Goal: Task Accomplishment & Management: Use online tool/utility

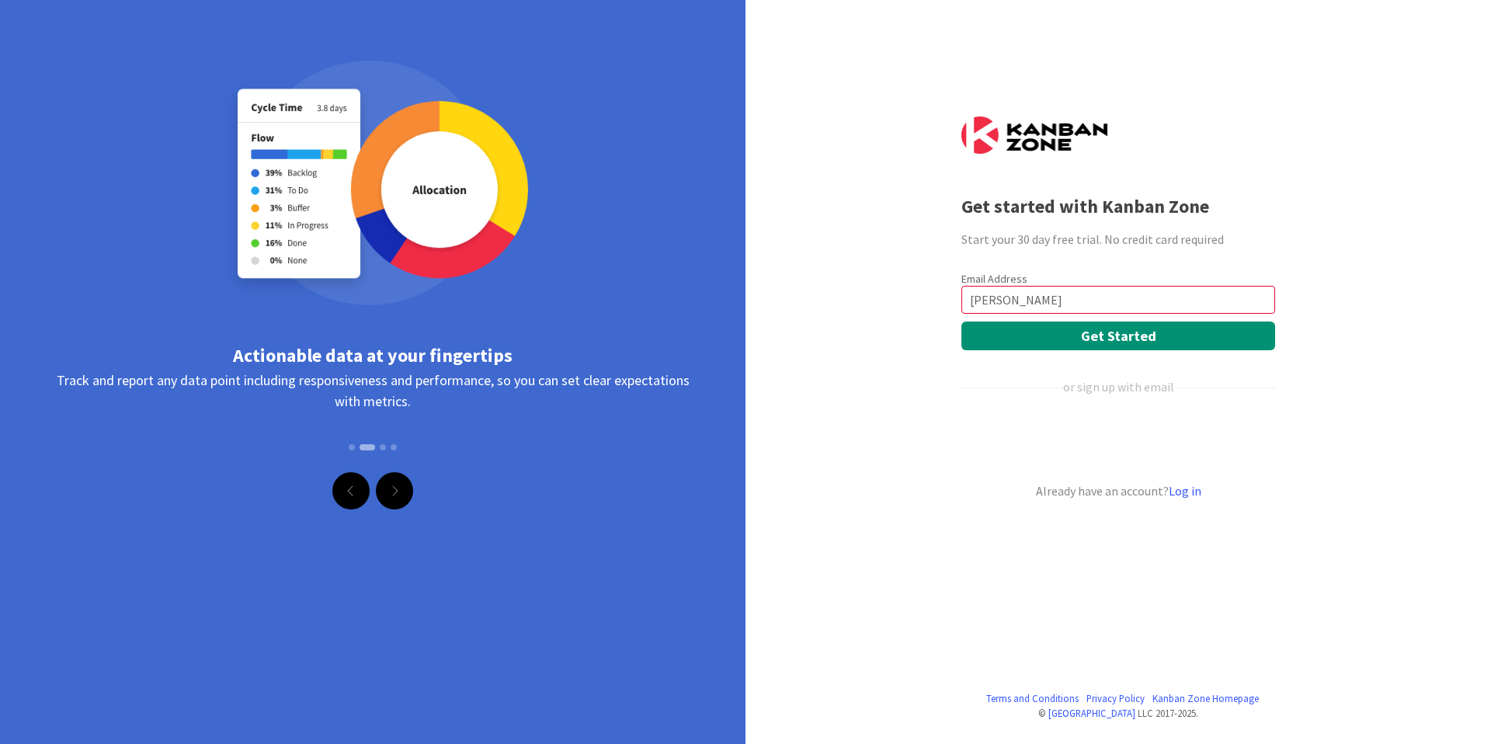
type input "[PERSON_NAME][EMAIL_ADDRESS][PERSON_NAME][DOMAIN_NAME]"
click at [1091, 338] on button "Get Started" at bounding box center [1118, 335] width 314 height 29
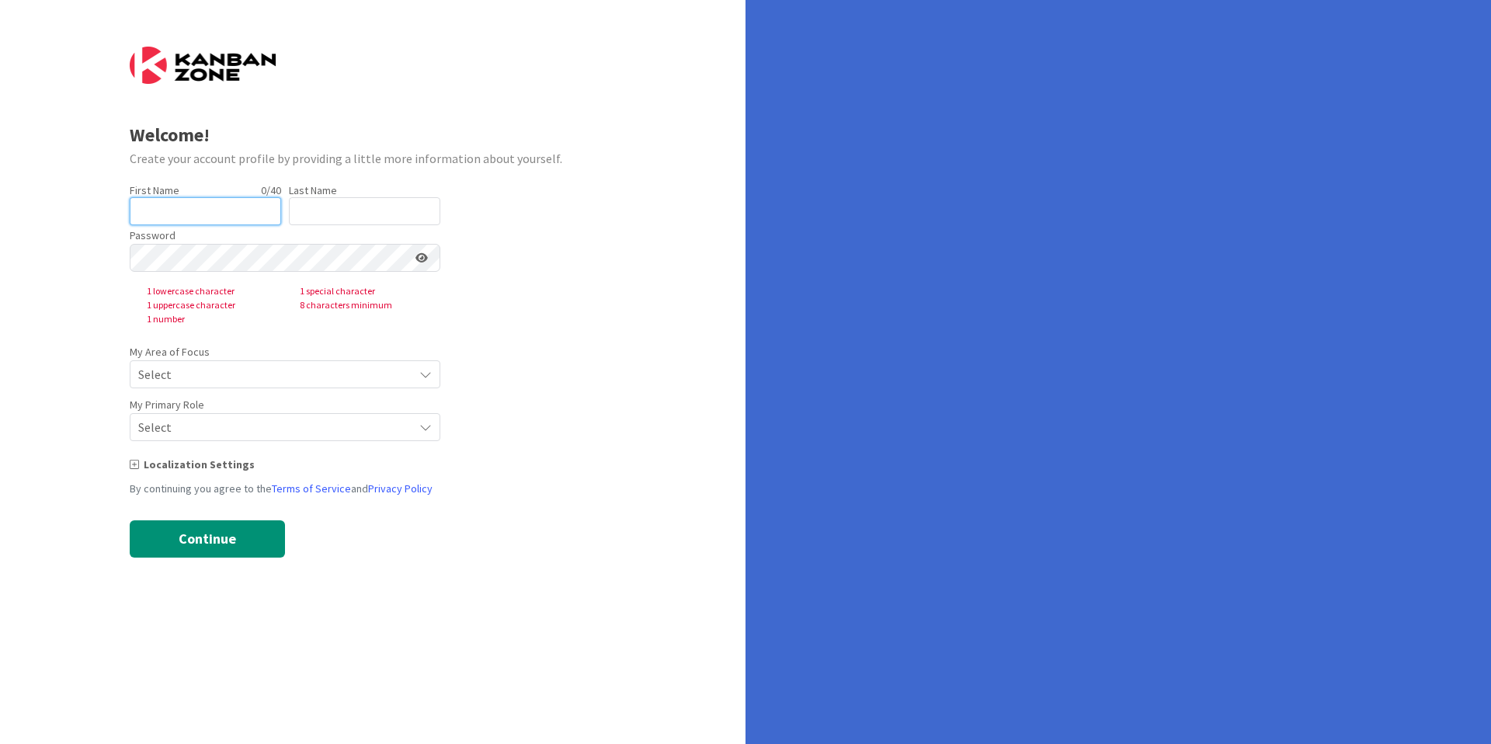
click at [229, 202] on input "text" at bounding box center [205, 211] width 151 height 28
type input "[PERSON_NAME]"
click at [337, 226] on div "Password 1 lowercase character 1 special character 1 uppercase character 8 char…" at bounding box center [285, 275] width 311 height 101
click at [338, 217] on input "text" at bounding box center [364, 211] width 151 height 28
type input "k"
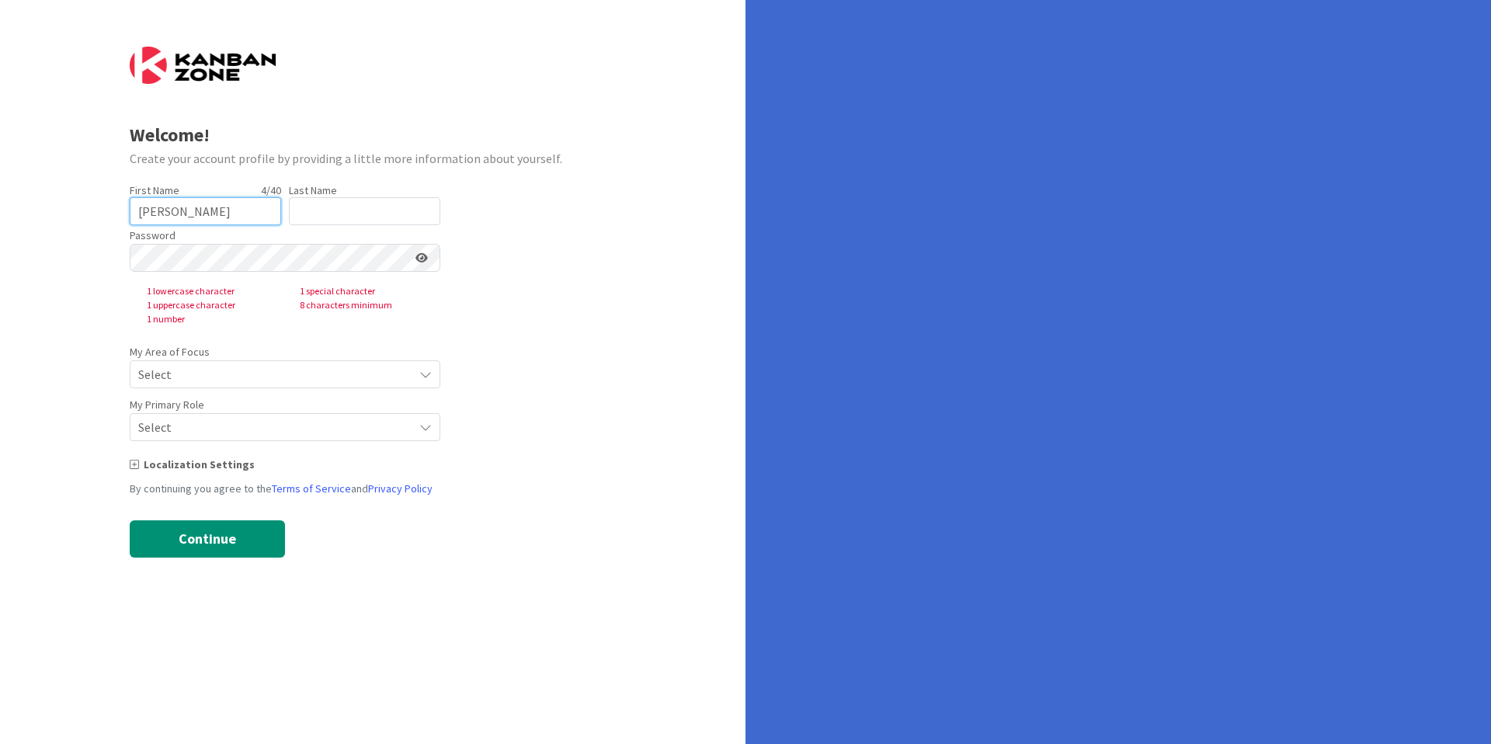
click at [236, 204] on input "[PERSON_NAME]" at bounding box center [205, 211] width 151 height 28
type input "J"
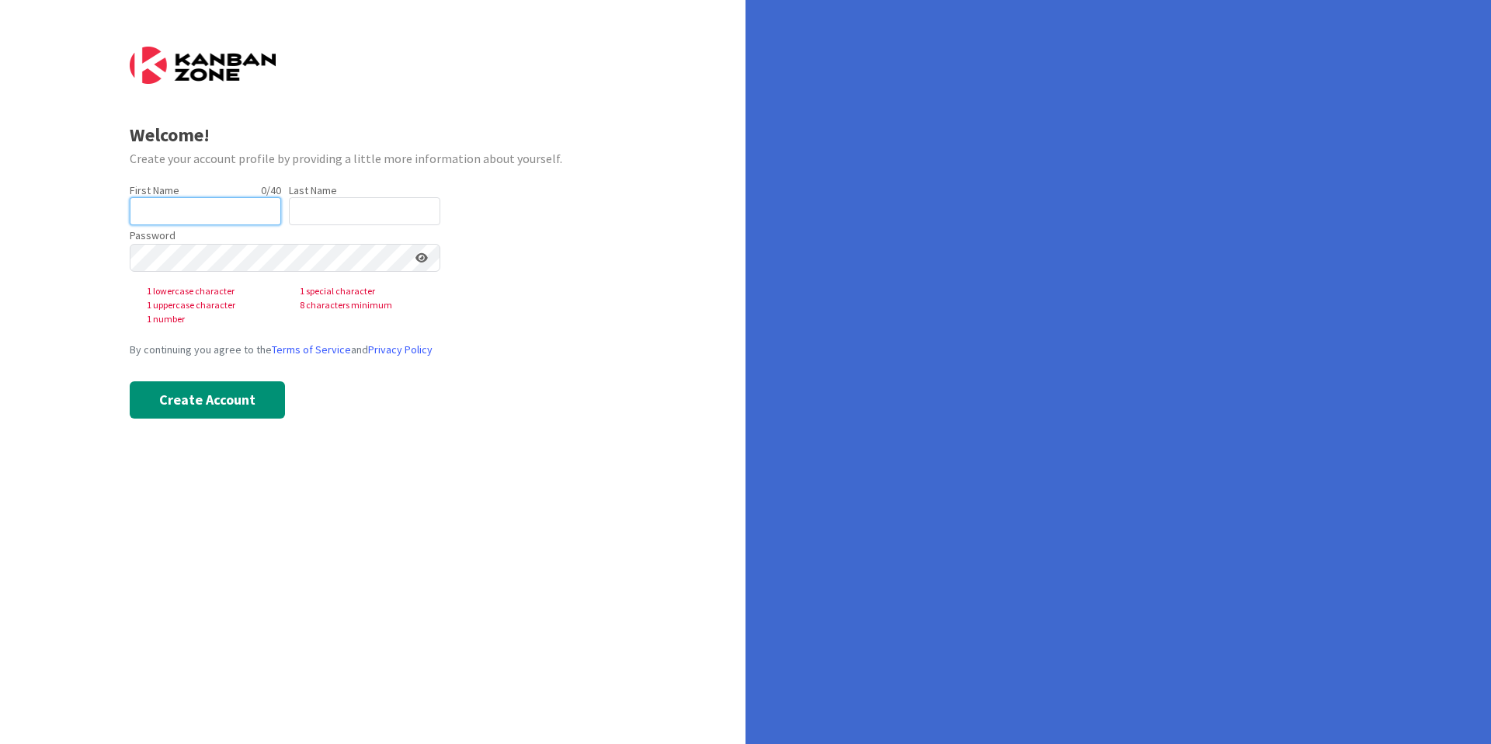
click at [255, 215] on input "text" at bounding box center [205, 211] width 151 height 28
type input "[PERSON_NAME]"
click at [336, 207] on input "text" at bounding box center [364, 211] width 151 height 28
type input "[PERSON_NAME]"
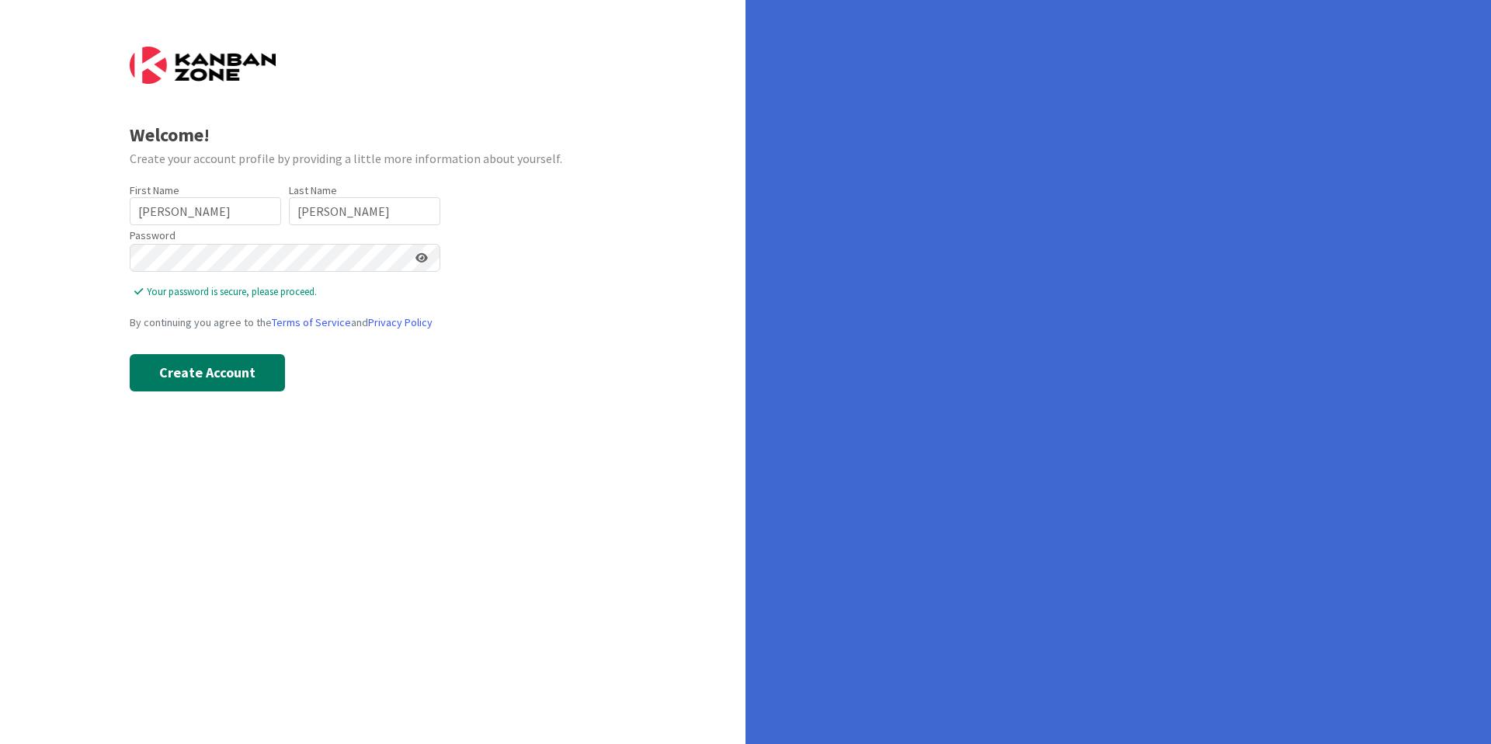
click at [236, 370] on button "Create Account" at bounding box center [207, 372] width 155 height 37
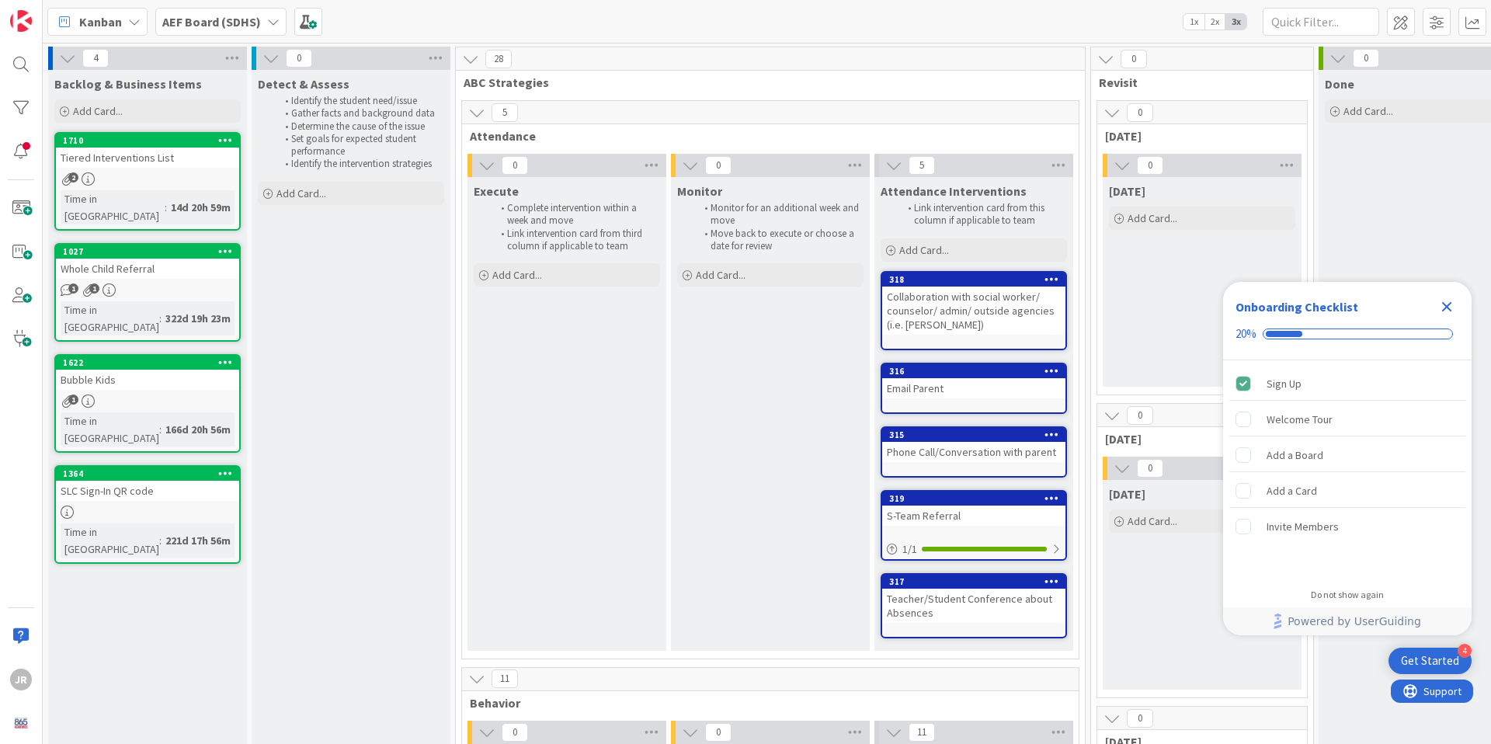
click at [231, 16] on b "AEF Board (SDHS)" at bounding box center [211, 22] width 99 height 16
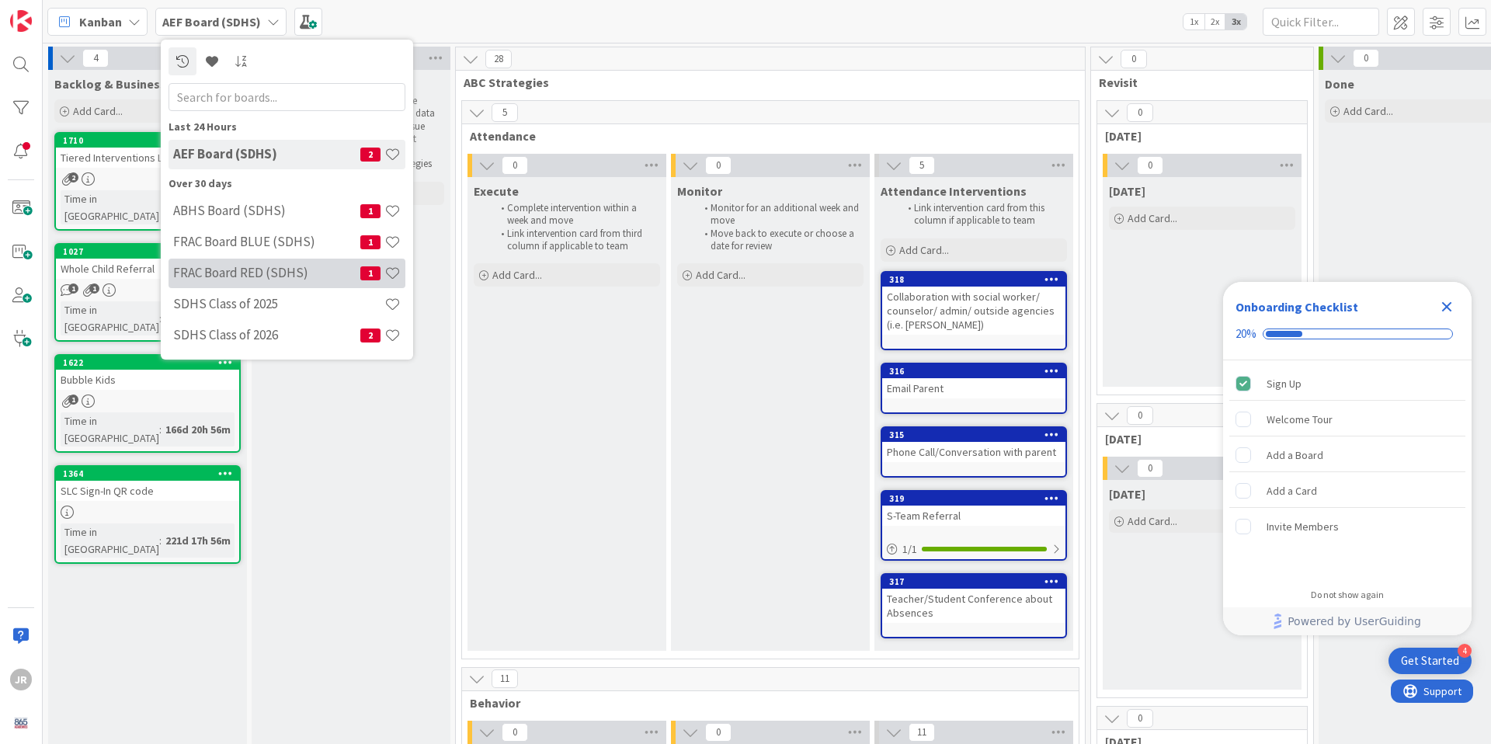
click at [262, 269] on h4 "FRAC Board RED (SDHS)" at bounding box center [266, 273] width 187 height 16
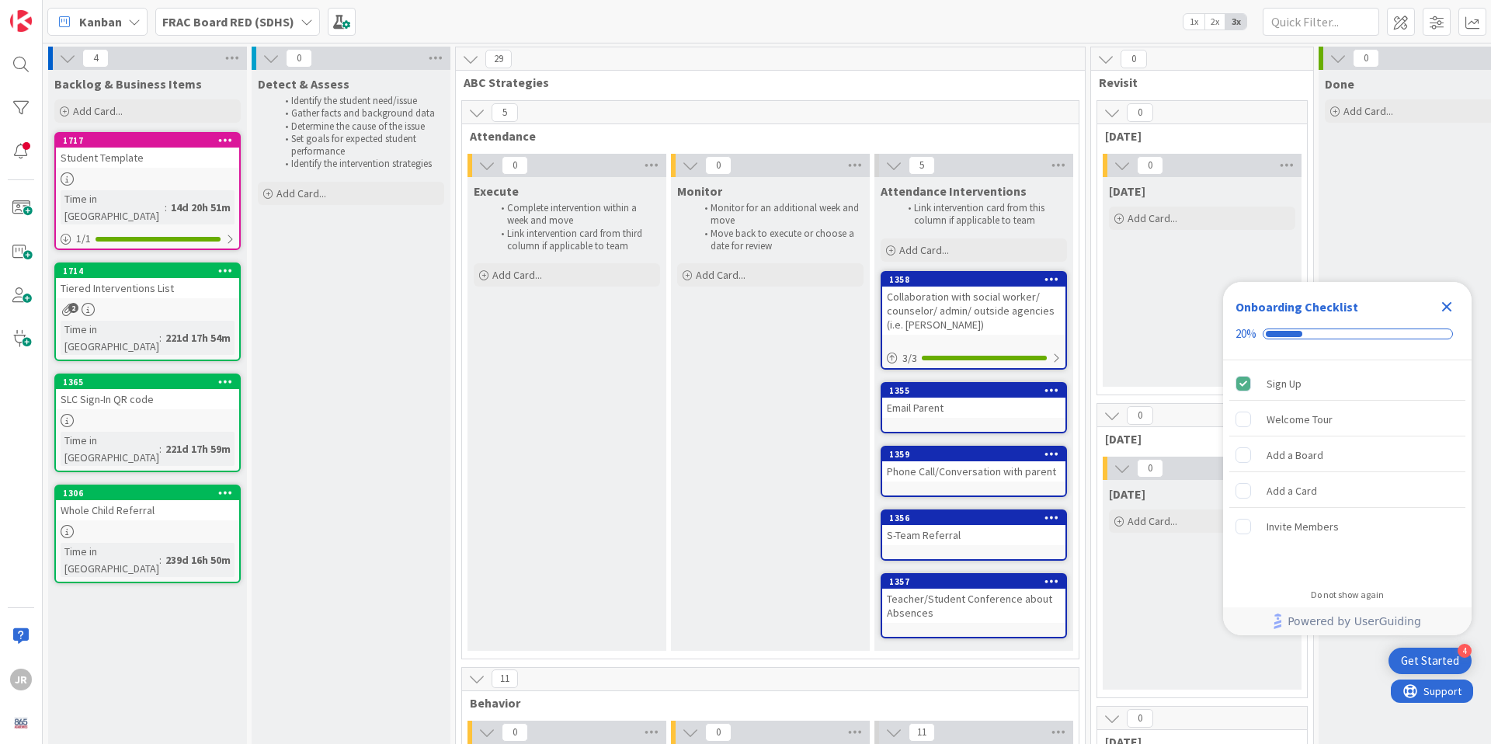
click at [252, 22] on b "FRAC Board RED (SDHS)" at bounding box center [228, 22] width 132 height 16
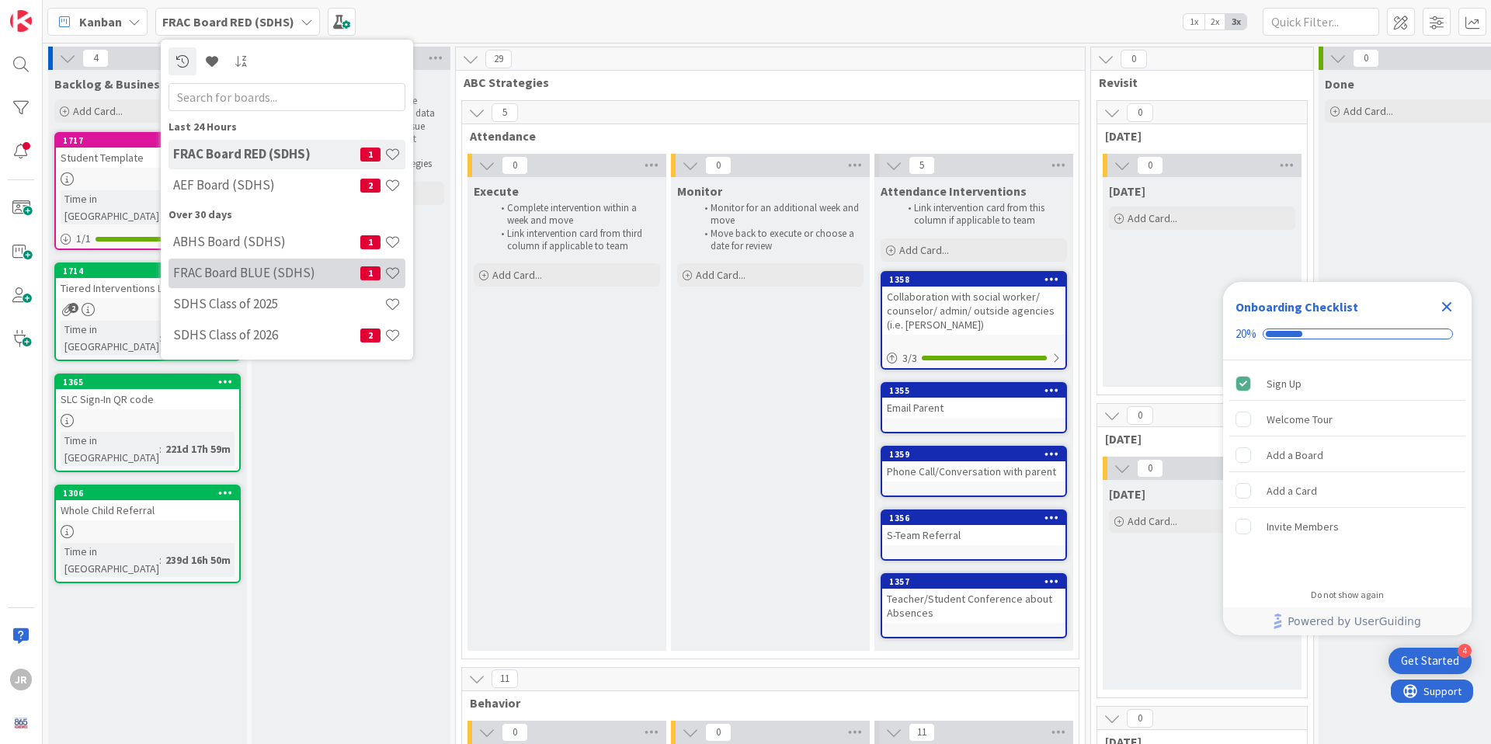
click at [250, 270] on h4 "FRAC Board BLUE (SDHS)" at bounding box center [266, 273] width 187 height 16
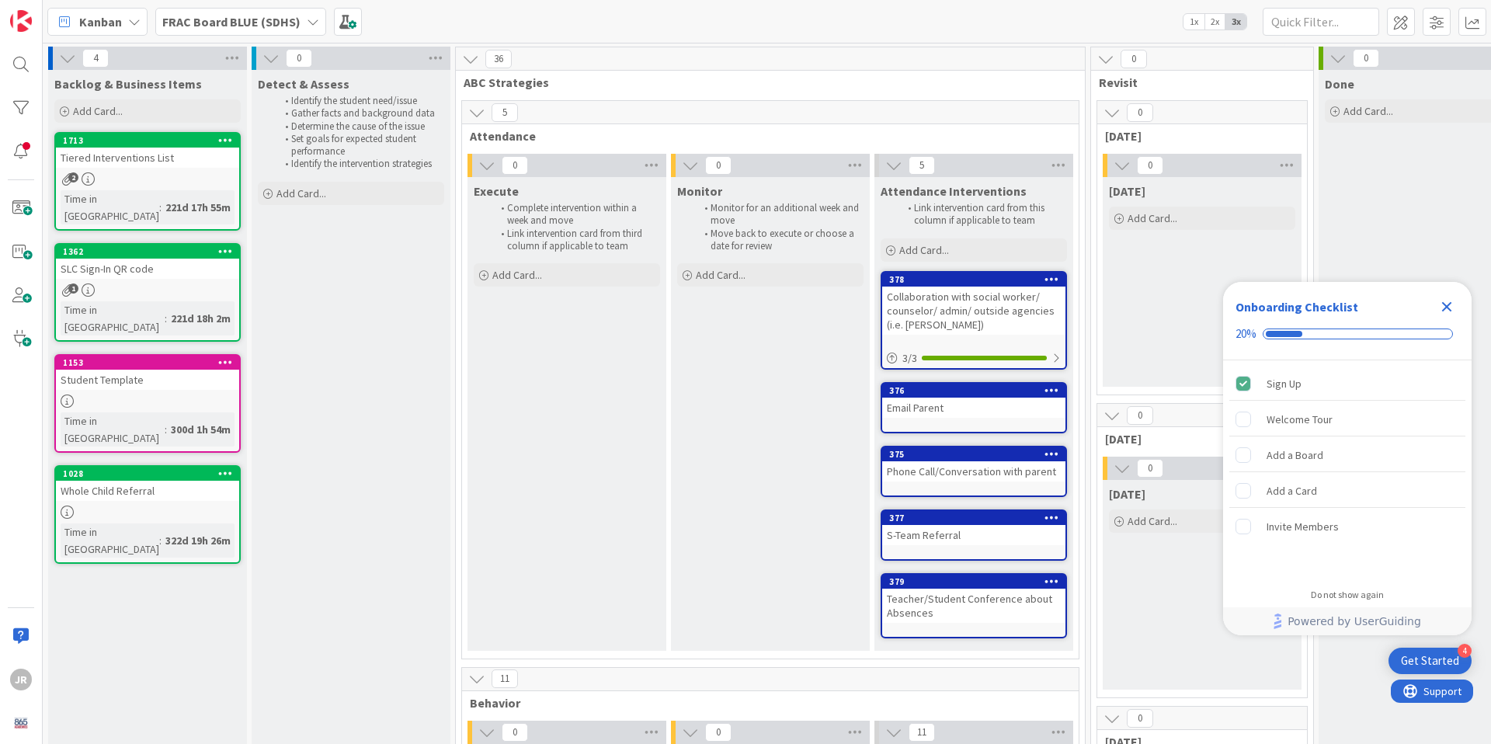
click at [283, 21] on b "FRAC Board BLUE (SDHS)" at bounding box center [231, 22] width 138 height 16
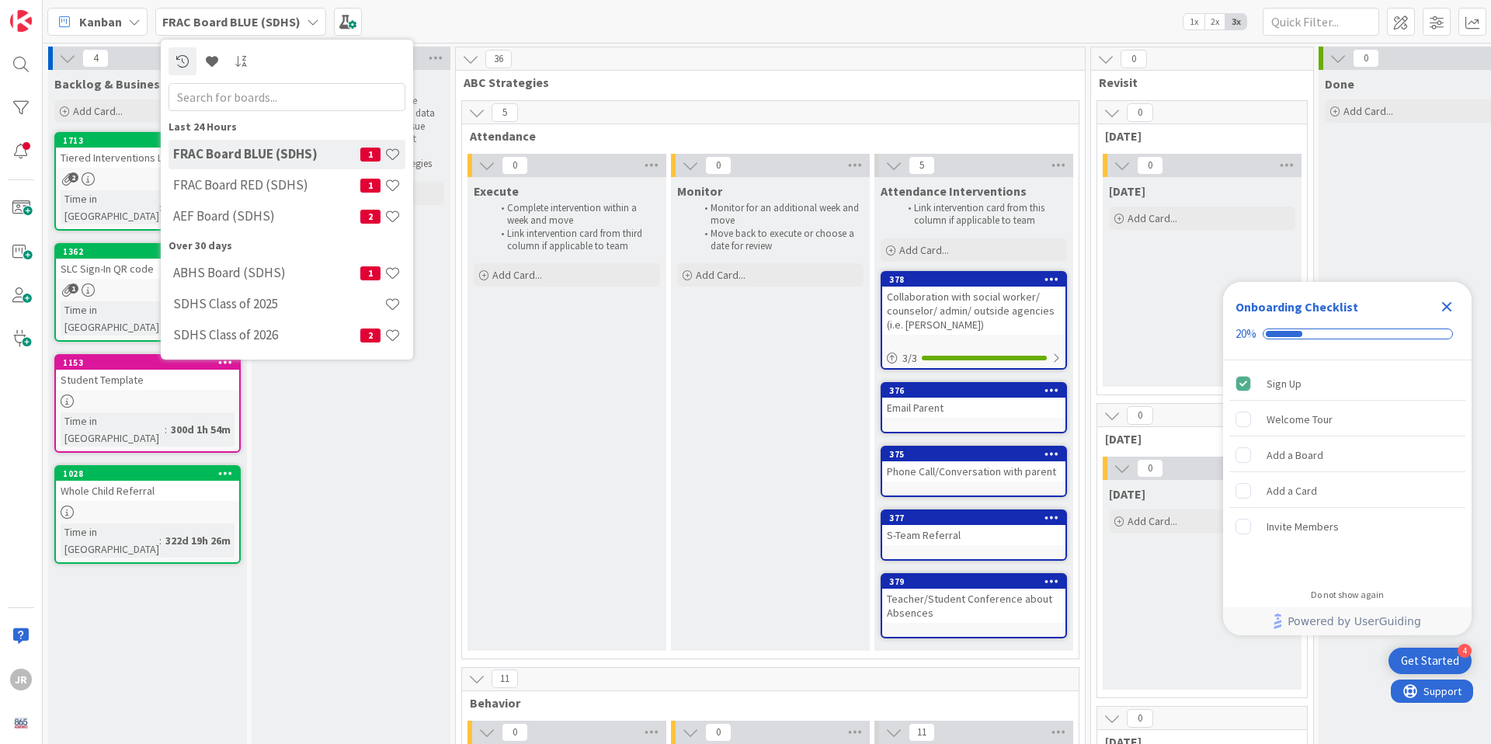
click at [263, 152] on h4 "FRAC Board BLUE (SDHS)" at bounding box center [266, 154] width 187 height 16
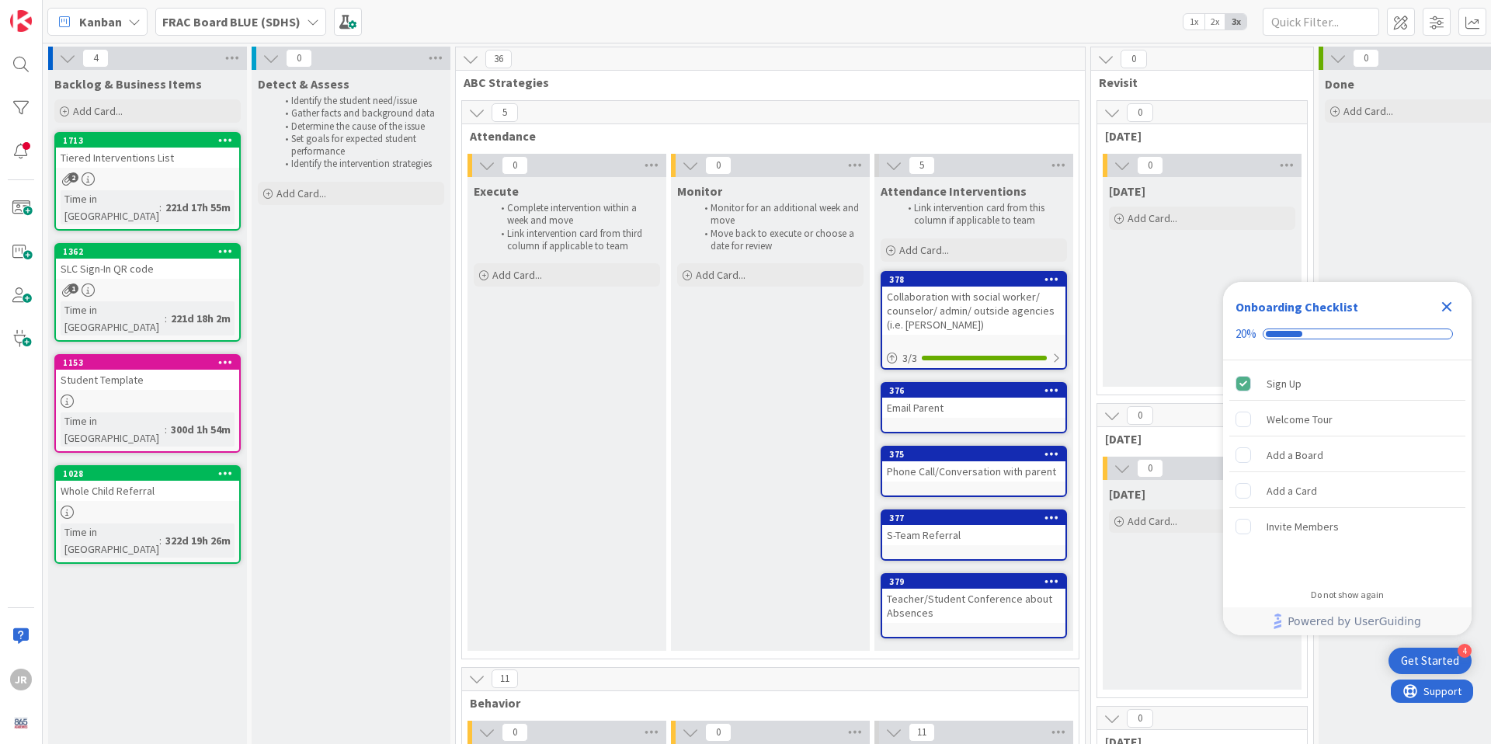
click at [135, 29] on div "Kanban" at bounding box center [97, 22] width 100 height 28
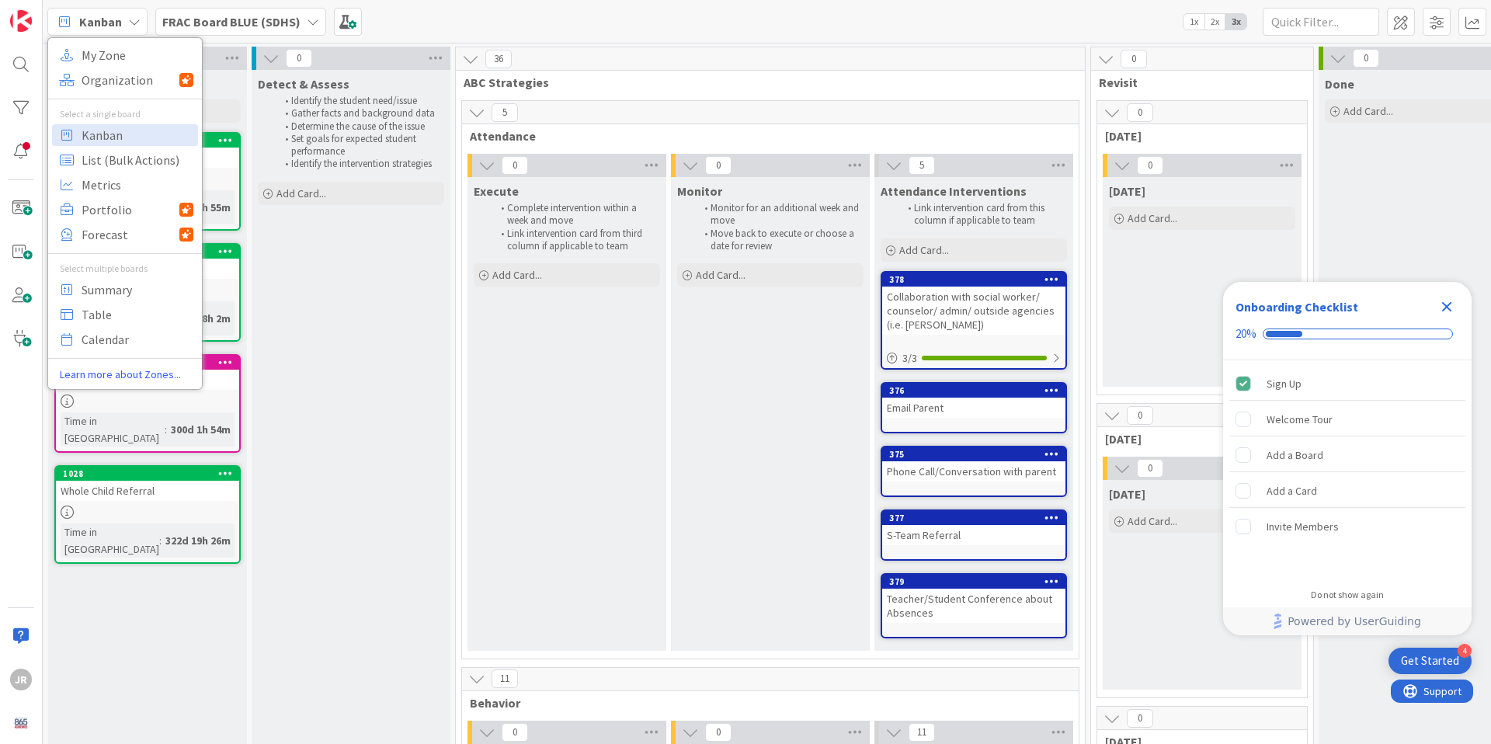
click at [135, 26] on icon at bounding box center [134, 22] width 12 height 12
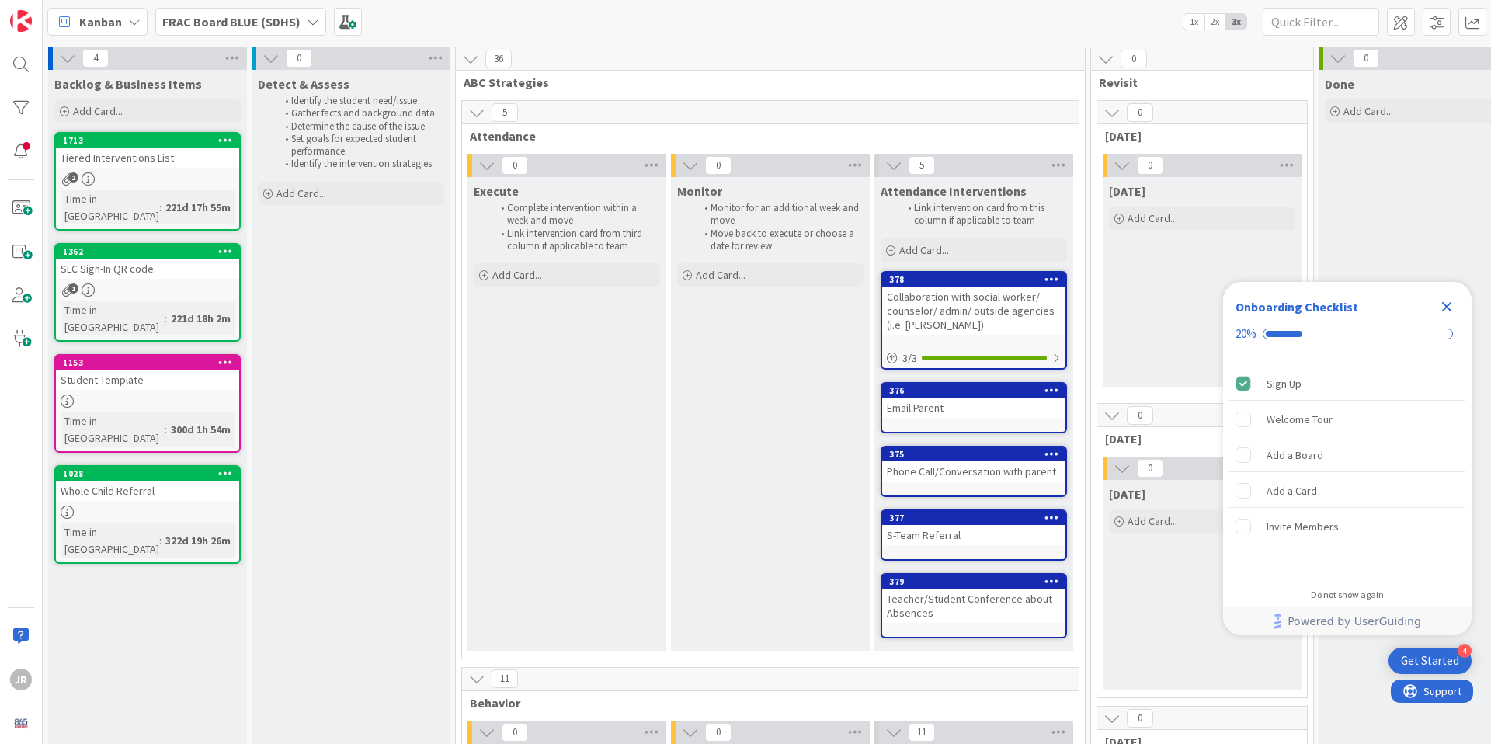
click at [111, 370] on div "Student Template" at bounding box center [147, 380] width 183 height 20
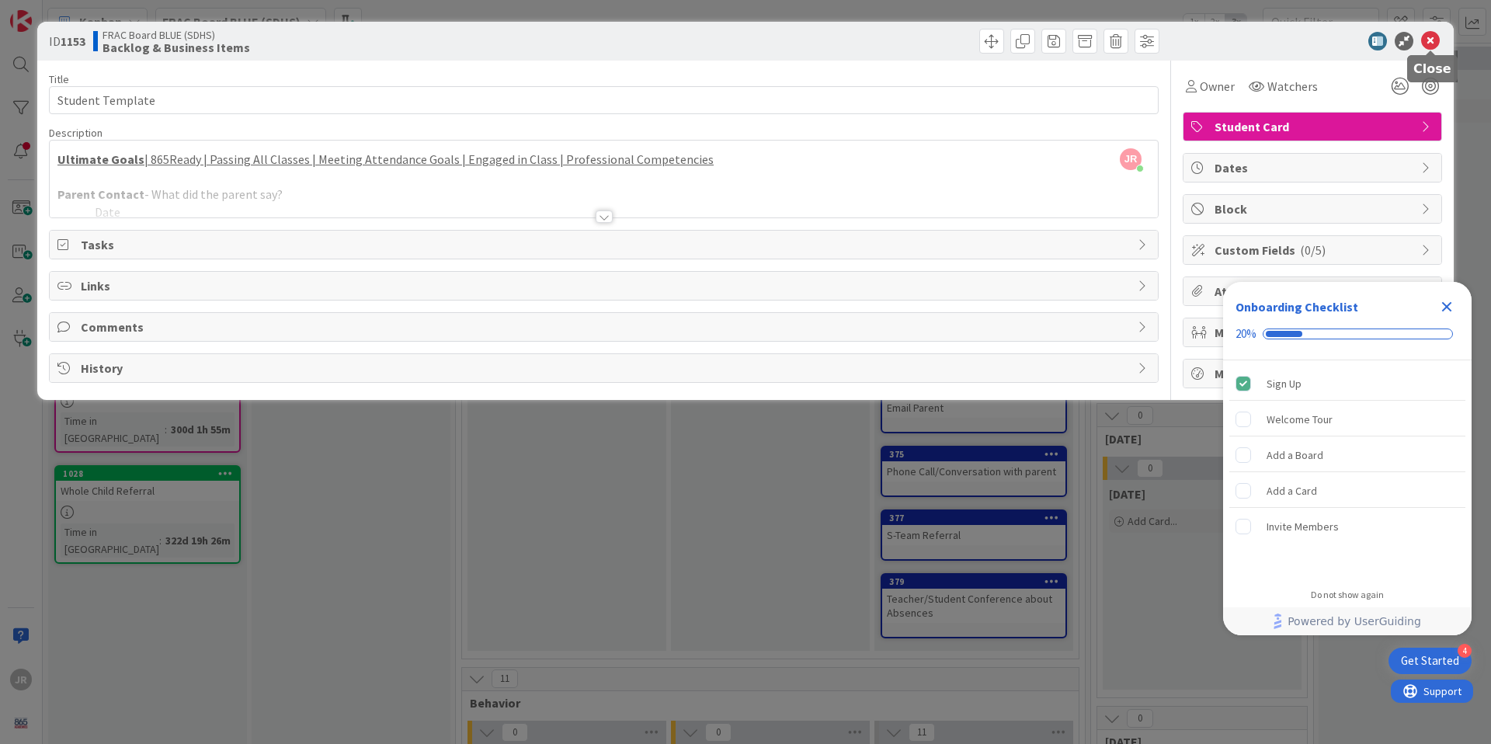
click at [1431, 40] on icon at bounding box center [1430, 41] width 19 height 19
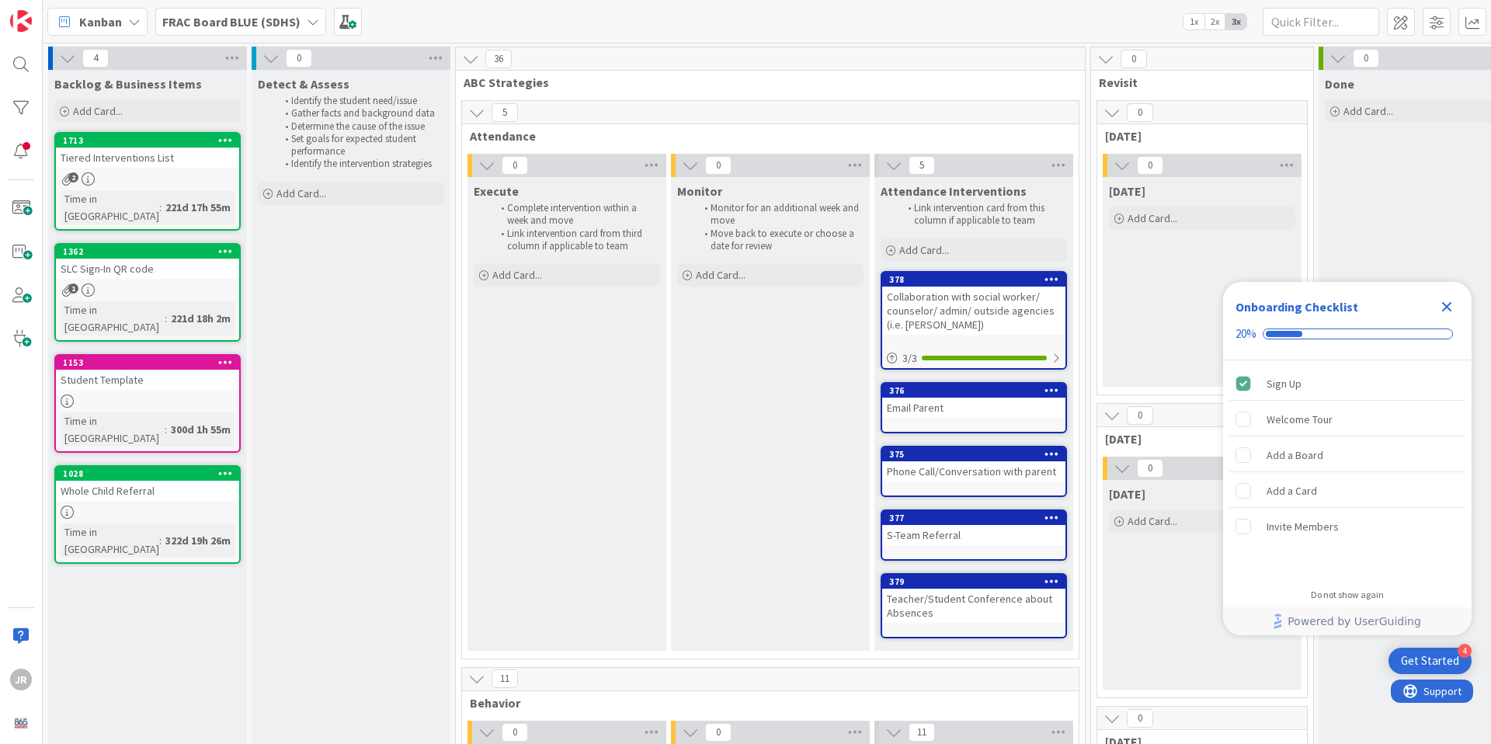
click at [227, 356] on icon at bounding box center [225, 361] width 15 height 11
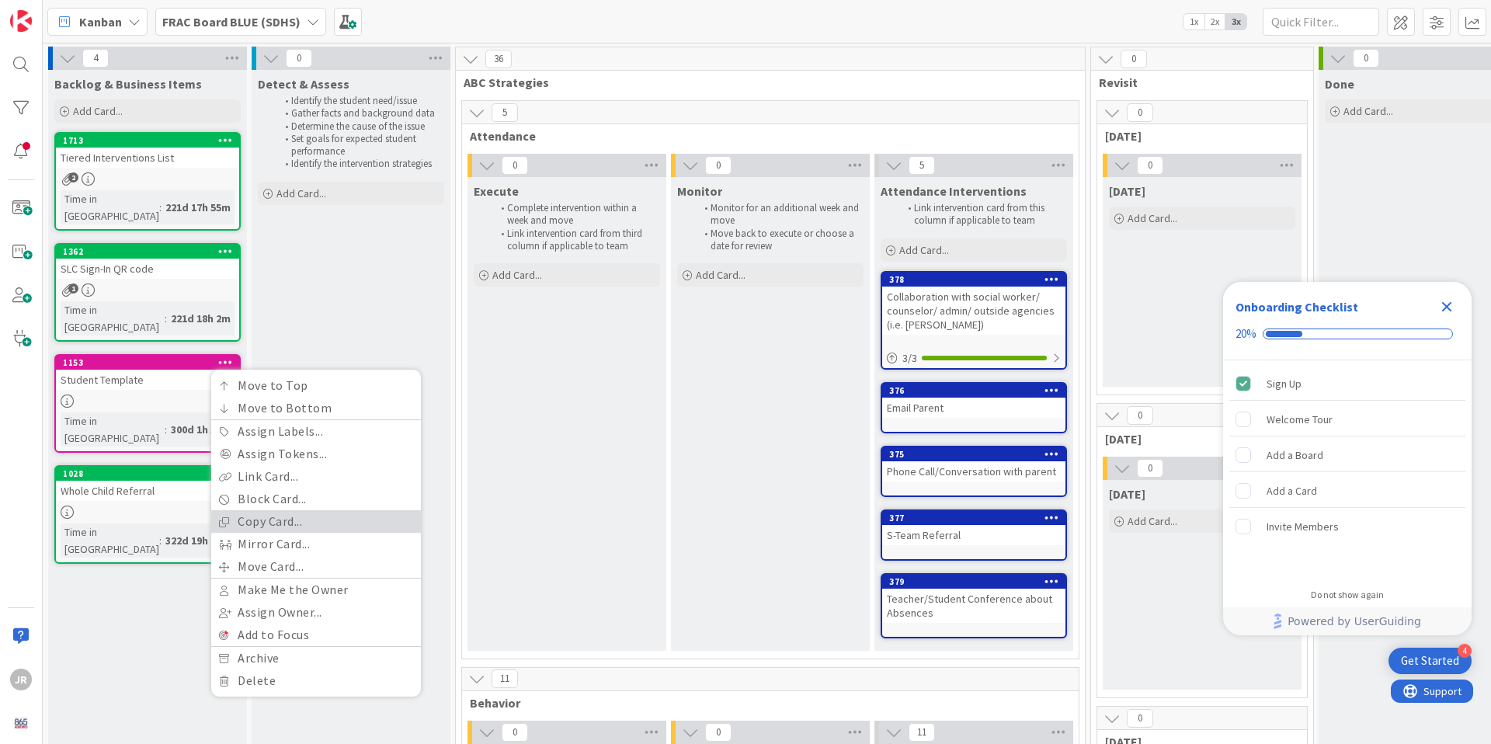
click at [266, 510] on link "Copy Card..." at bounding box center [316, 521] width 210 height 23
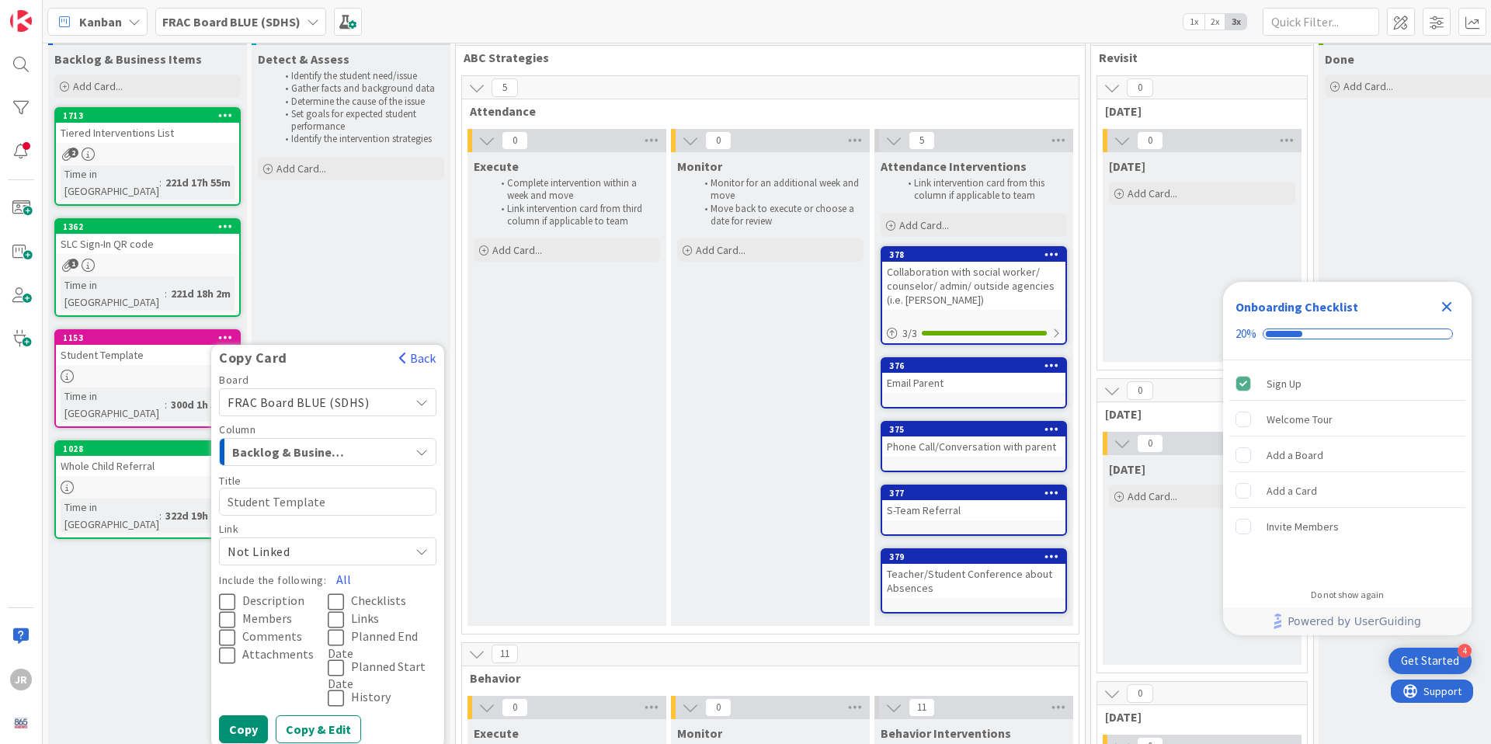
scroll to position [44, 0]
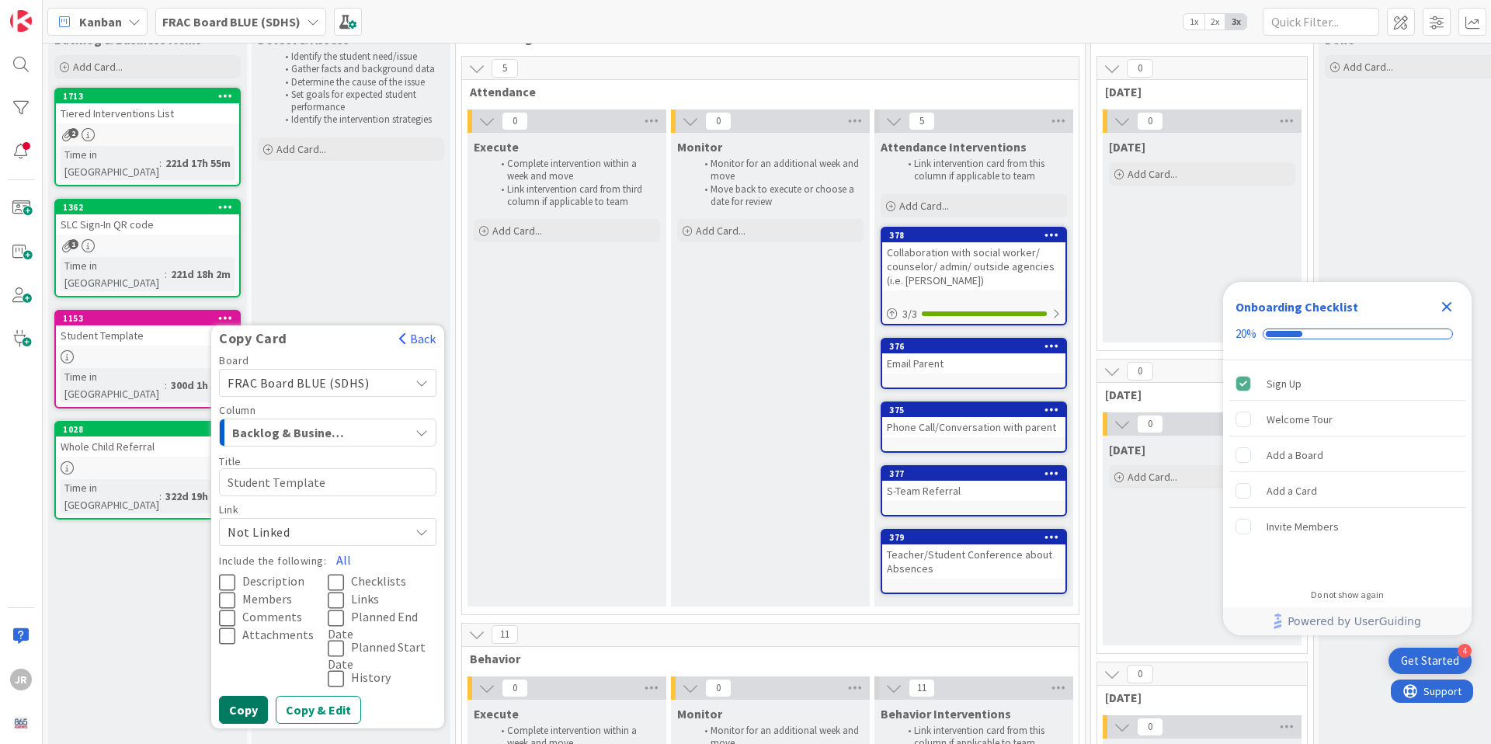
click at [249, 696] on button "Copy" at bounding box center [243, 710] width 49 height 28
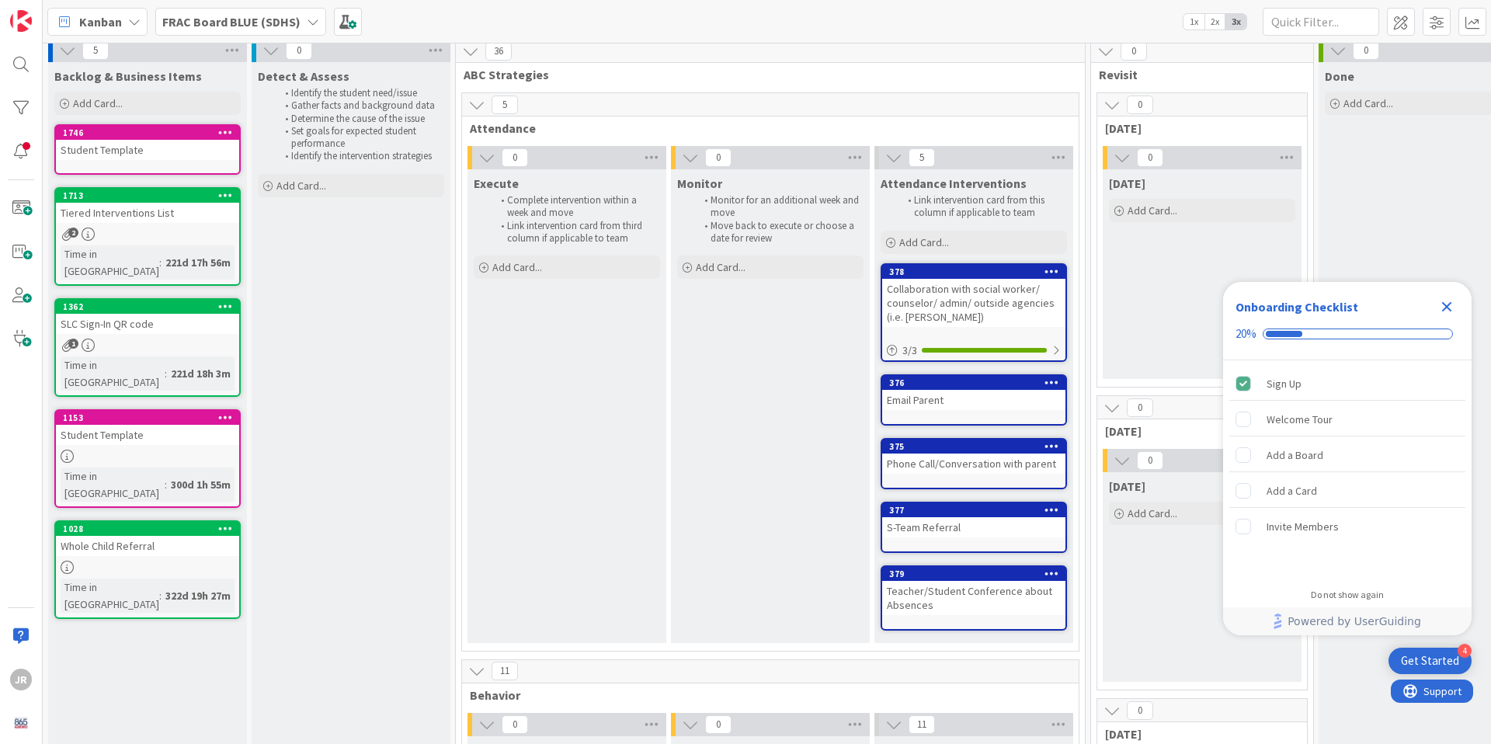
scroll to position [0, 0]
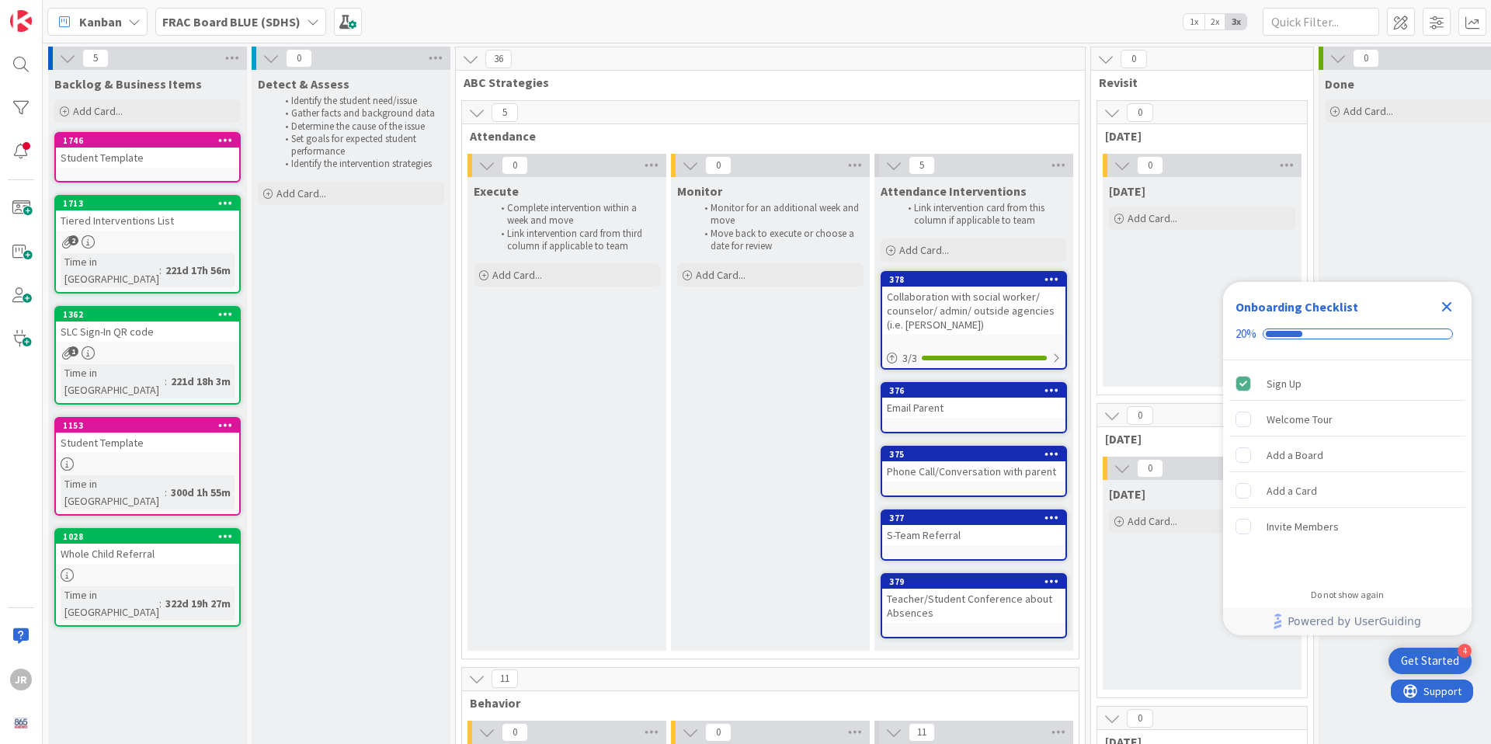
click at [227, 140] on icon at bounding box center [225, 139] width 15 height 11
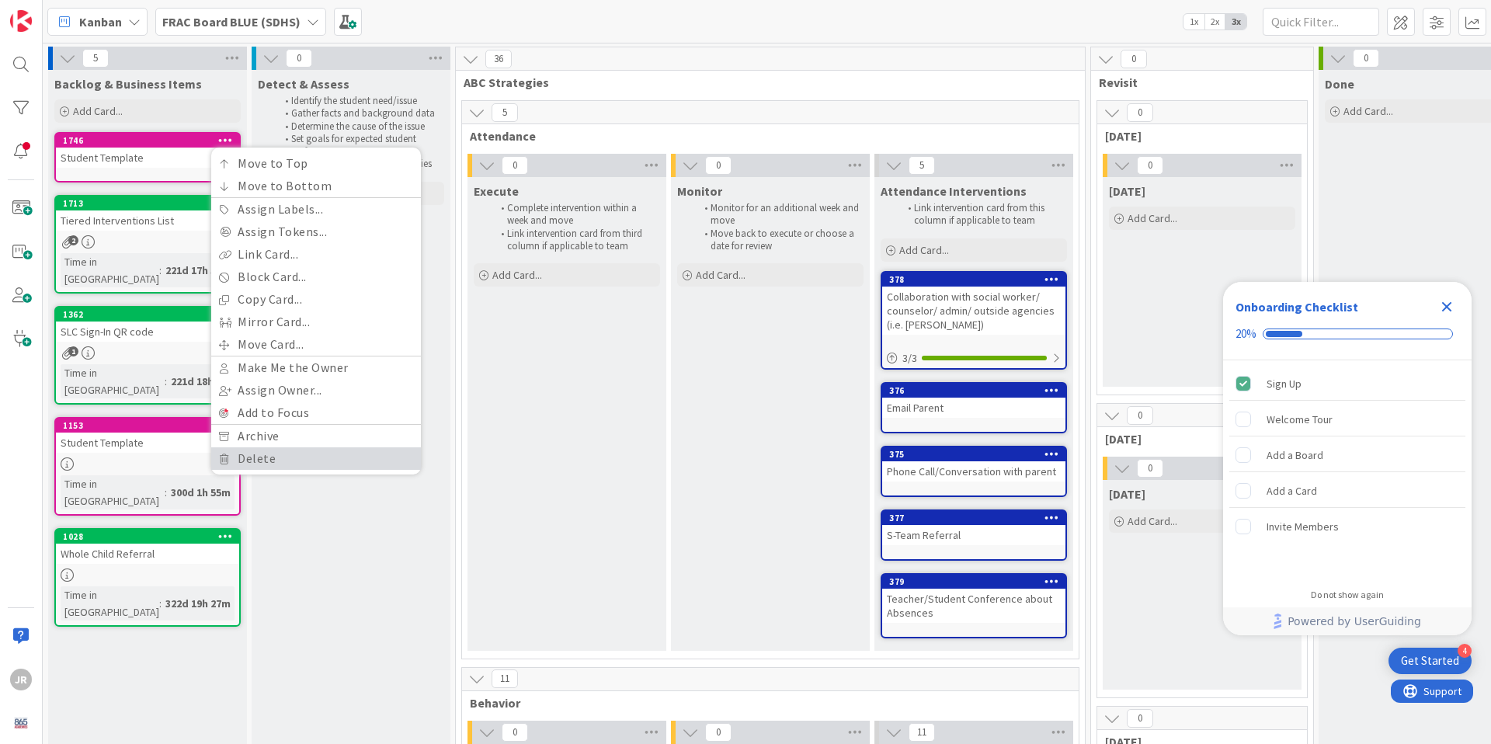
click at [283, 451] on link "Delete" at bounding box center [316, 458] width 210 height 23
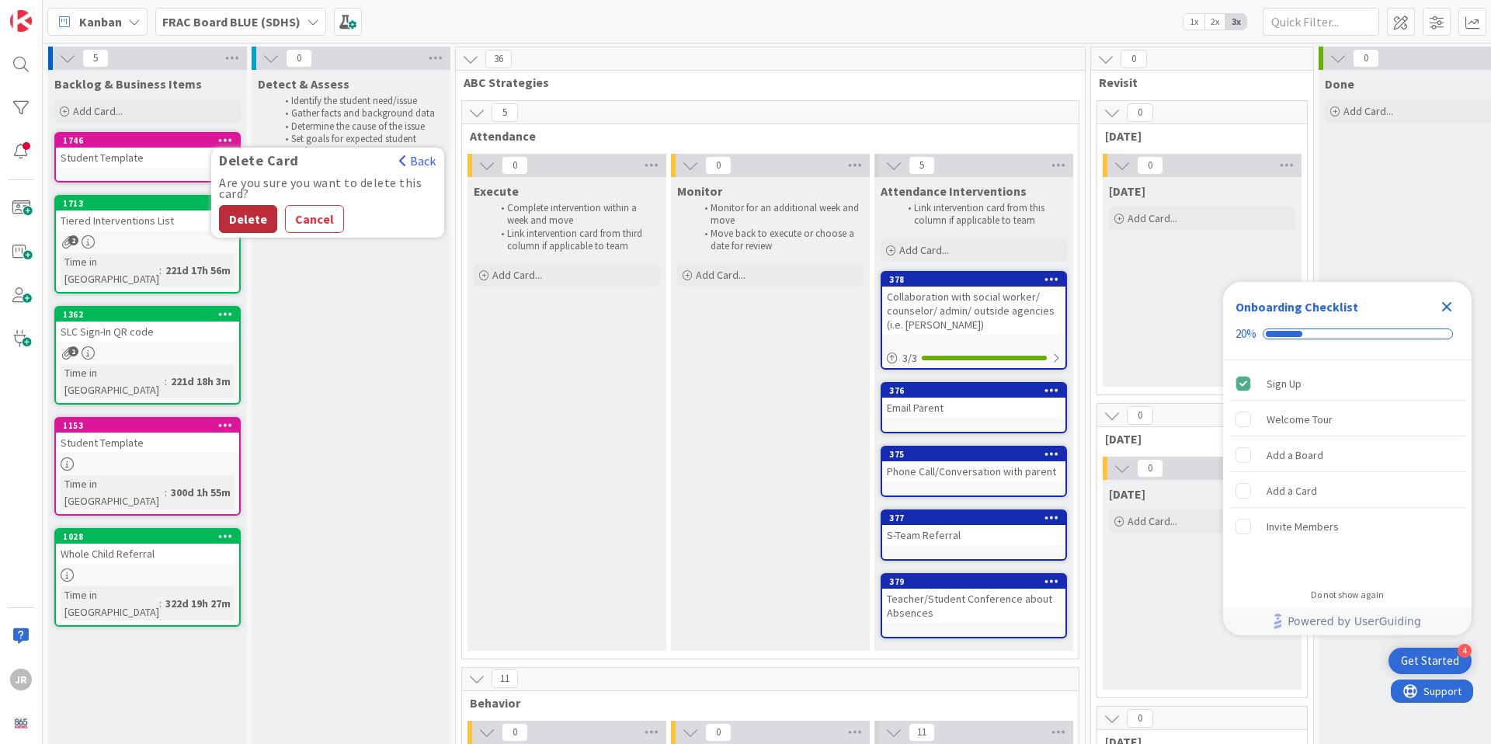
click at [258, 217] on button "Delete" at bounding box center [248, 219] width 58 height 28
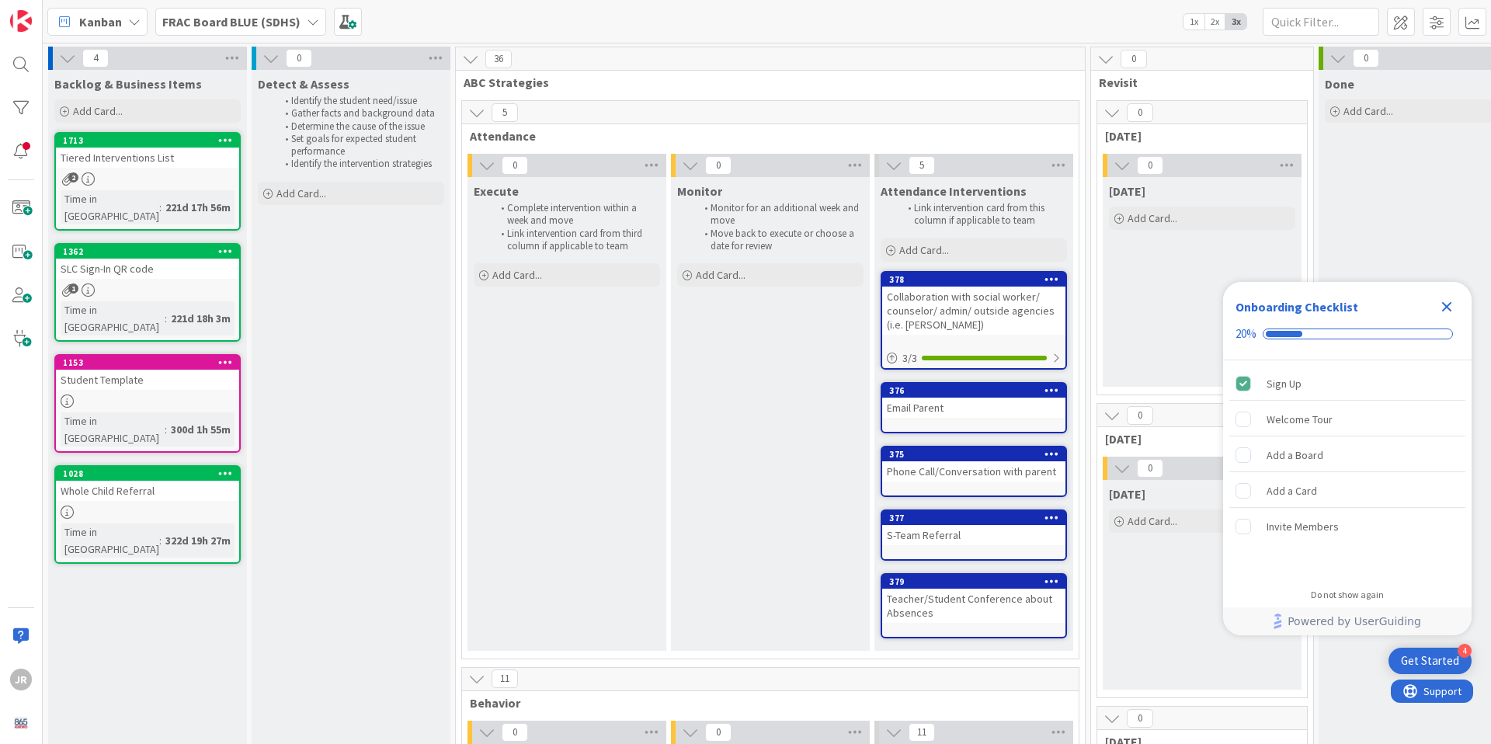
click at [228, 356] on icon at bounding box center [225, 361] width 15 height 11
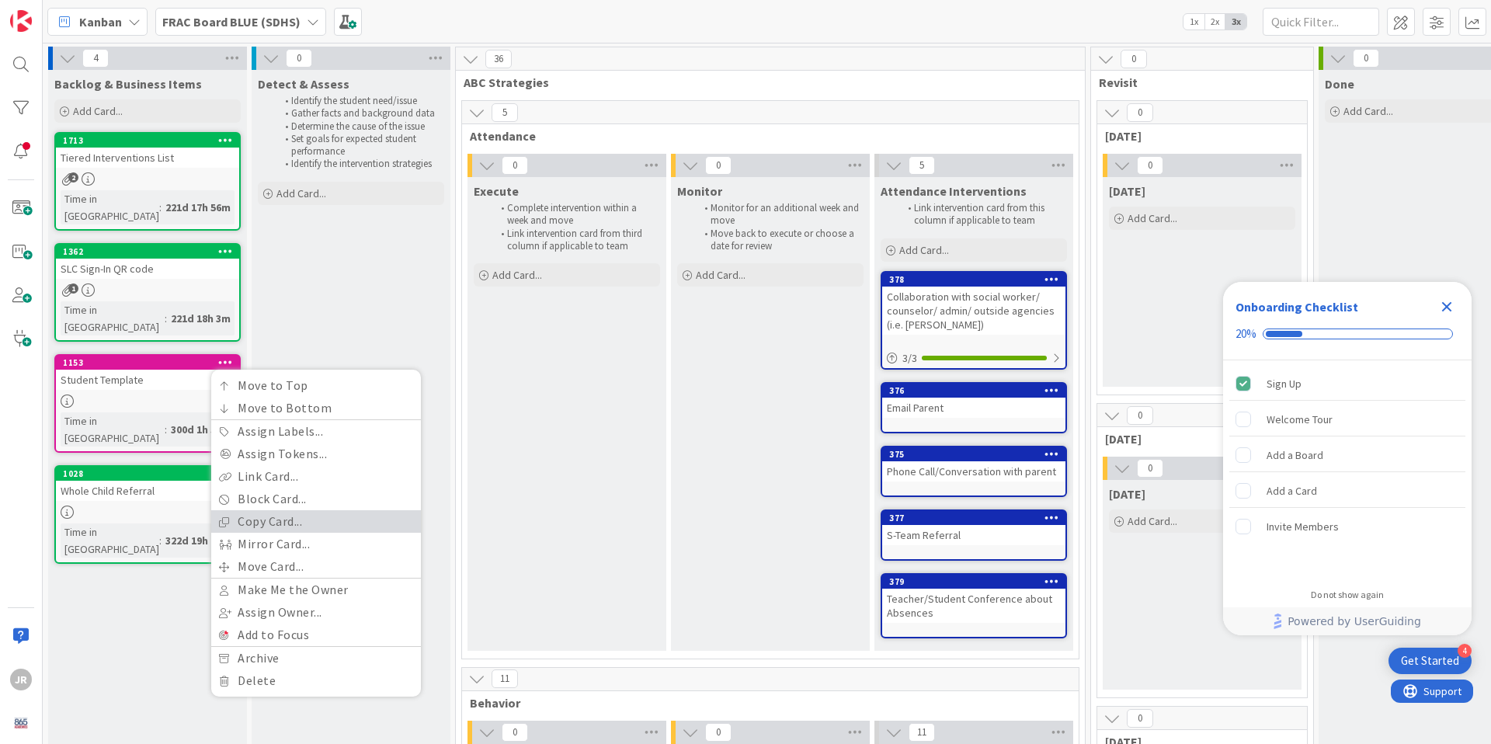
click at [274, 510] on link "Copy Card..." at bounding box center [316, 521] width 210 height 23
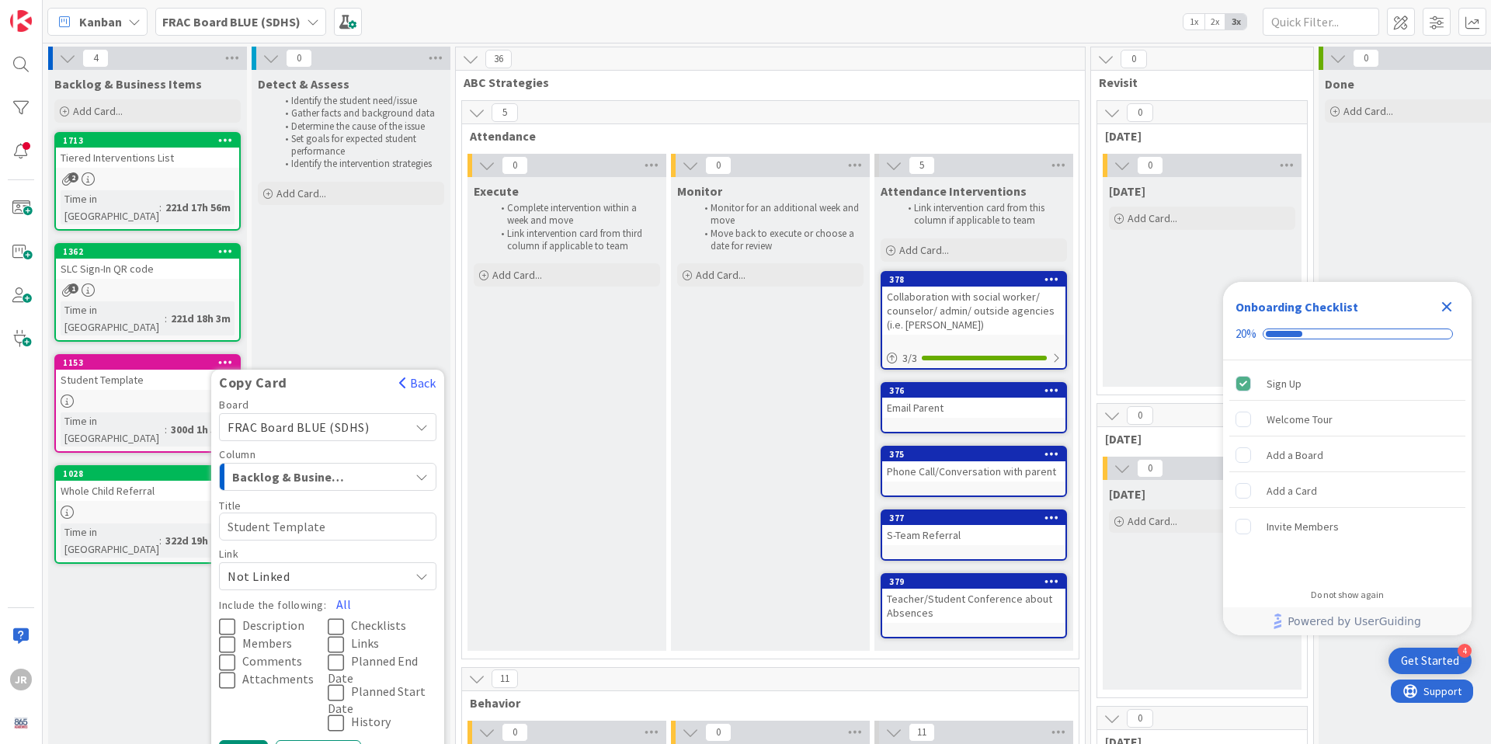
click at [395, 464] on div "Backlog & Business Items" at bounding box center [318, 476] width 181 height 25
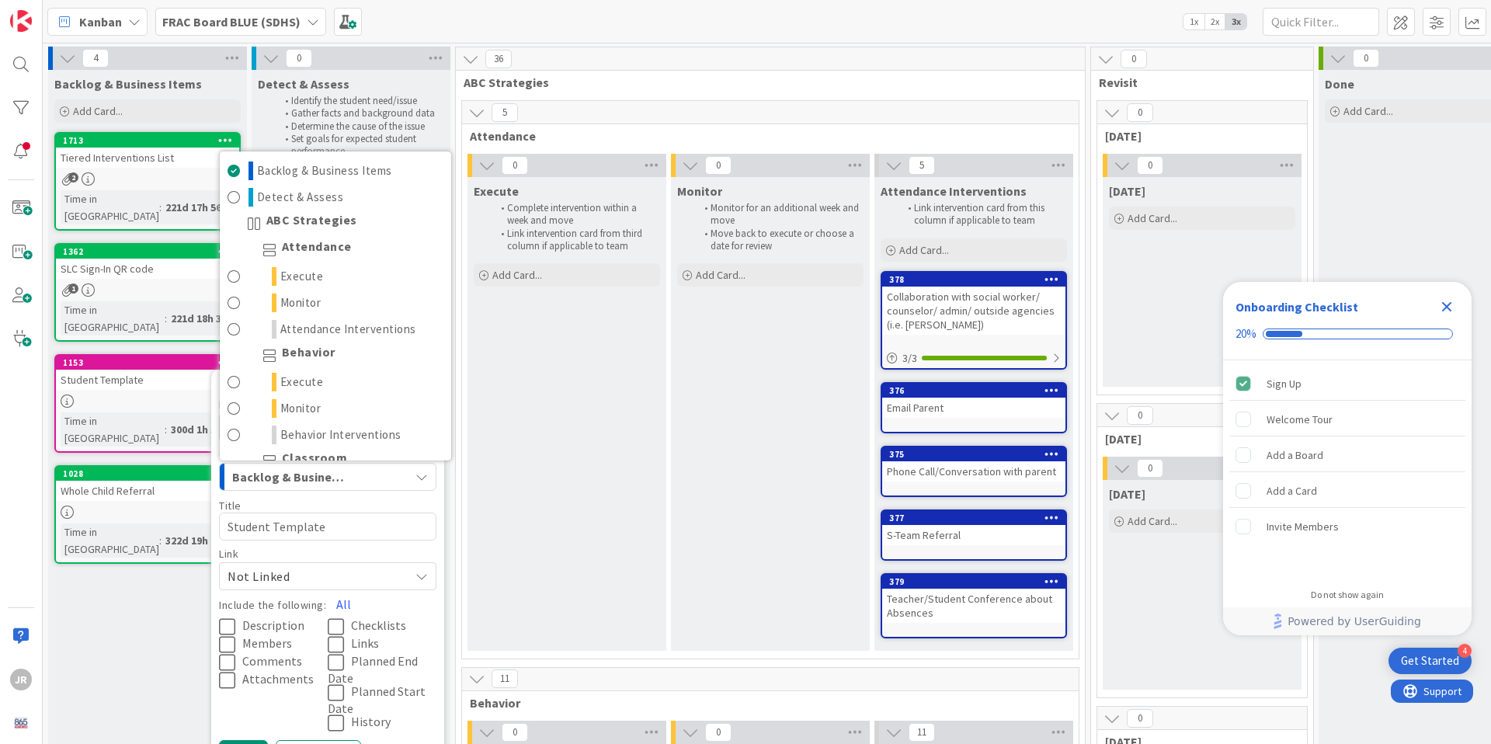
click at [412, 463] on button "Backlog & Business Items" at bounding box center [327, 477] width 217 height 28
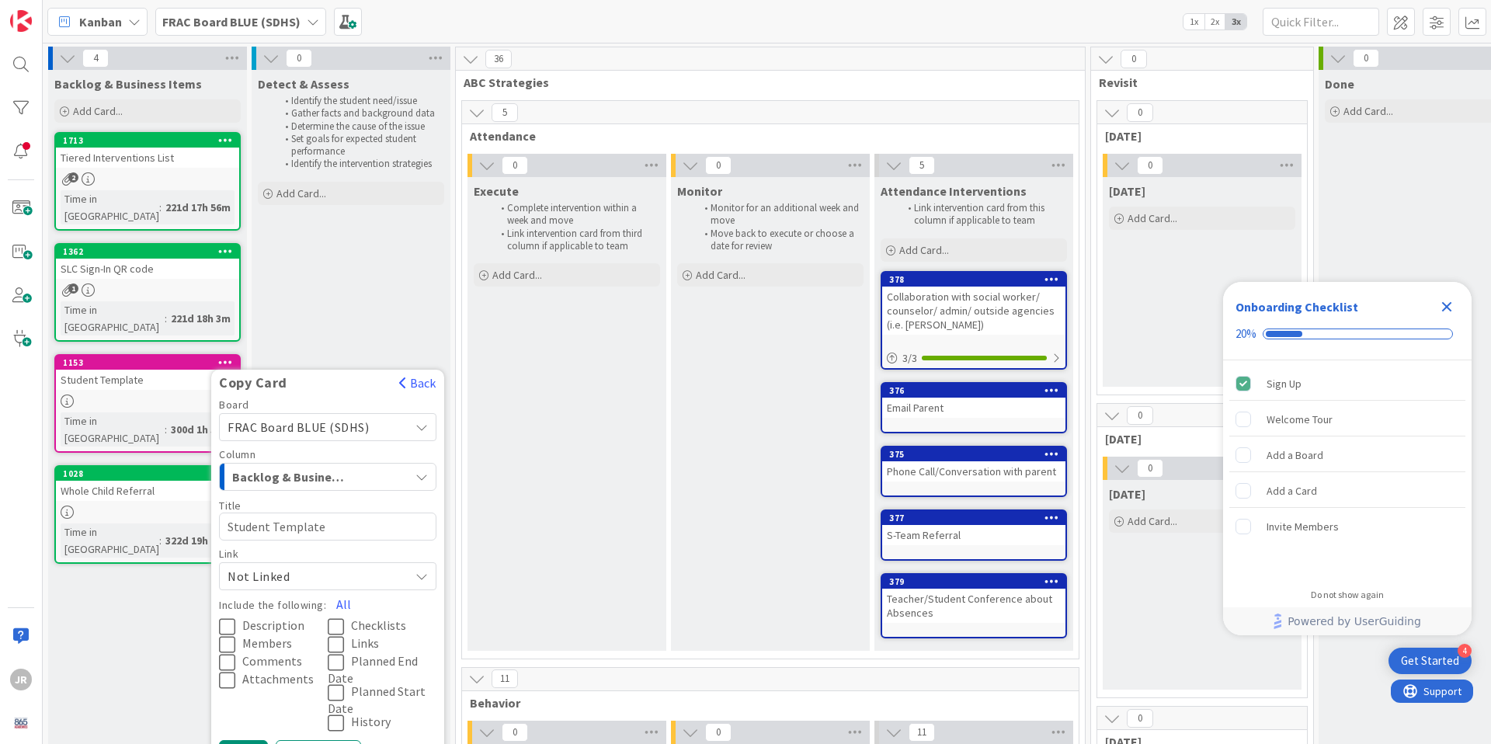
click at [425, 470] on icon "button" at bounding box center [421, 476] width 12 height 12
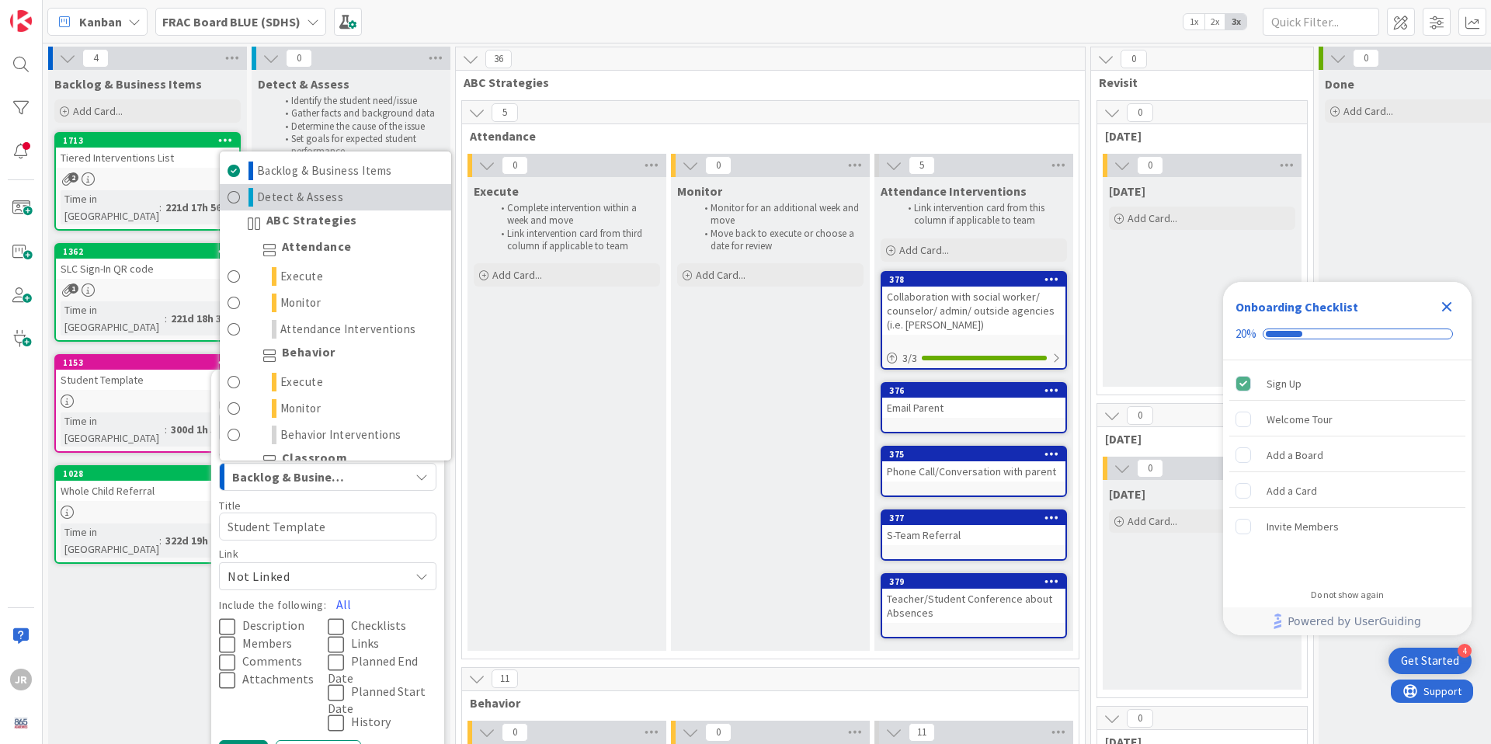
click at [373, 184] on link "Detect & Assess" at bounding box center [335, 197] width 231 height 26
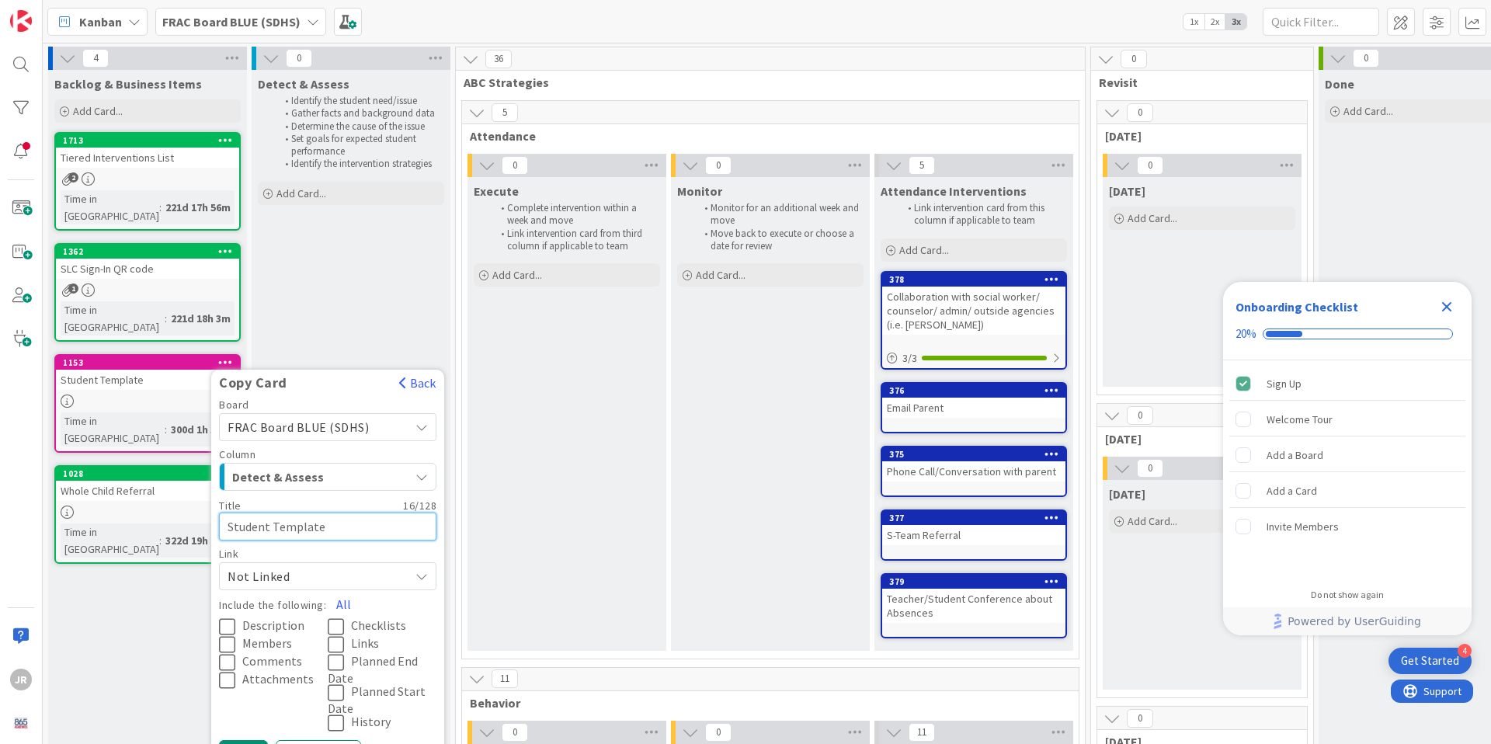
click at [341, 512] on textarea "Student Template" at bounding box center [327, 526] width 217 height 28
type textarea "x"
type textarea "Student Templat"
type textarea "x"
type textarea "Student Templa"
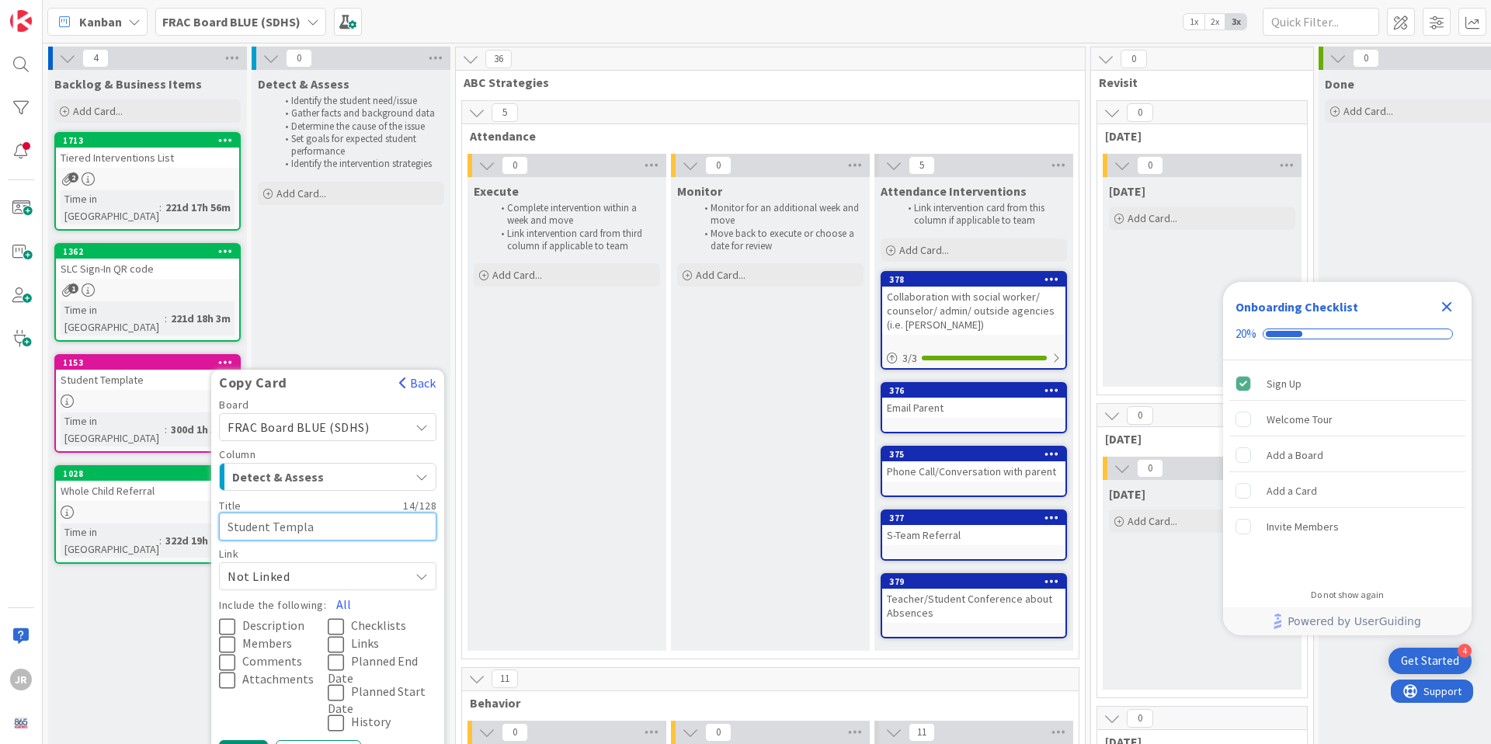
type textarea "x"
type textarea "Student Templ"
type textarea "x"
type textarea "Student Temp"
type textarea "x"
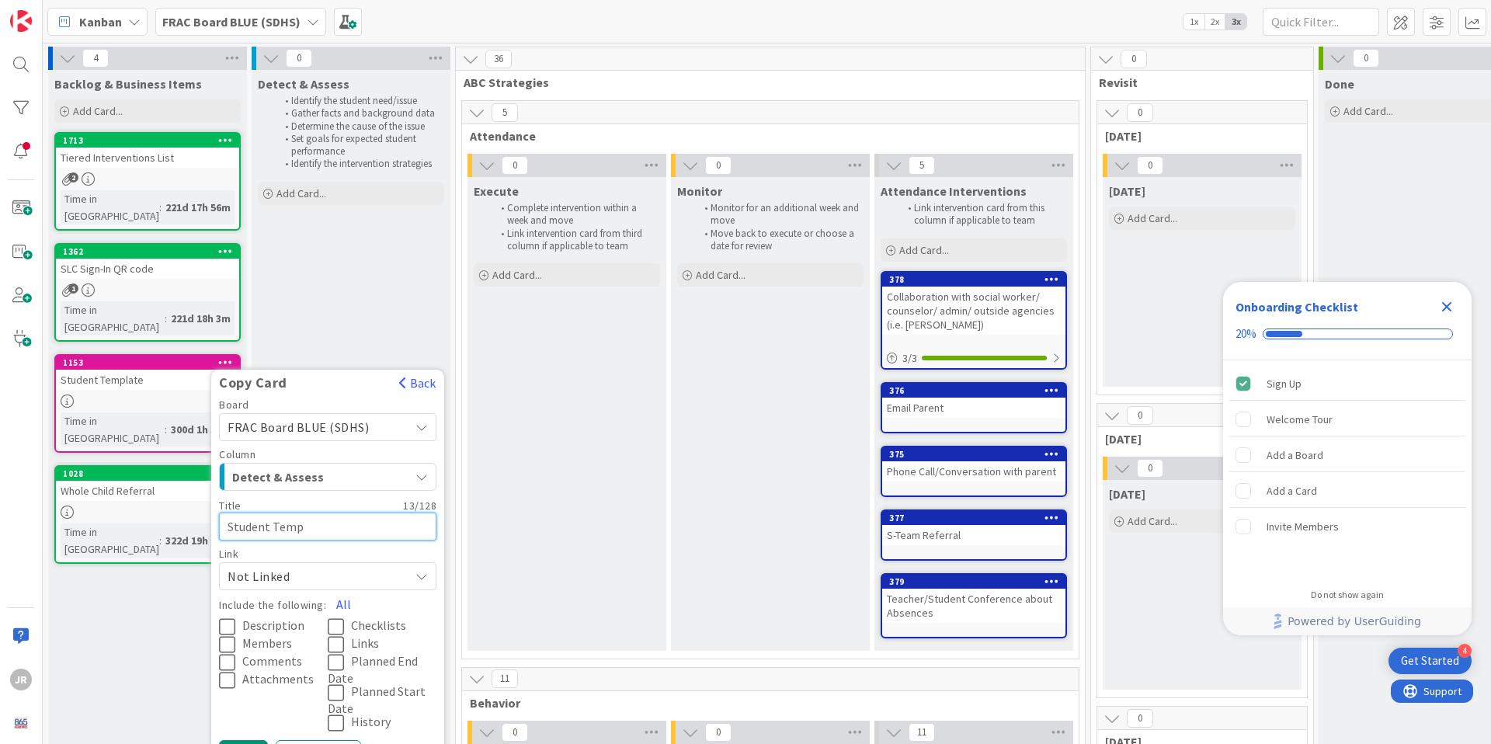
type textarea "Student Tem"
type textarea "x"
type textarea "Student Te"
type textarea "x"
type textarea "Student T"
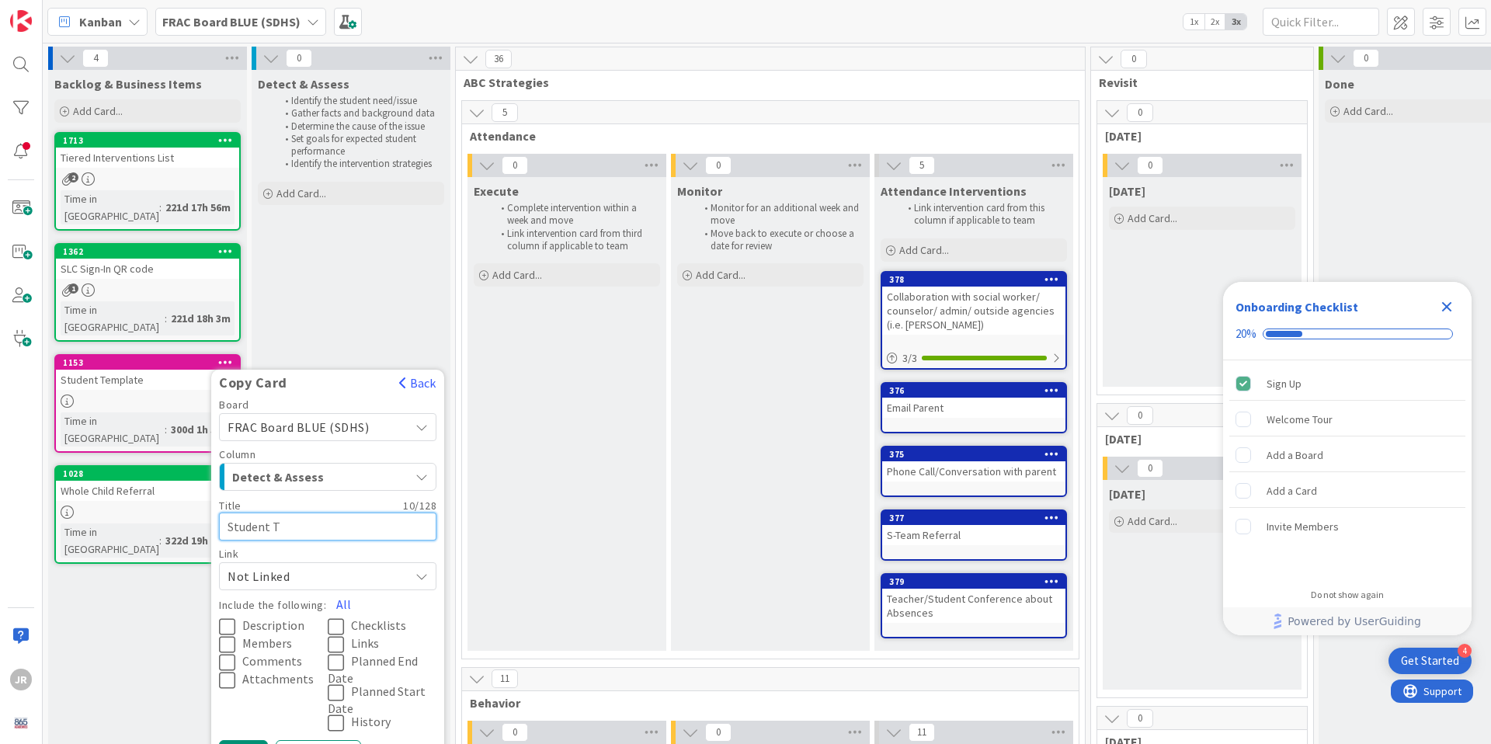
type textarea "x"
type textarea "Student"
type textarea "x"
type textarea "Student"
type textarea "x"
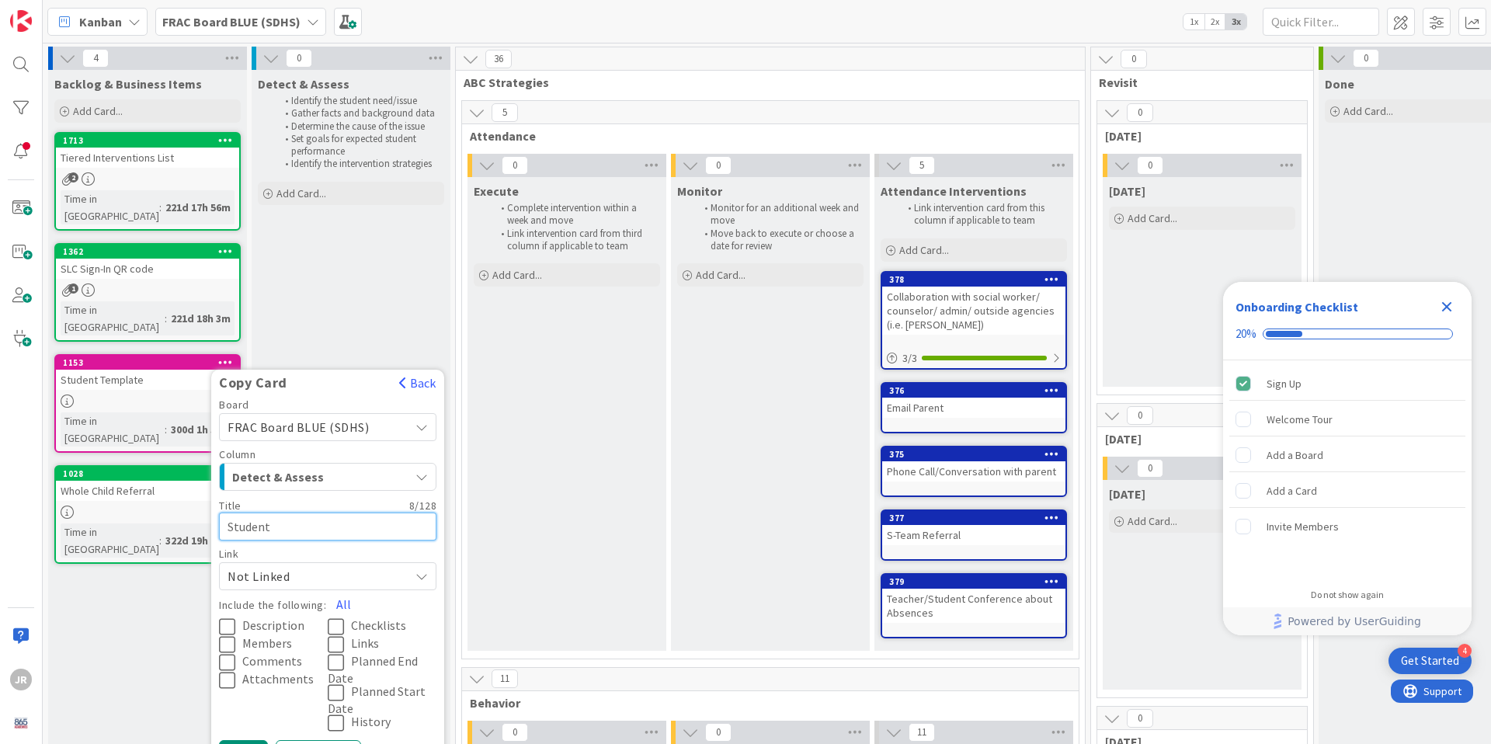
type textarea "Studen"
type textarea "x"
type textarea "Stude"
type textarea "x"
type textarea "Stud"
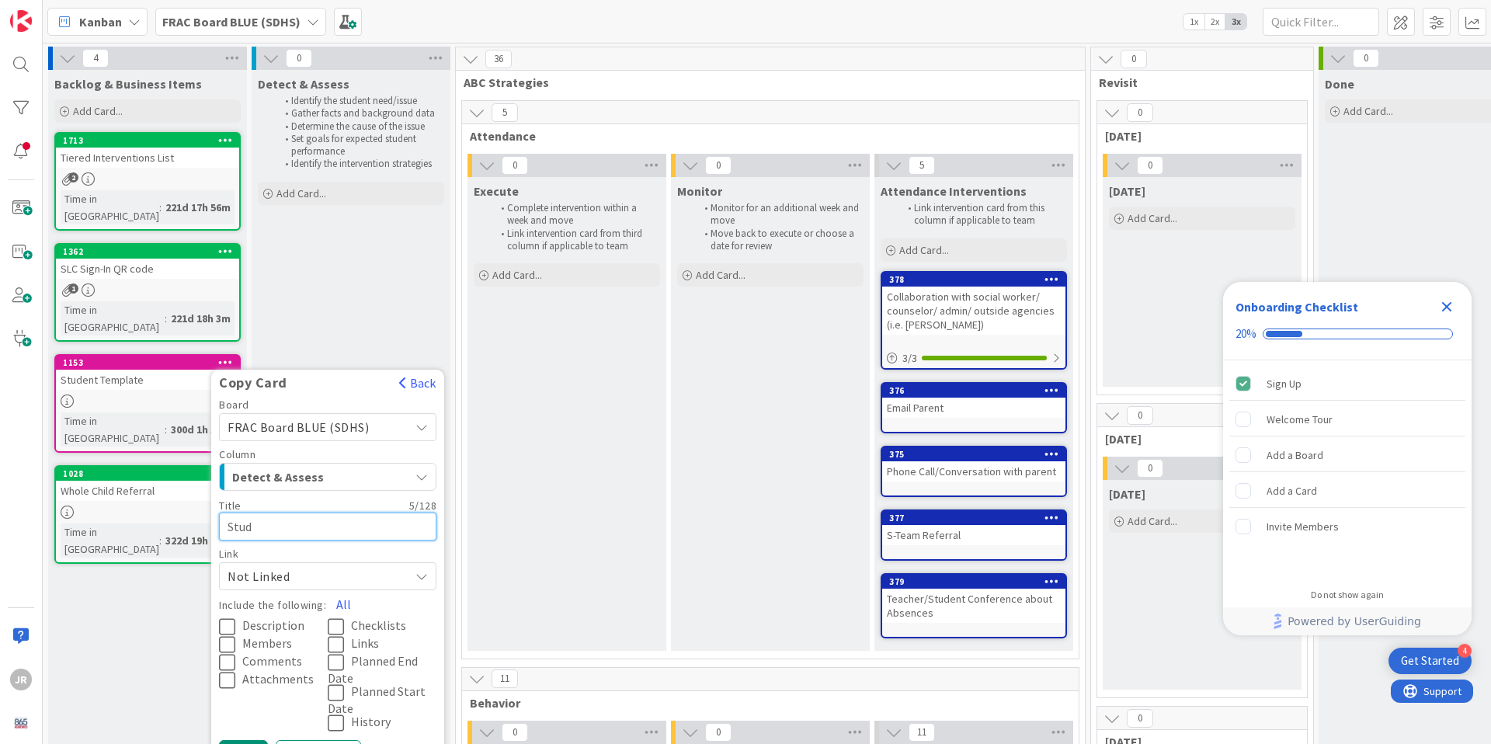
type textarea "x"
type textarea "Stu"
type textarea "x"
type textarea "St"
type textarea "x"
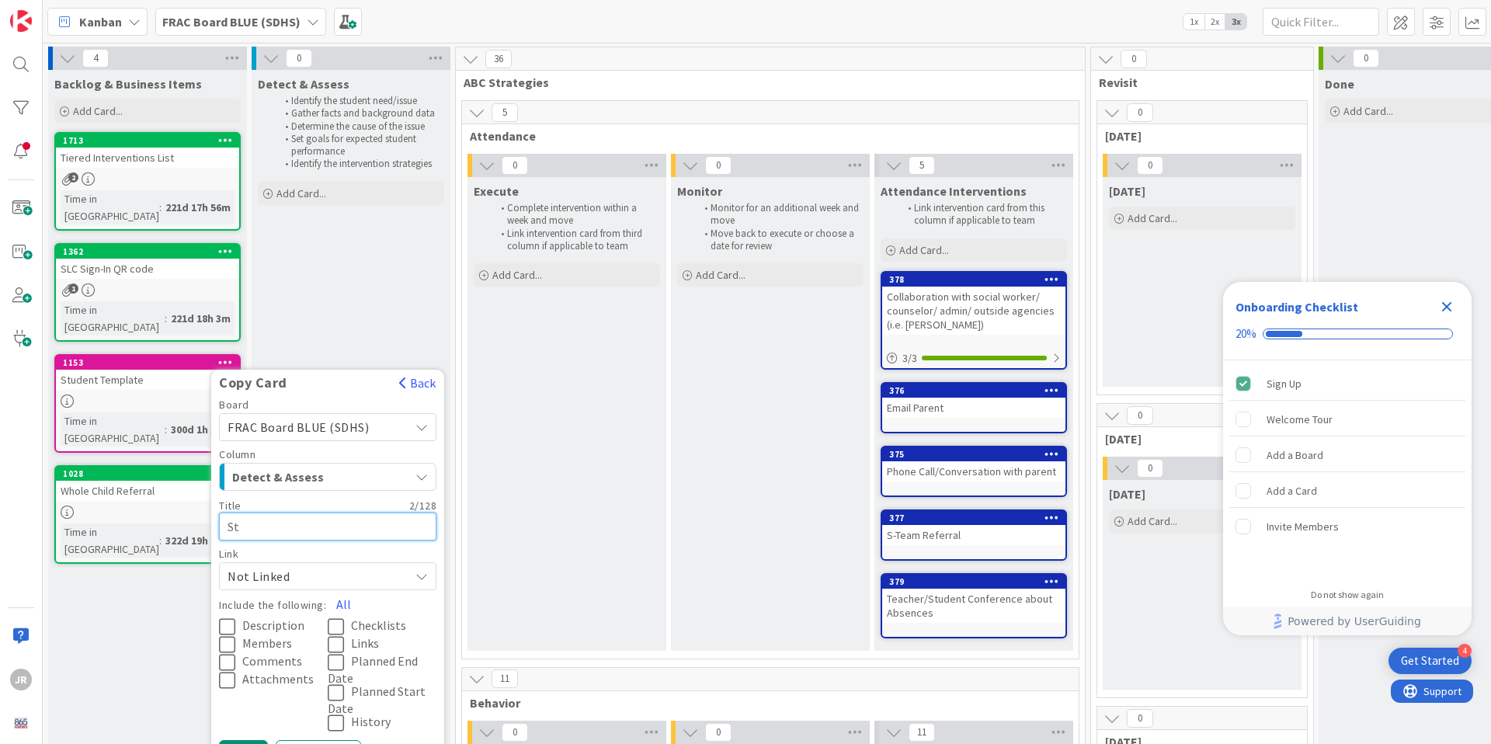
type textarea "S"
type textarea "x"
type textarea "B"
type textarea "x"
type textarea "Bob"
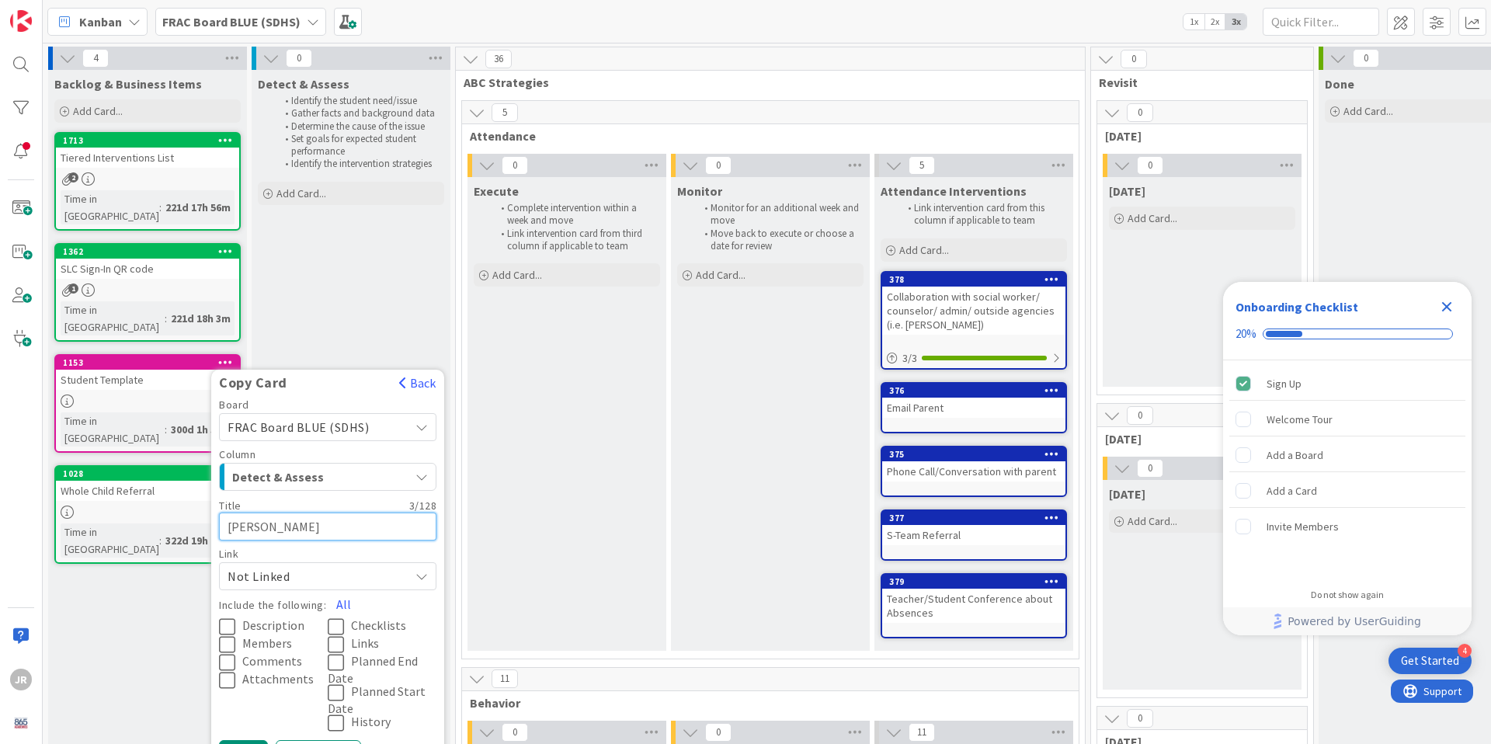
type textarea "x"
type textarea "Bob"
type textarea "x"
type textarea "Bob S"
type textarea "x"
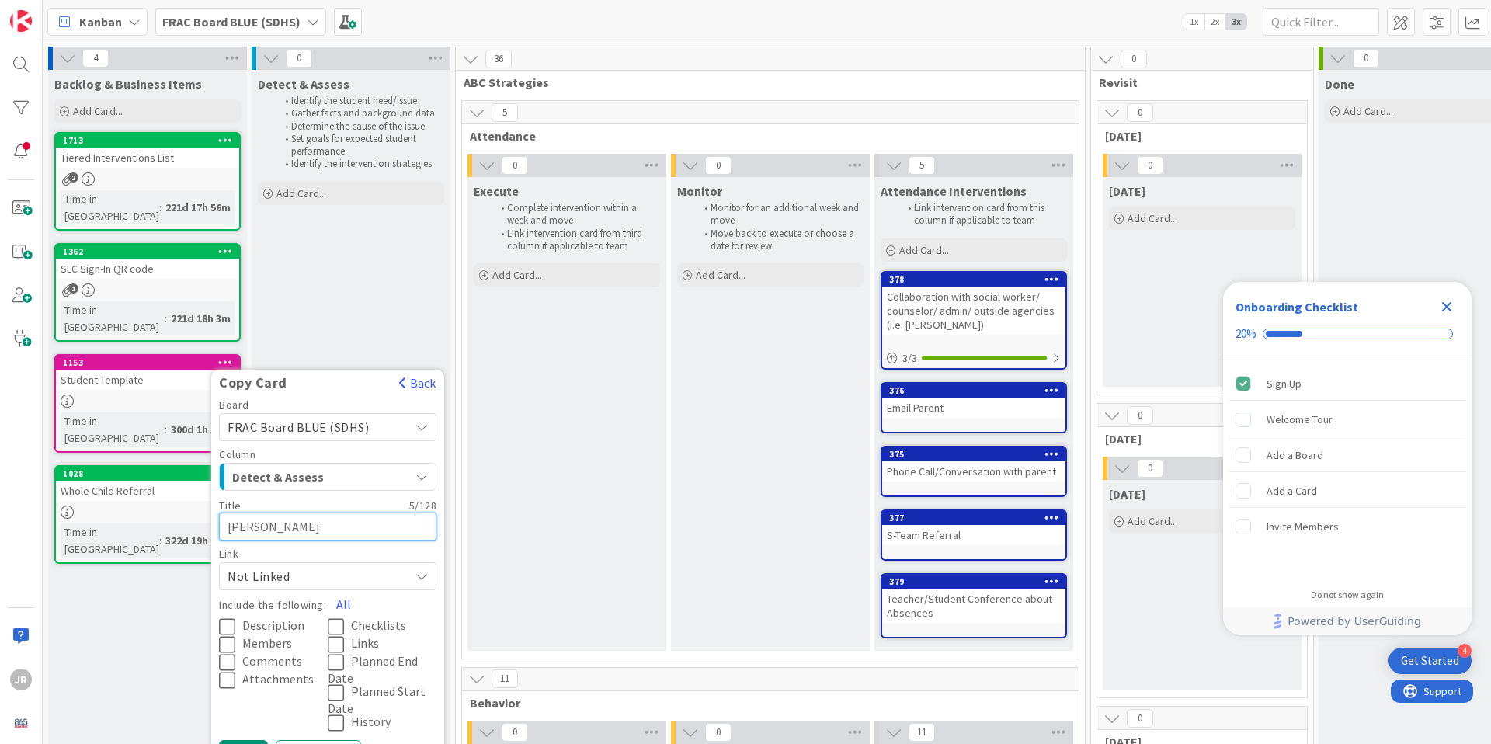
type textarea "Bob Sm"
type textarea "x"
type textarea "Bob Smi"
type textarea "x"
type textarea "Bob Smith"
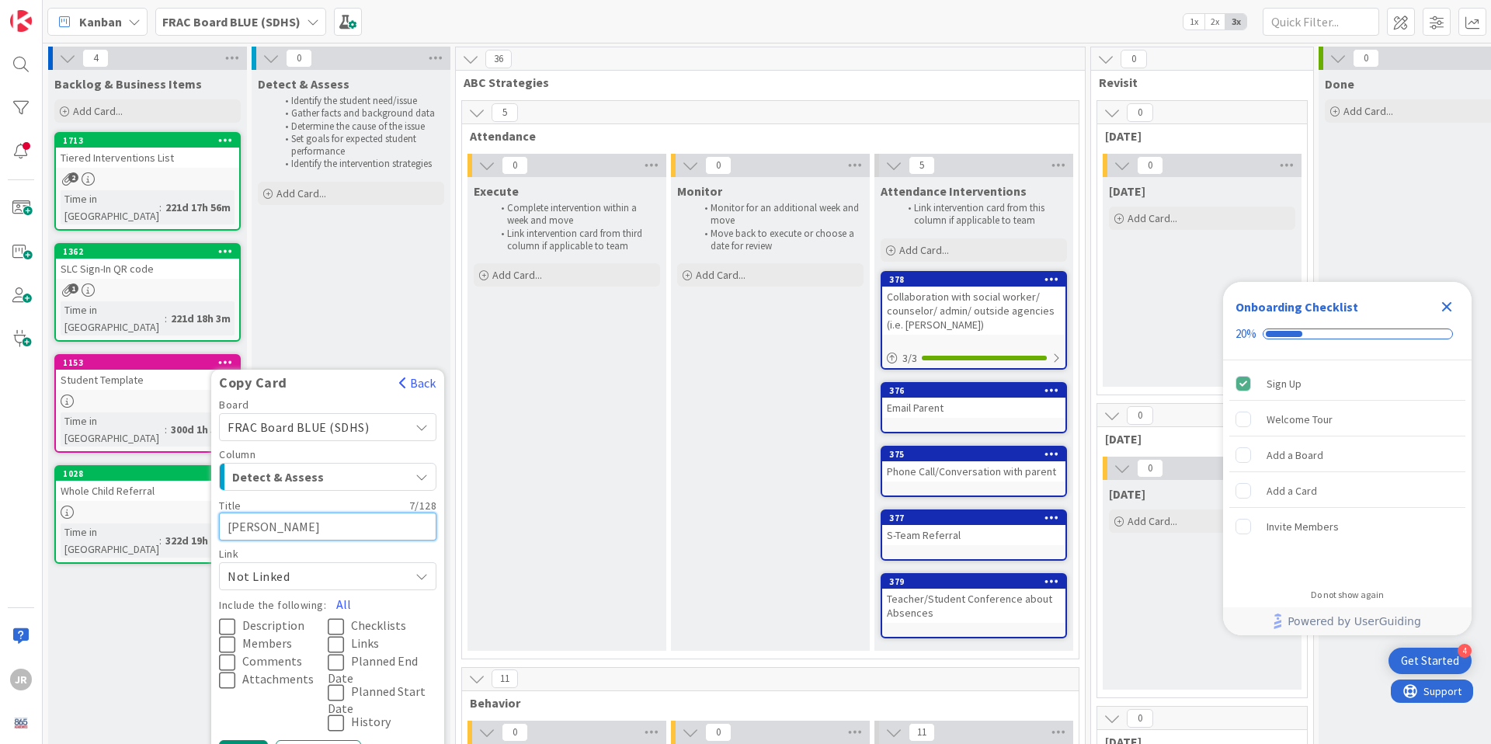
type textarea "x"
type textarea "Bob Smith"
click at [412, 562] on div "Not Linked" at bounding box center [327, 576] width 217 height 28
click at [401, 562] on div "Not Linked" at bounding box center [327, 576] width 217 height 28
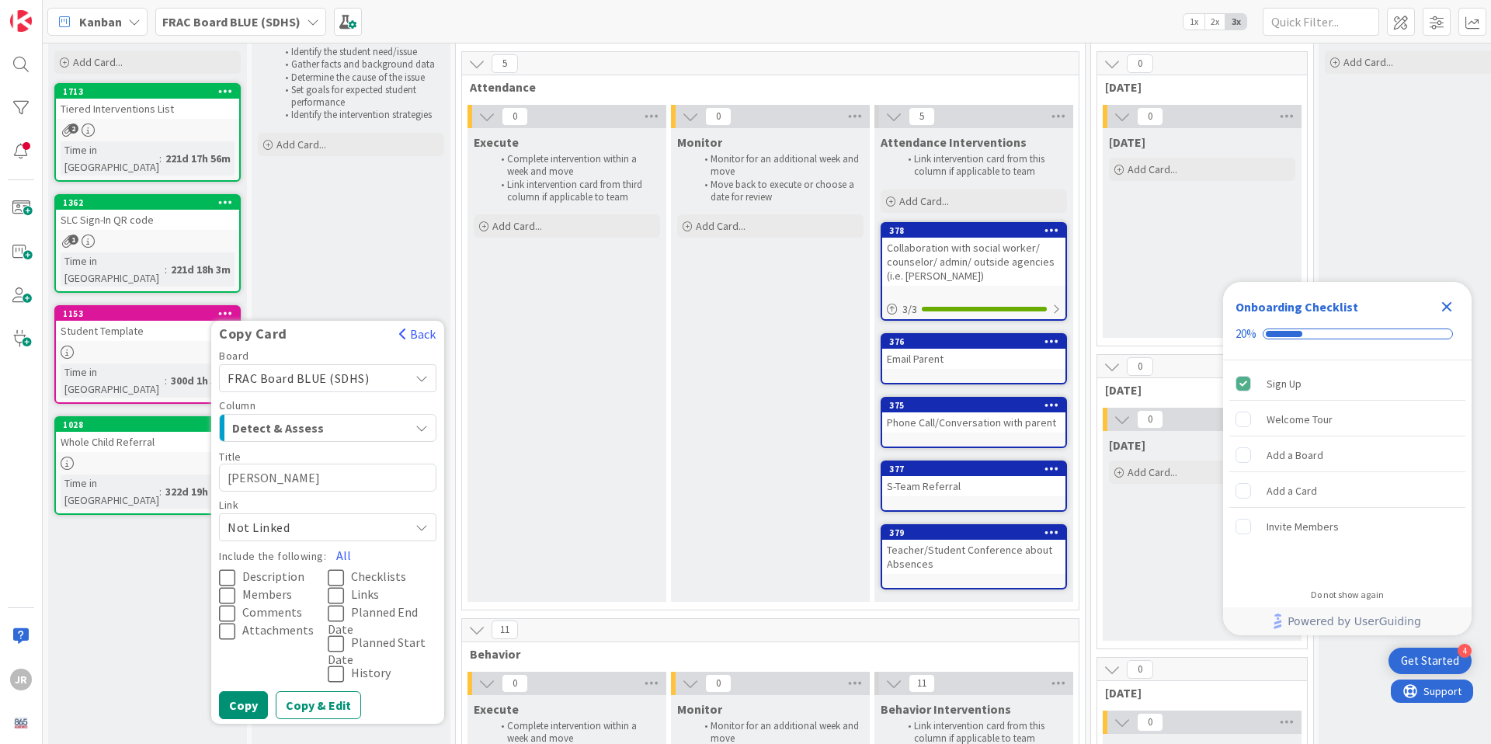
scroll to position [61, 0]
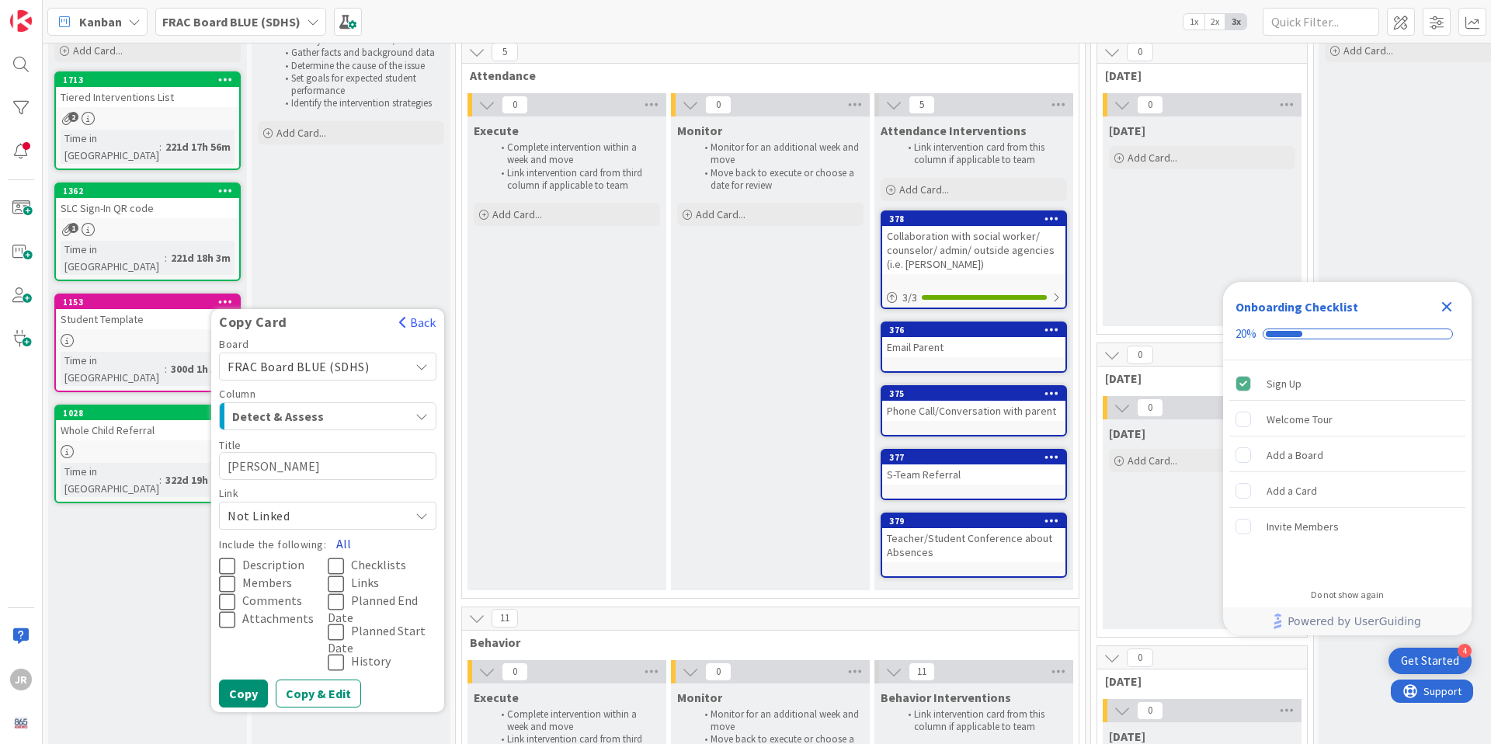
click at [342, 529] on button "All" at bounding box center [343, 543] width 35 height 28
click at [374, 505] on span "Not Linked" at bounding box center [314, 516] width 174 height 22
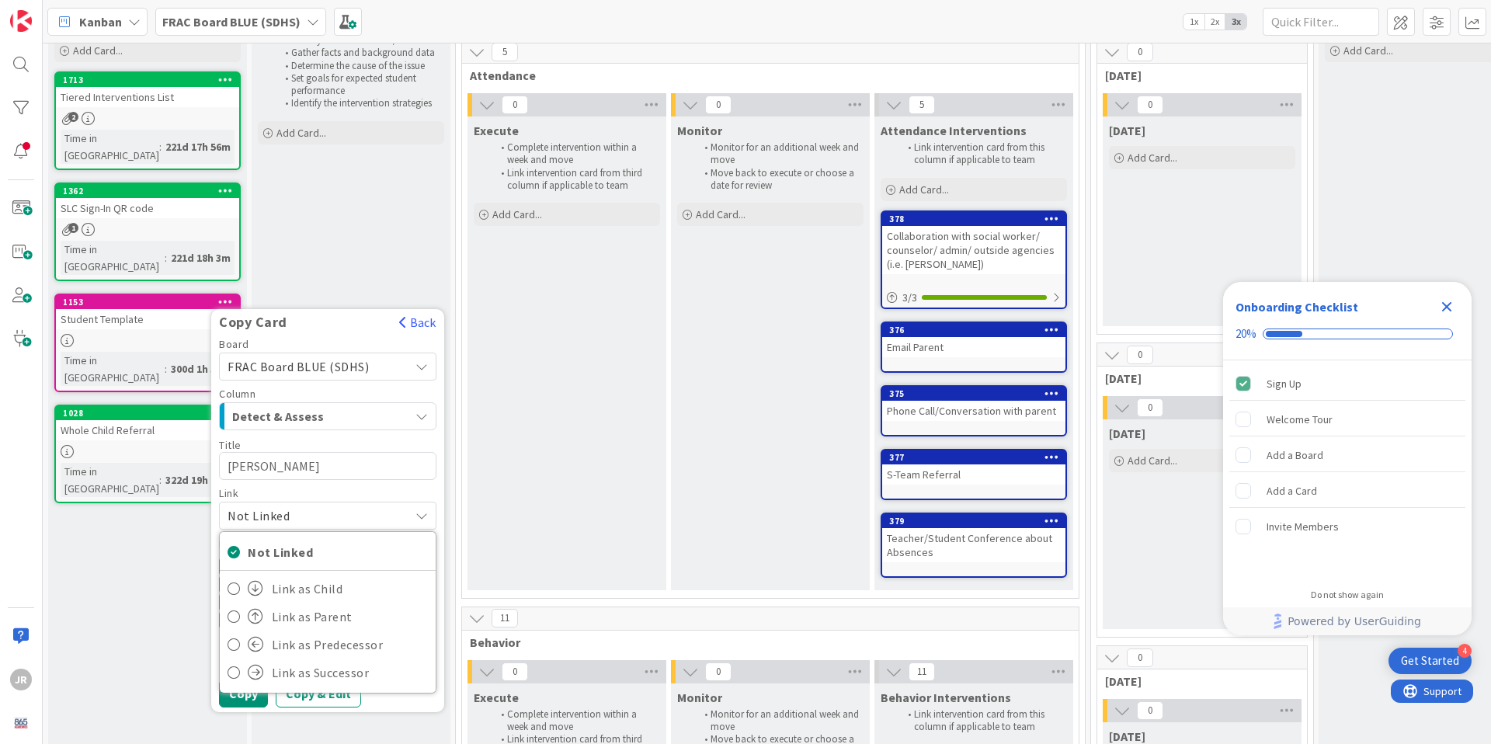
click at [377, 488] on div "Link" at bounding box center [327, 493] width 217 height 11
click at [404, 488] on div "Link" at bounding box center [327, 493] width 217 height 11
click at [478, 425] on div "Execute Complete intervention within a week and move Link intervention card fro…" at bounding box center [566, 353] width 199 height 474
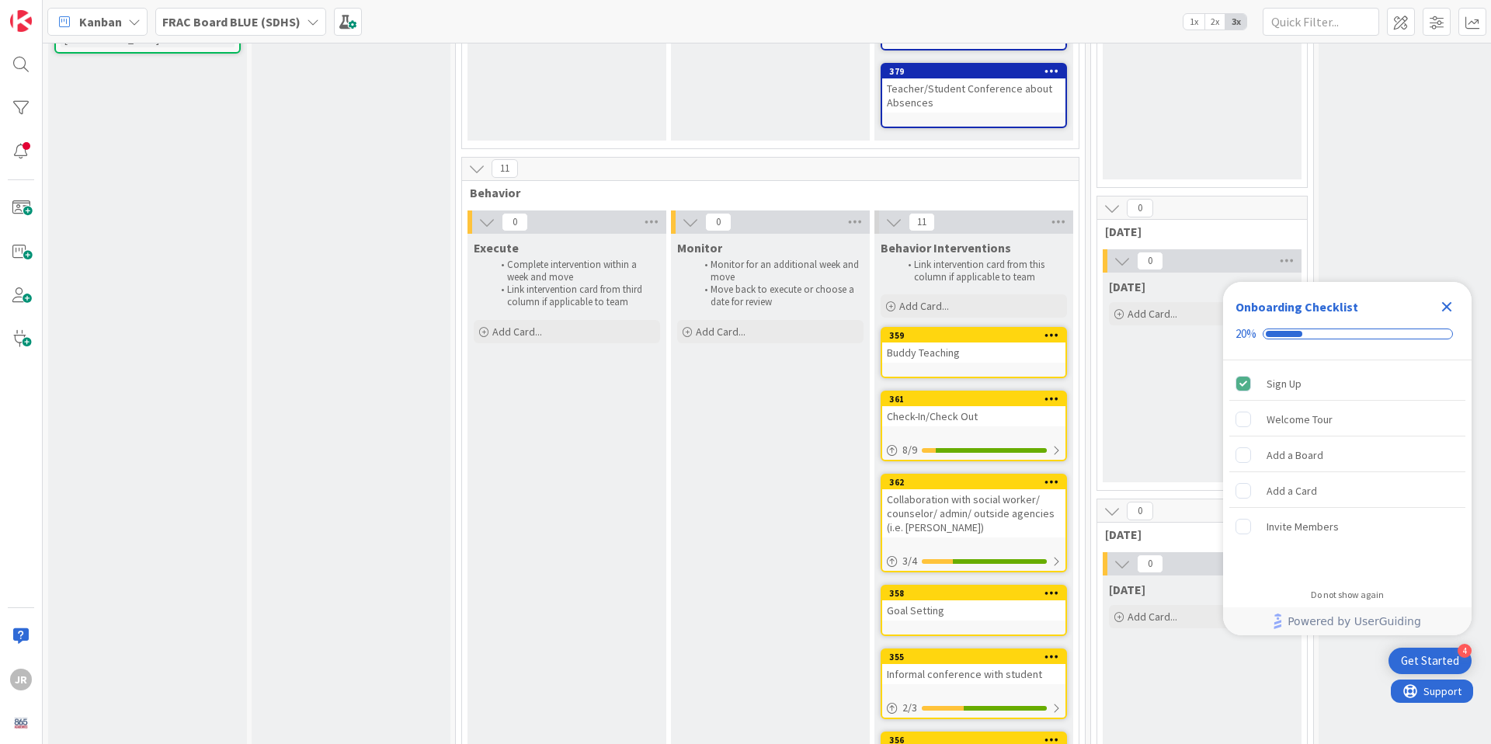
scroll to position [0, 0]
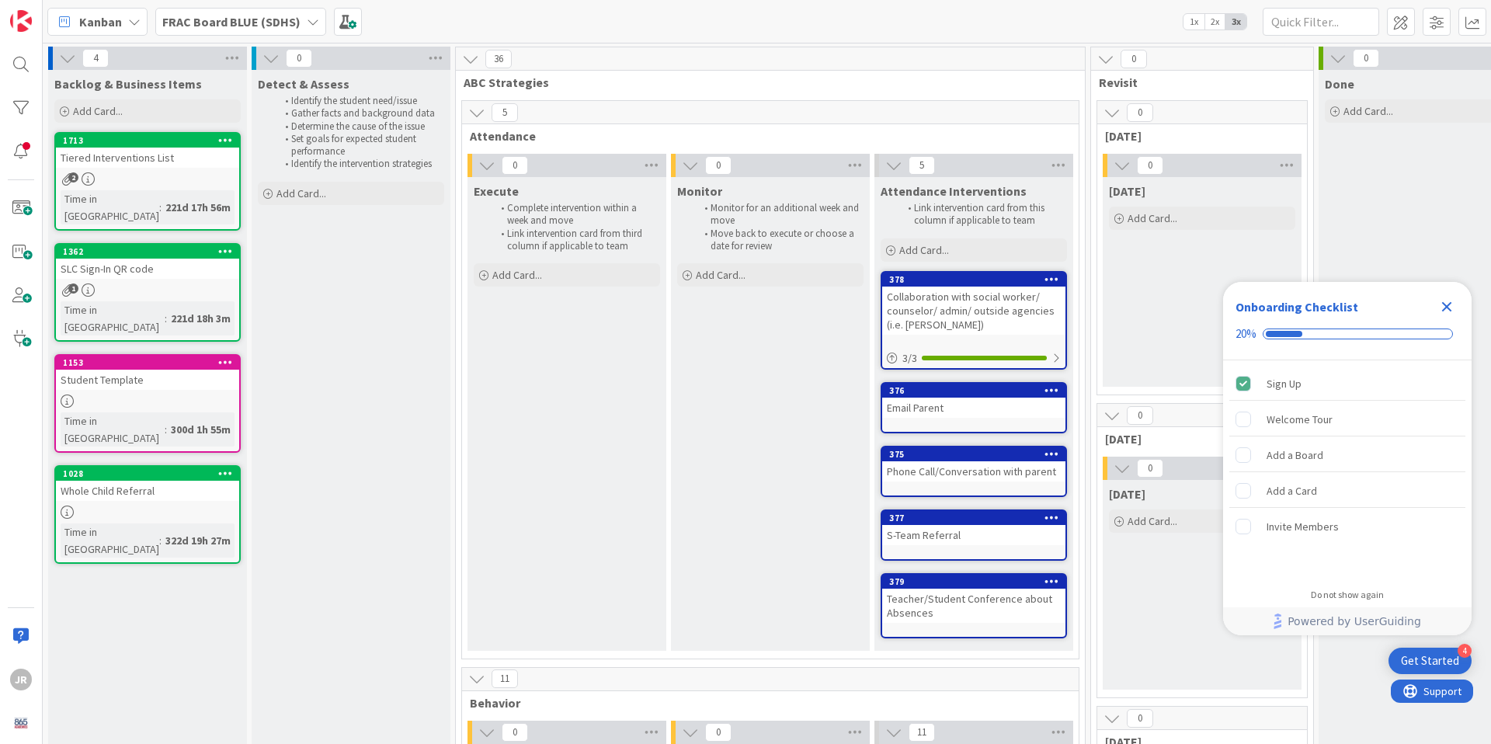
click at [175, 421] on div "300d 1h 55m" at bounding box center [201, 429] width 68 height 17
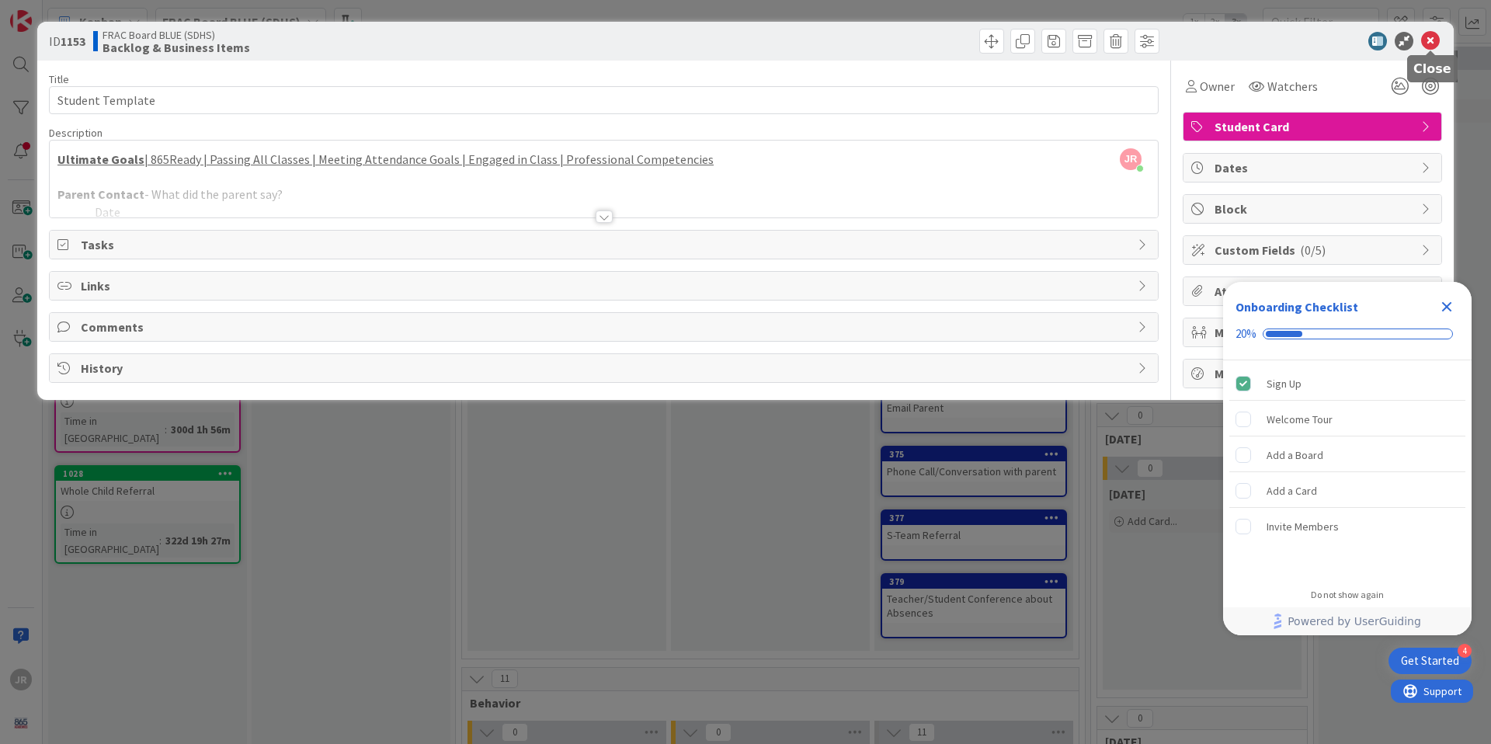
click at [1427, 40] on icon at bounding box center [1430, 41] width 19 height 19
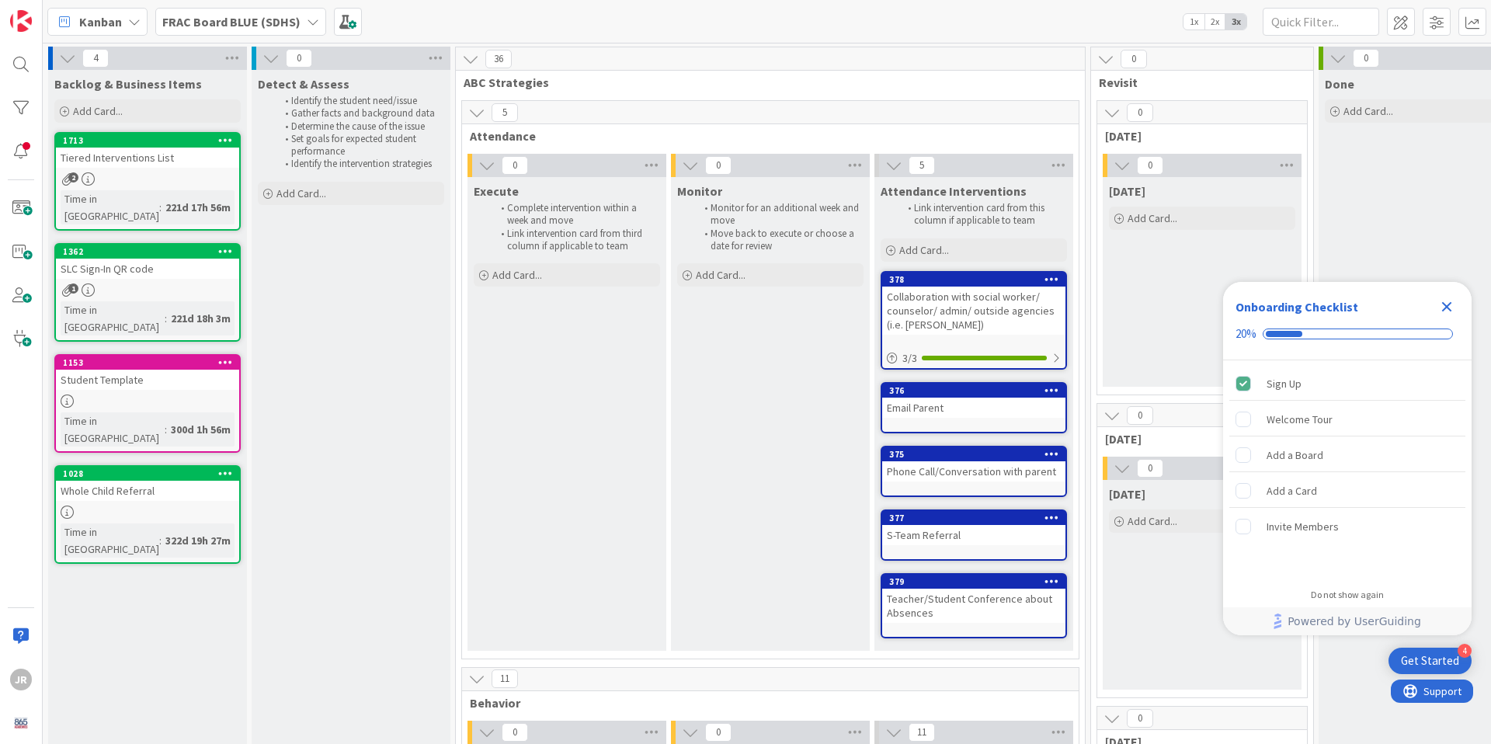
click at [224, 356] on icon at bounding box center [225, 361] width 15 height 11
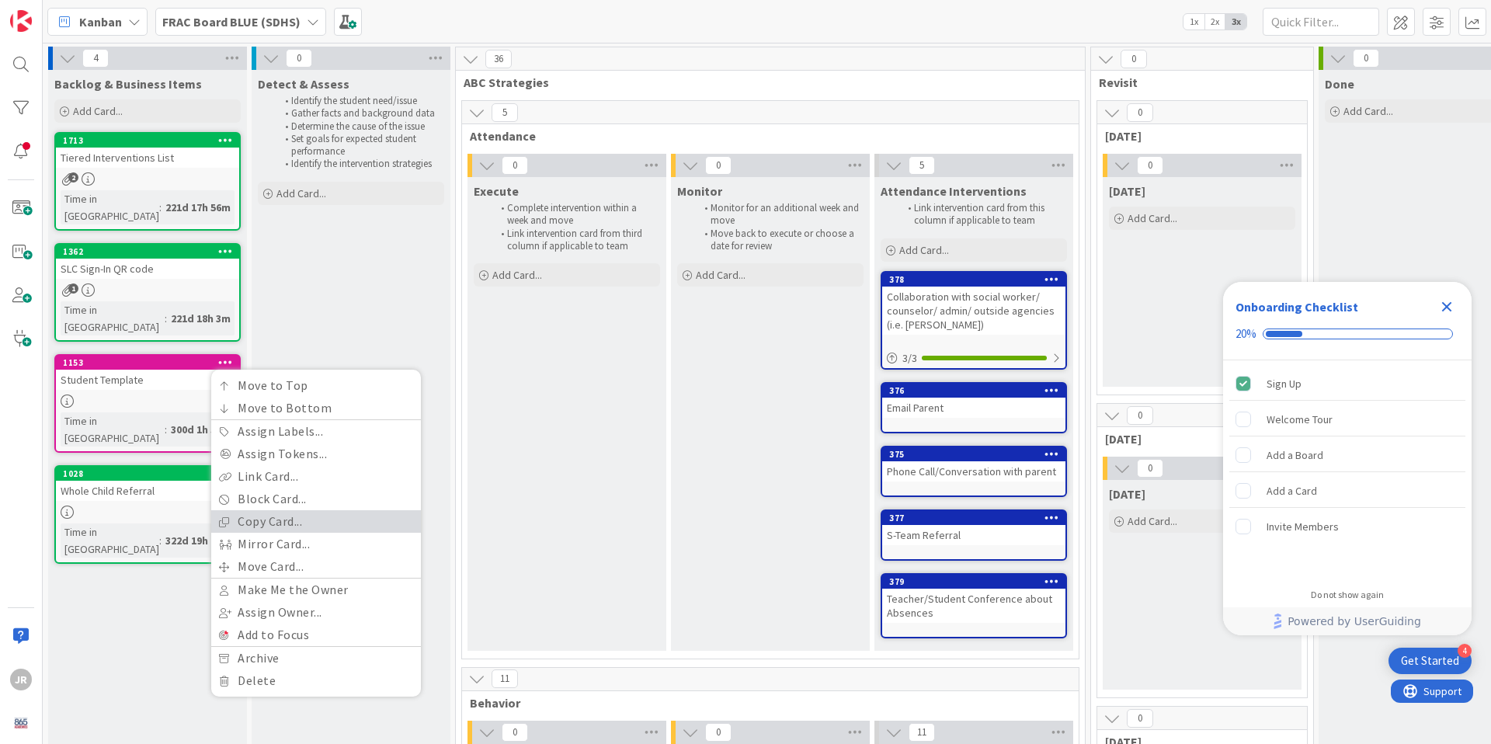
click at [265, 510] on link "Copy Card..." at bounding box center [316, 521] width 210 height 23
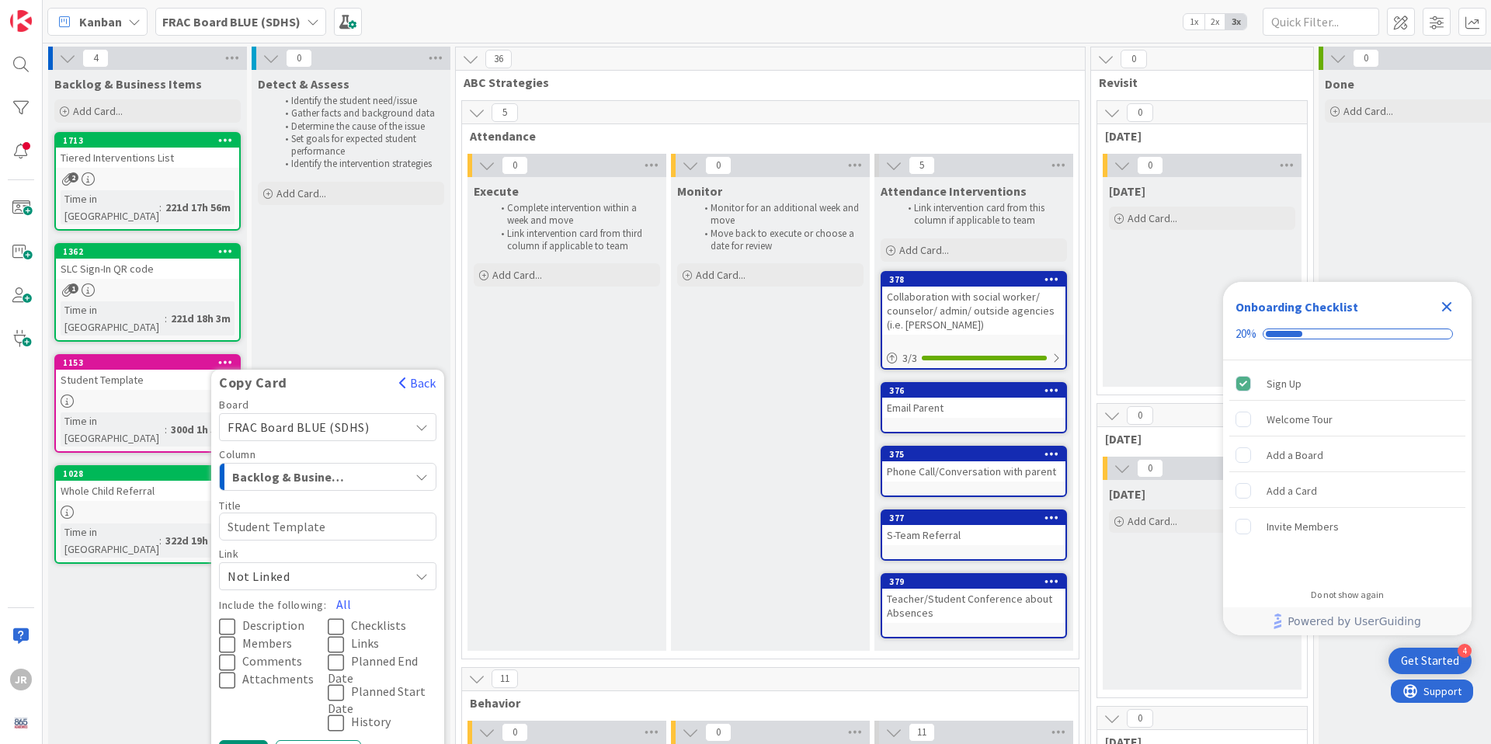
click at [425, 470] on icon "button" at bounding box center [421, 476] width 12 height 12
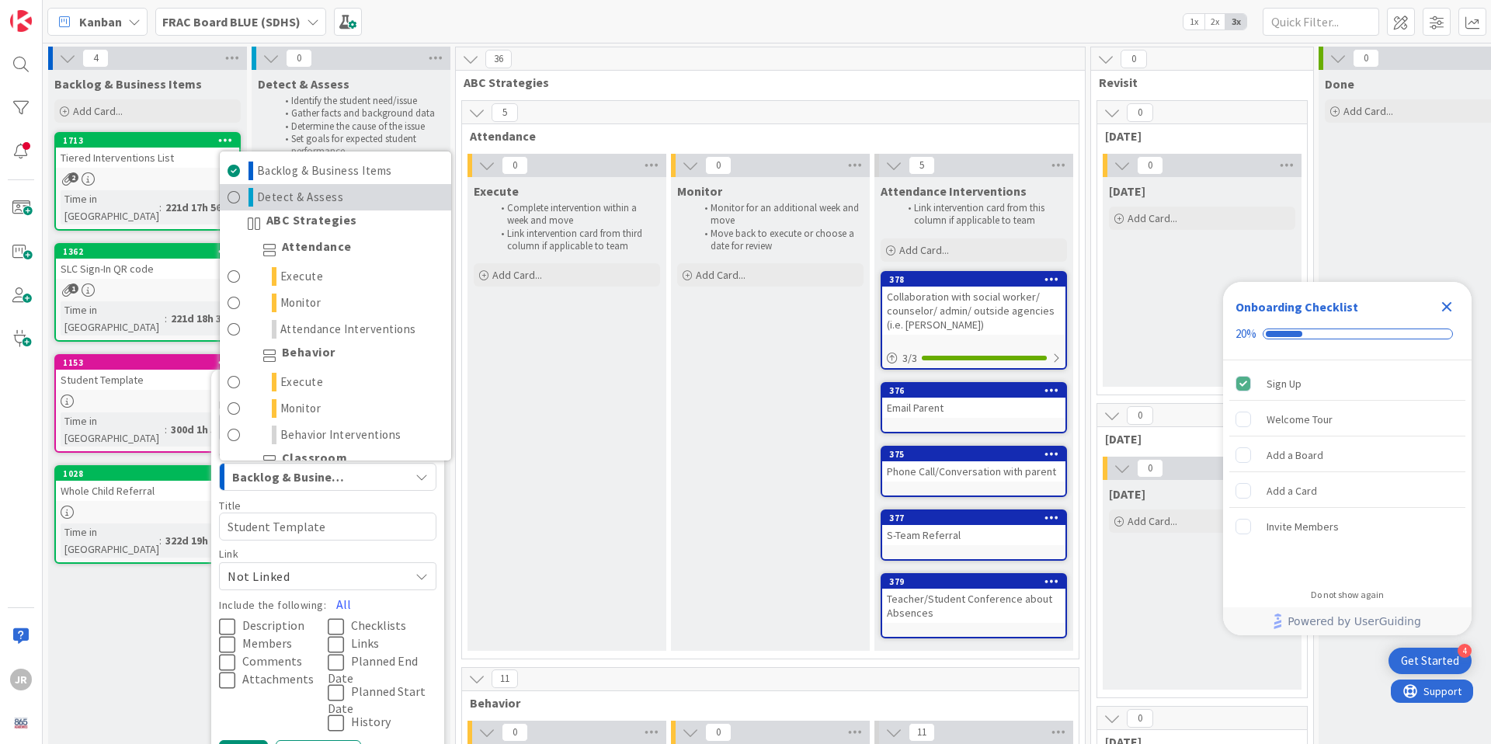
click at [373, 184] on link "Detect & Assess" at bounding box center [335, 197] width 231 height 26
type textarea "x"
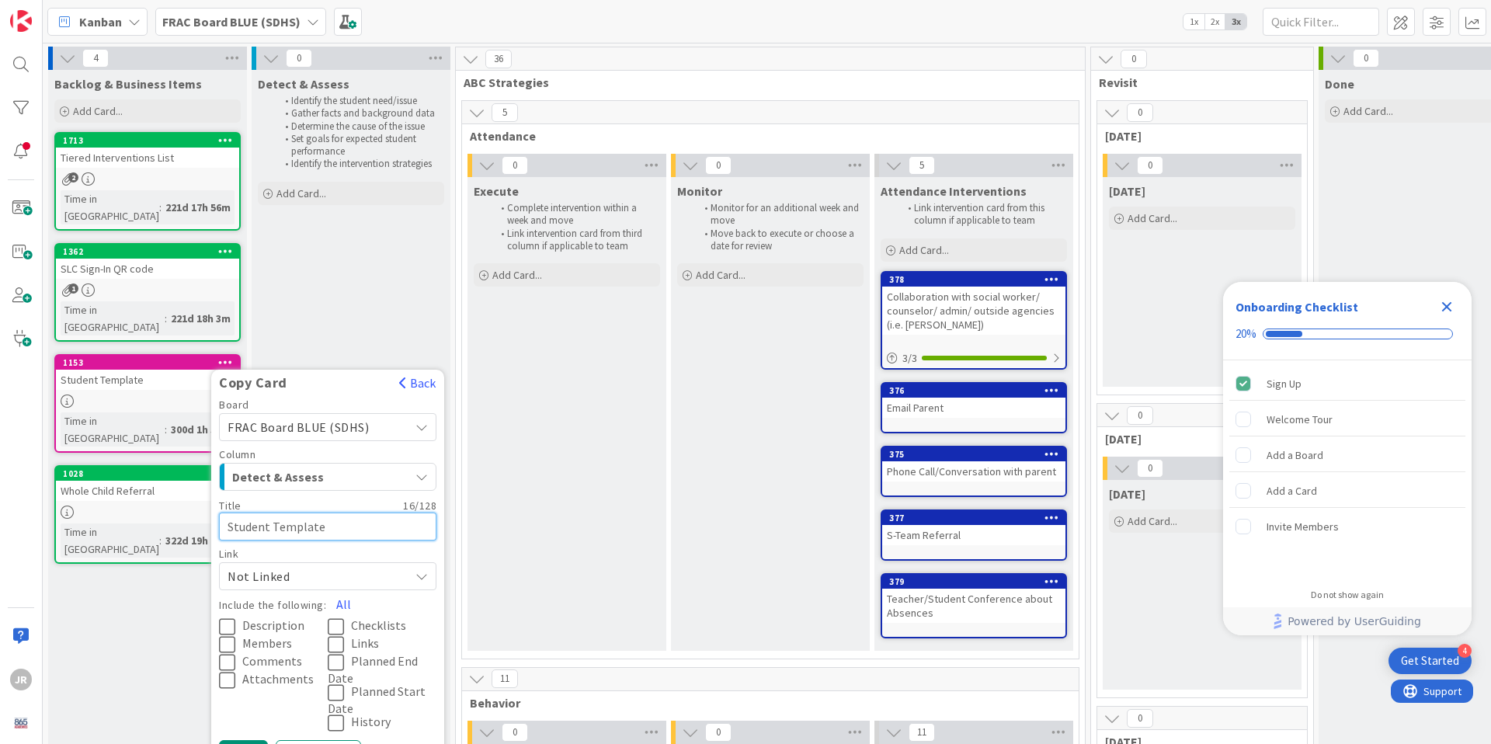
click at [326, 512] on textarea "Student Template" at bounding box center [327, 526] width 217 height 28
type textarea "x"
type textarea "J"
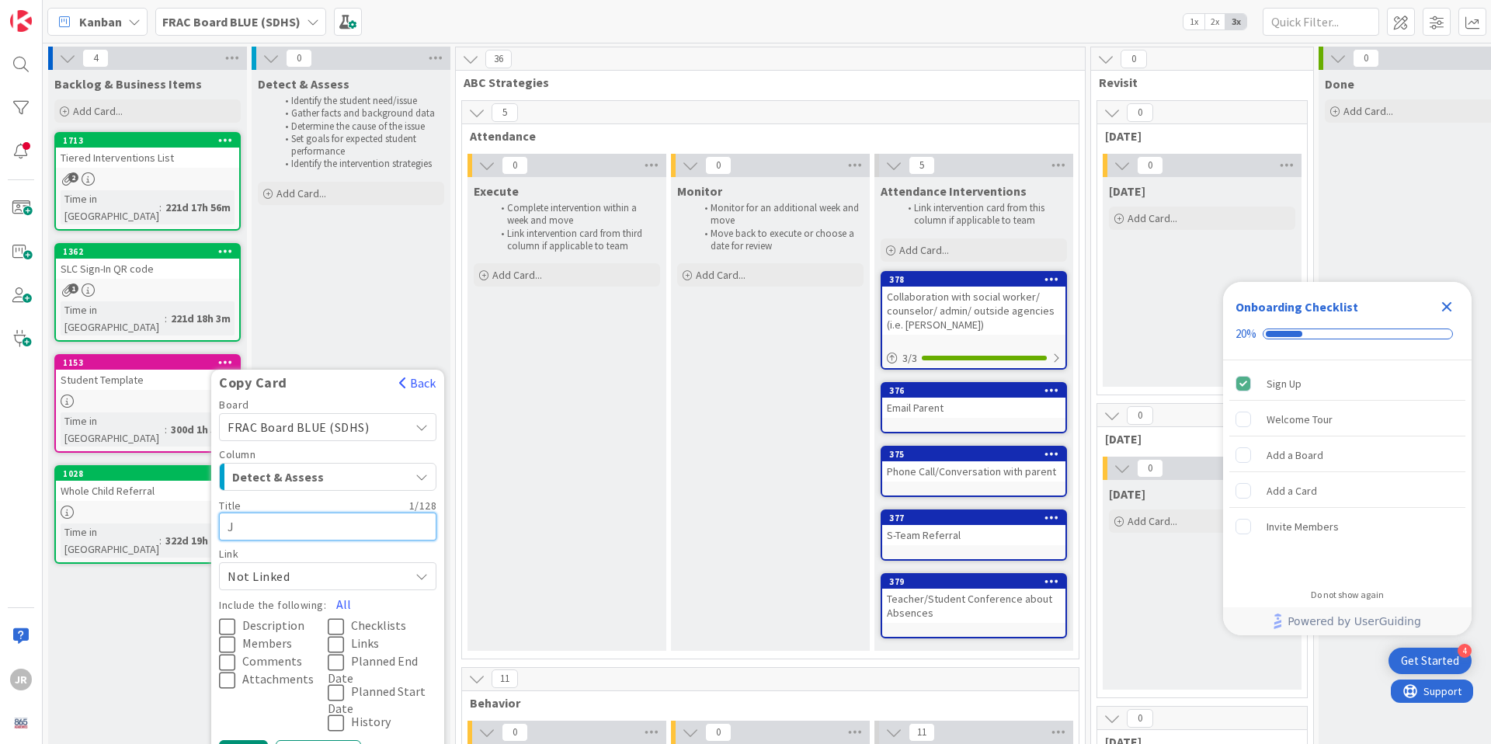
type textarea "x"
type textarea "Jo"
type textarea "x"
type textarea "Joh"
type textarea "x"
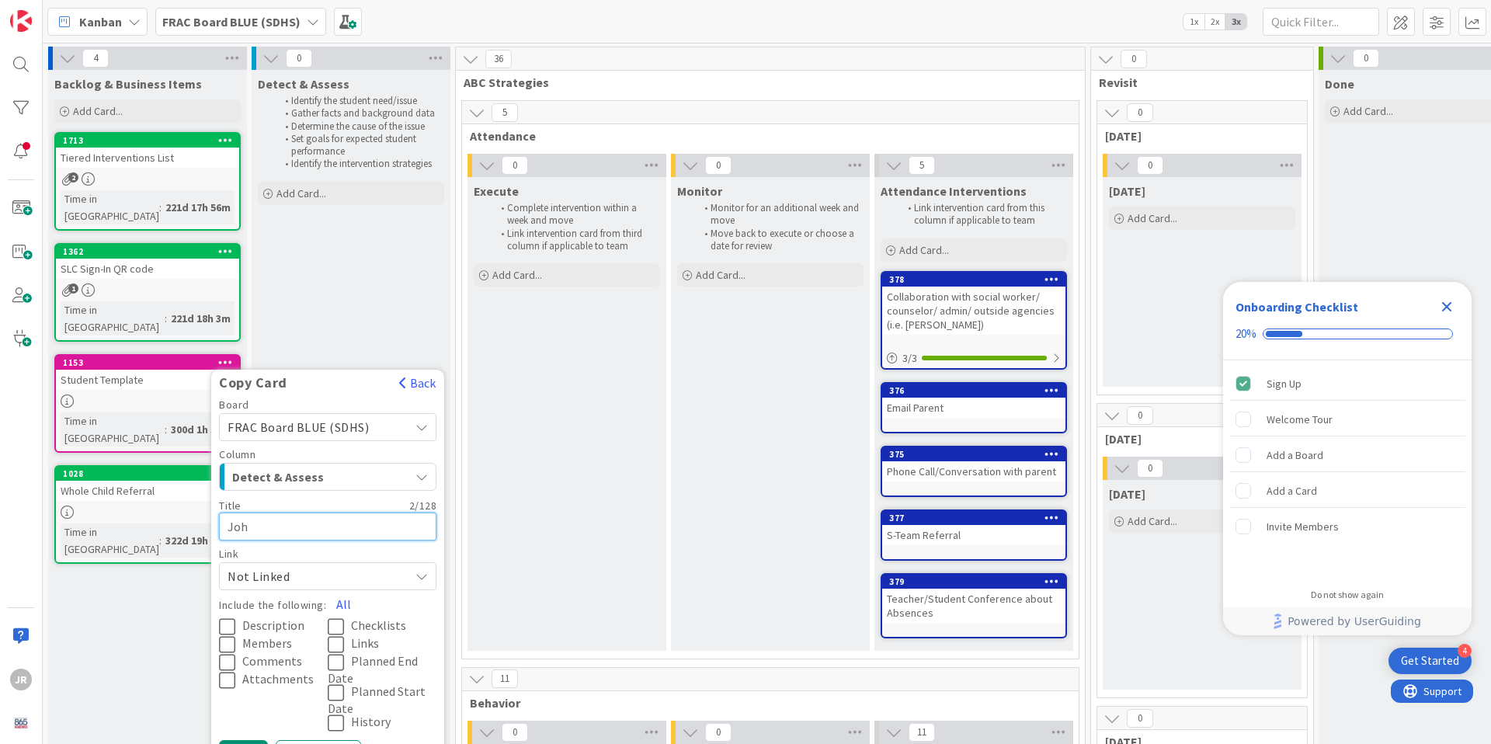
type textarea "John"
type textarea "x"
type textarea "John"
type textarea "x"
type textarea "John S"
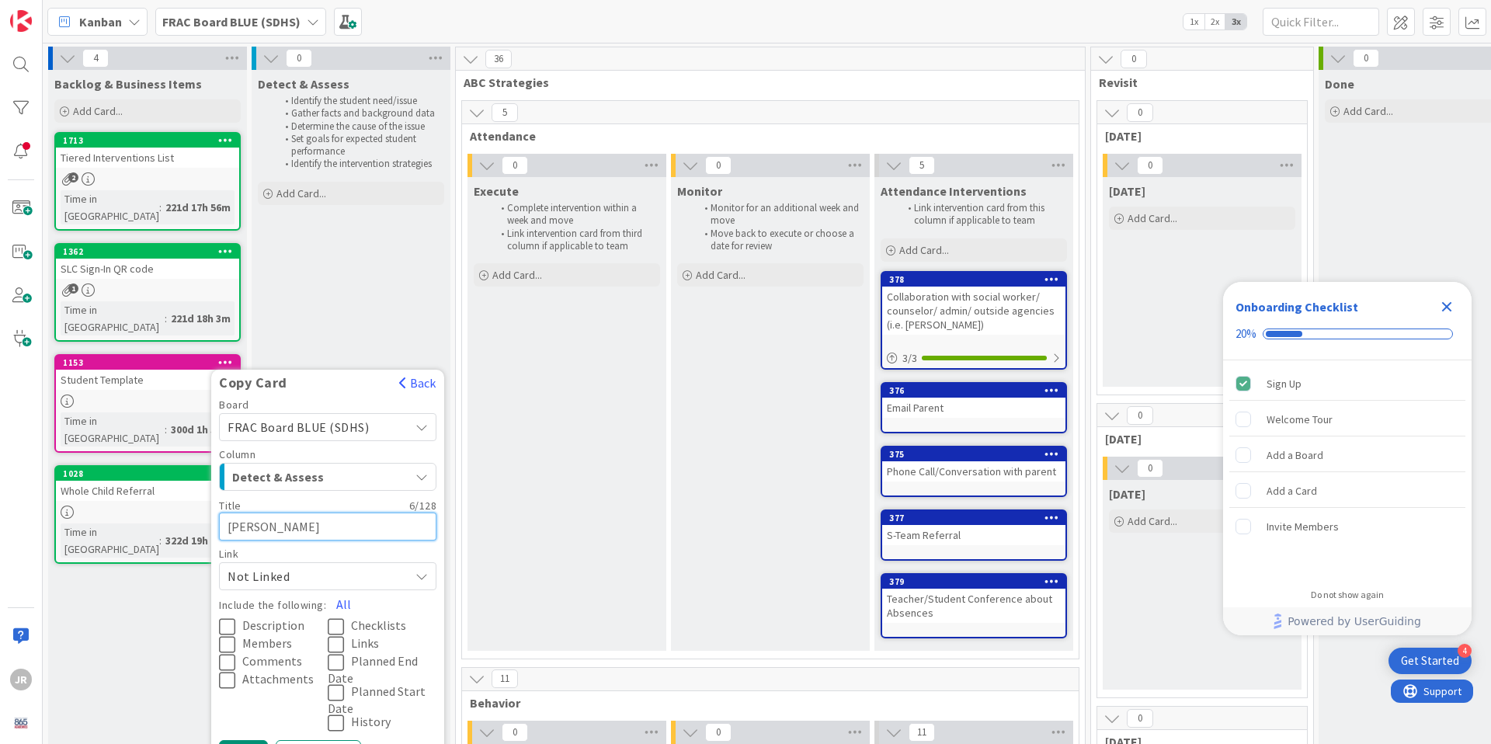
type textarea "x"
type textarea "John Sm"
type textarea "x"
type textarea "John Smi"
type textarea "x"
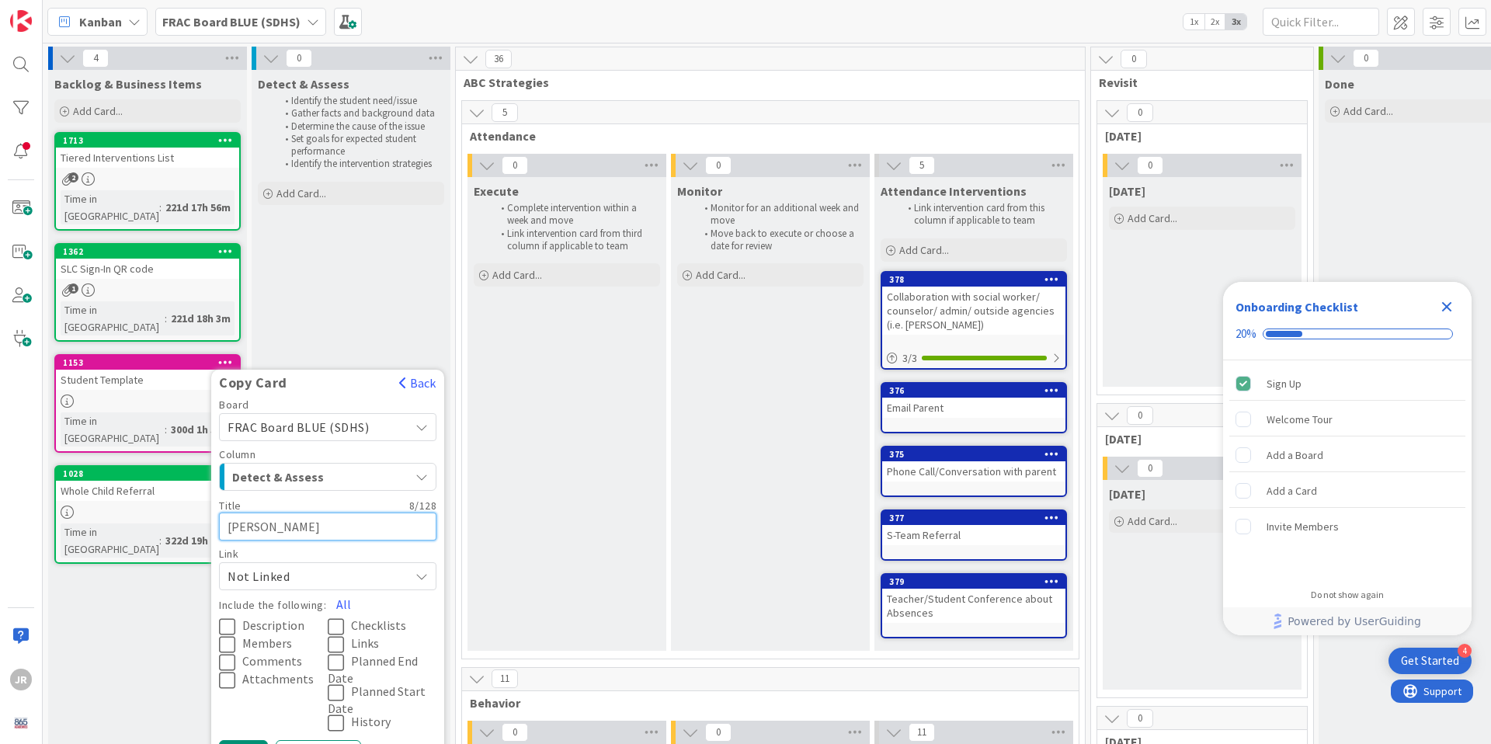
type textarea "John Smit"
type textarea "x"
type textarea "John Smith"
click at [345, 590] on button "All" at bounding box center [343, 604] width 35 height 28
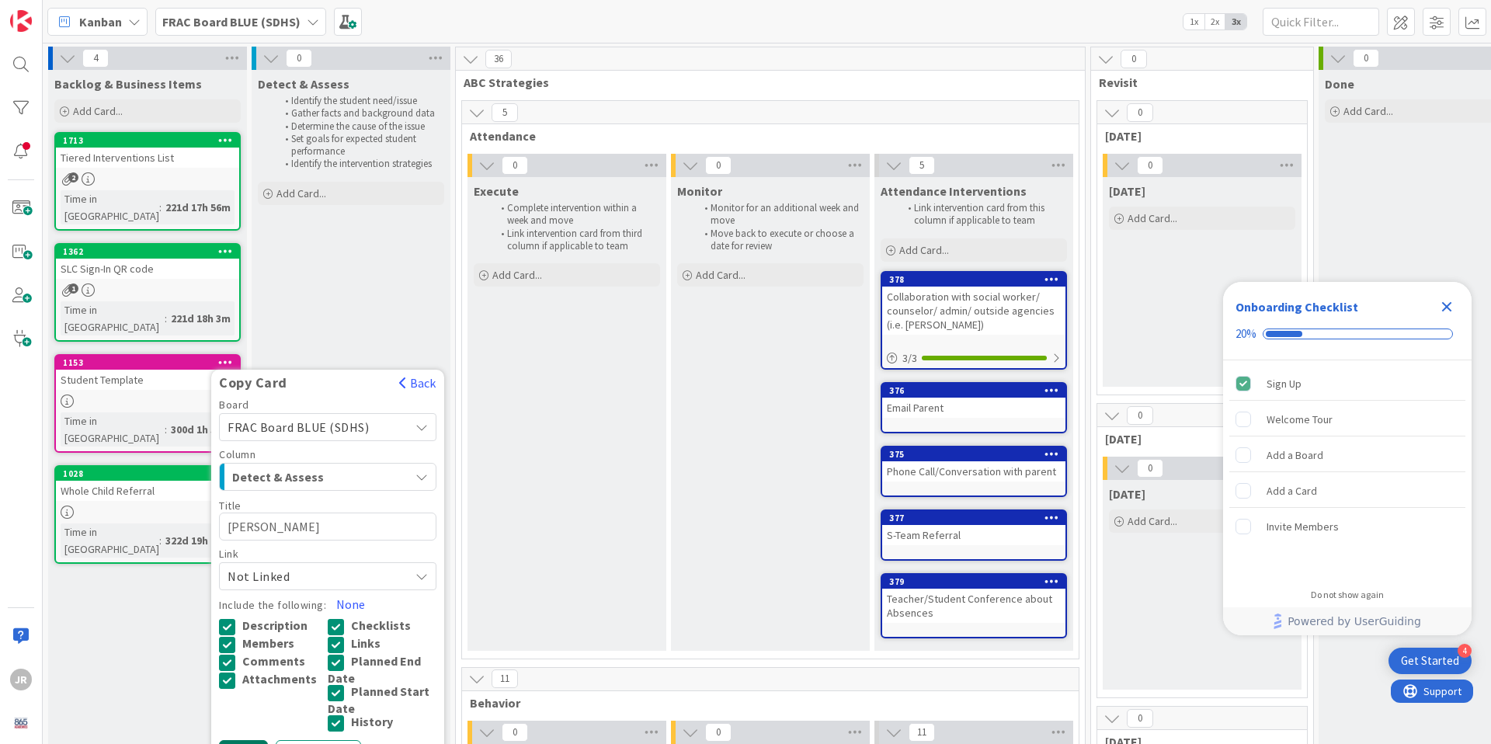
click at [249, 740] on button "Copy" at bounding box center [243, 754] width 49 height 28
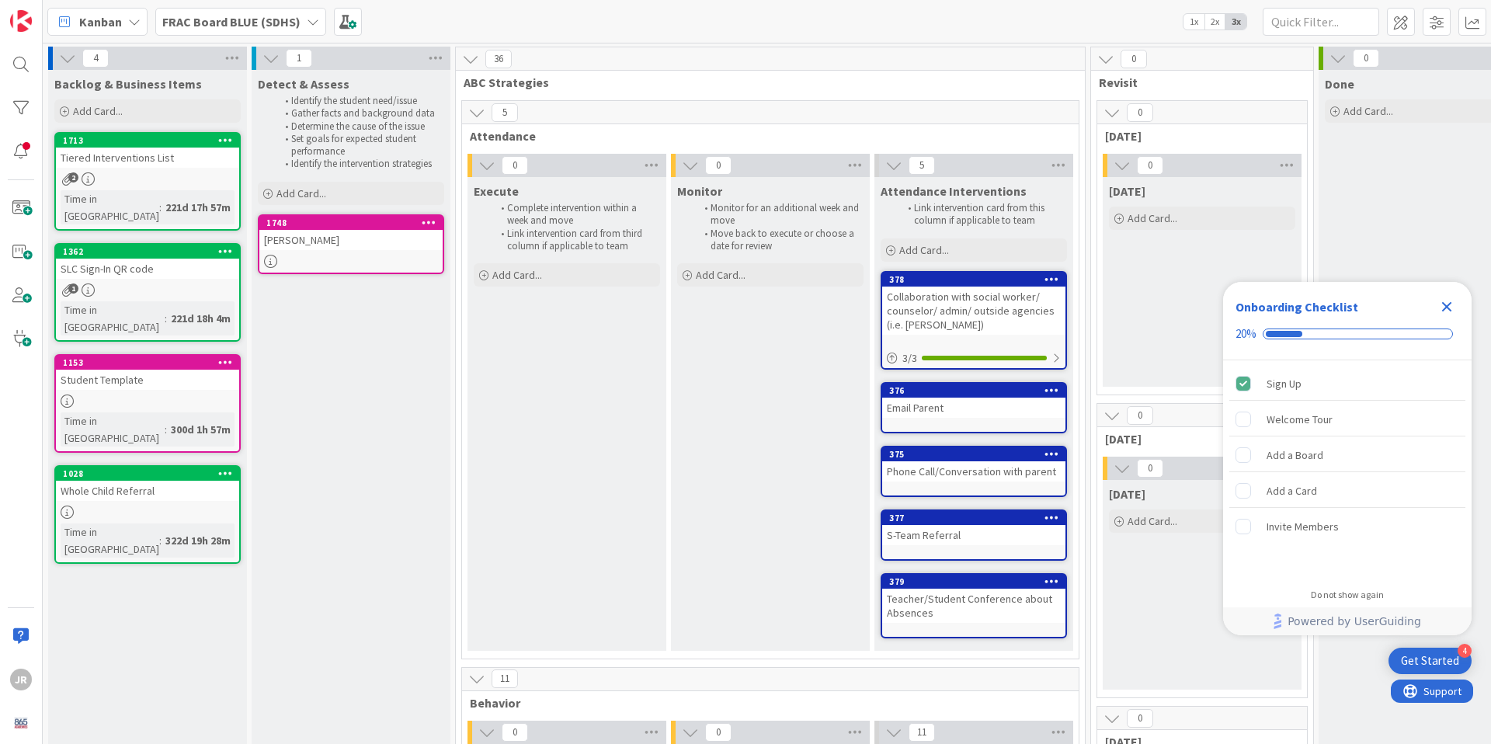
click at [380, 259] on div at bounding box center [350, 261] width 183 height 13
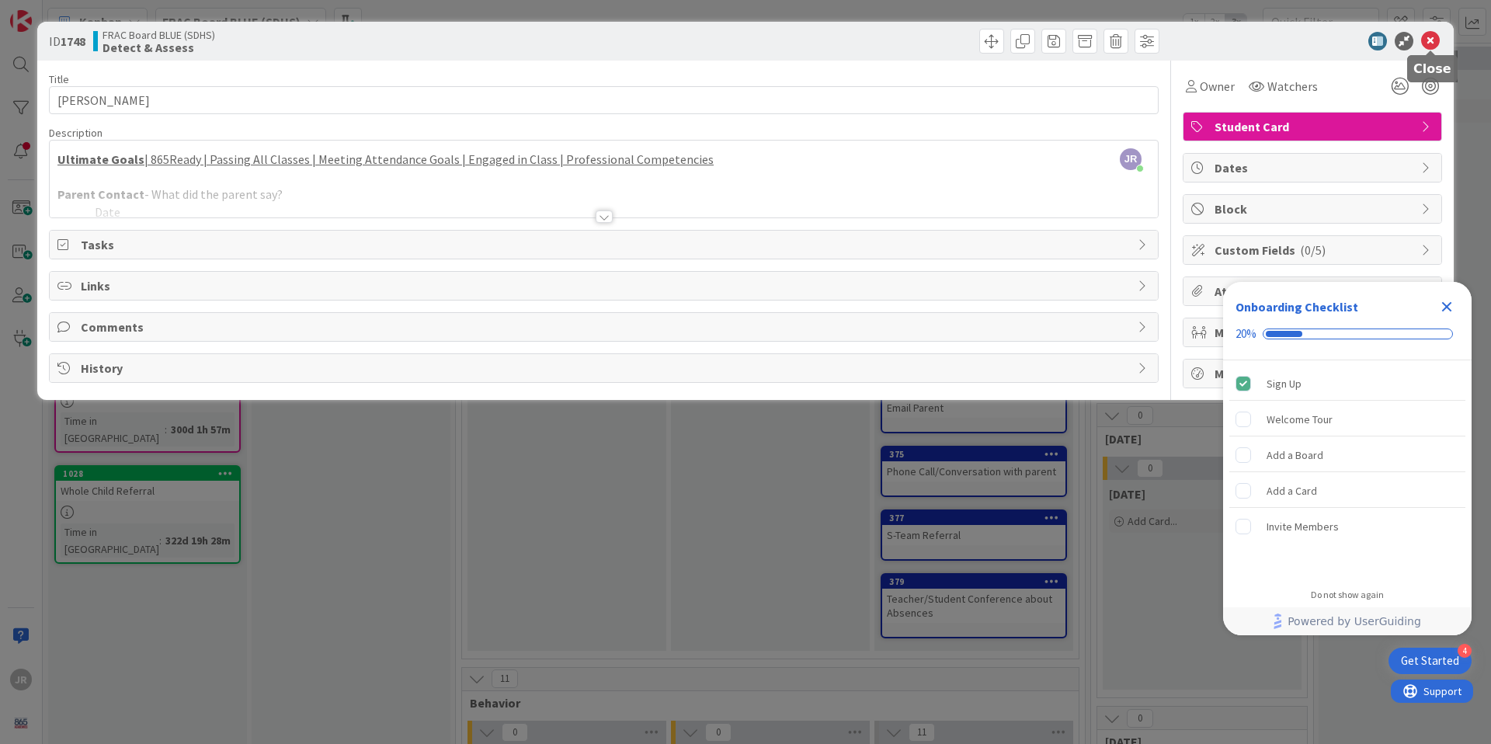
click at [1435, 40] on icon at bounding box center [1430, 41] width 19 height 19
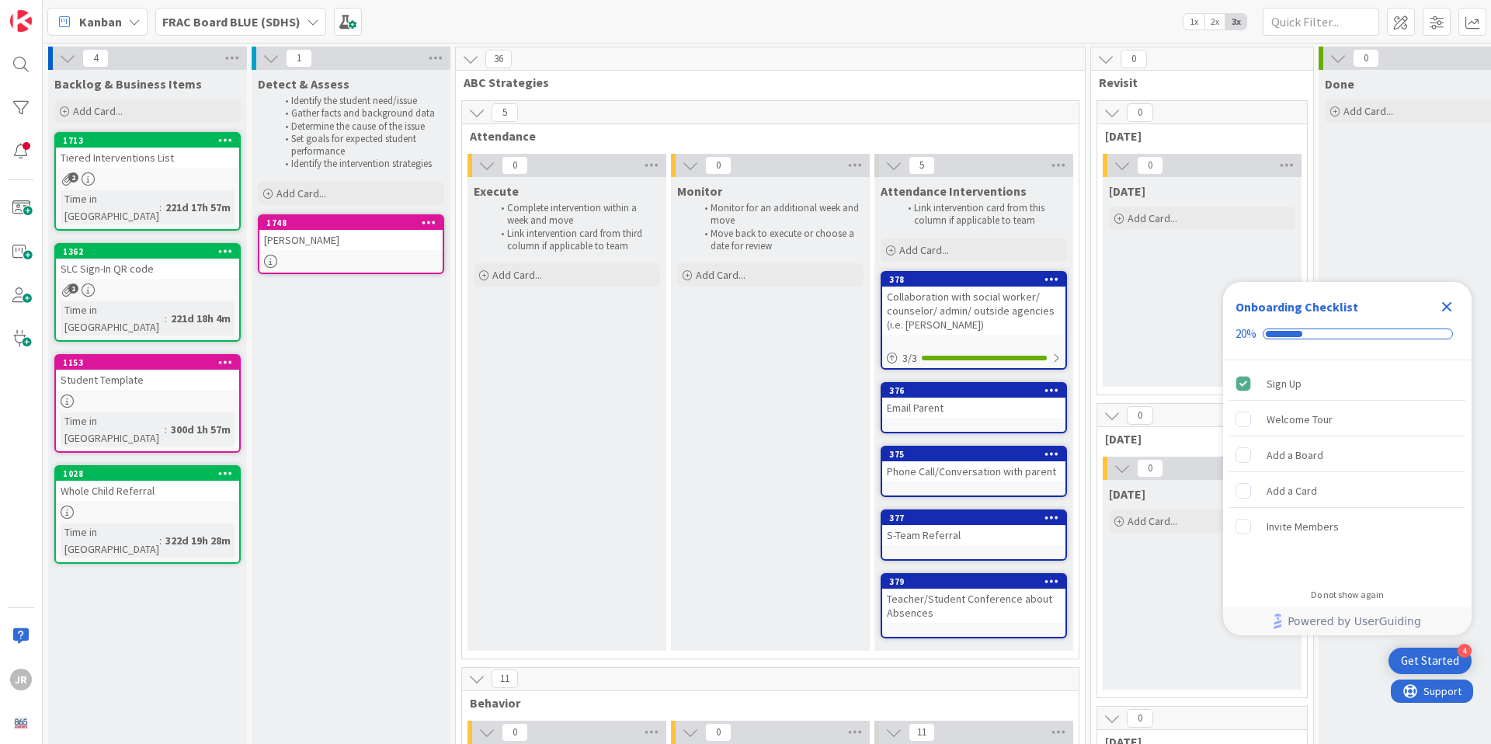
click at [427, 224] on icon at bounding box center [429, 222] width 15 height 11
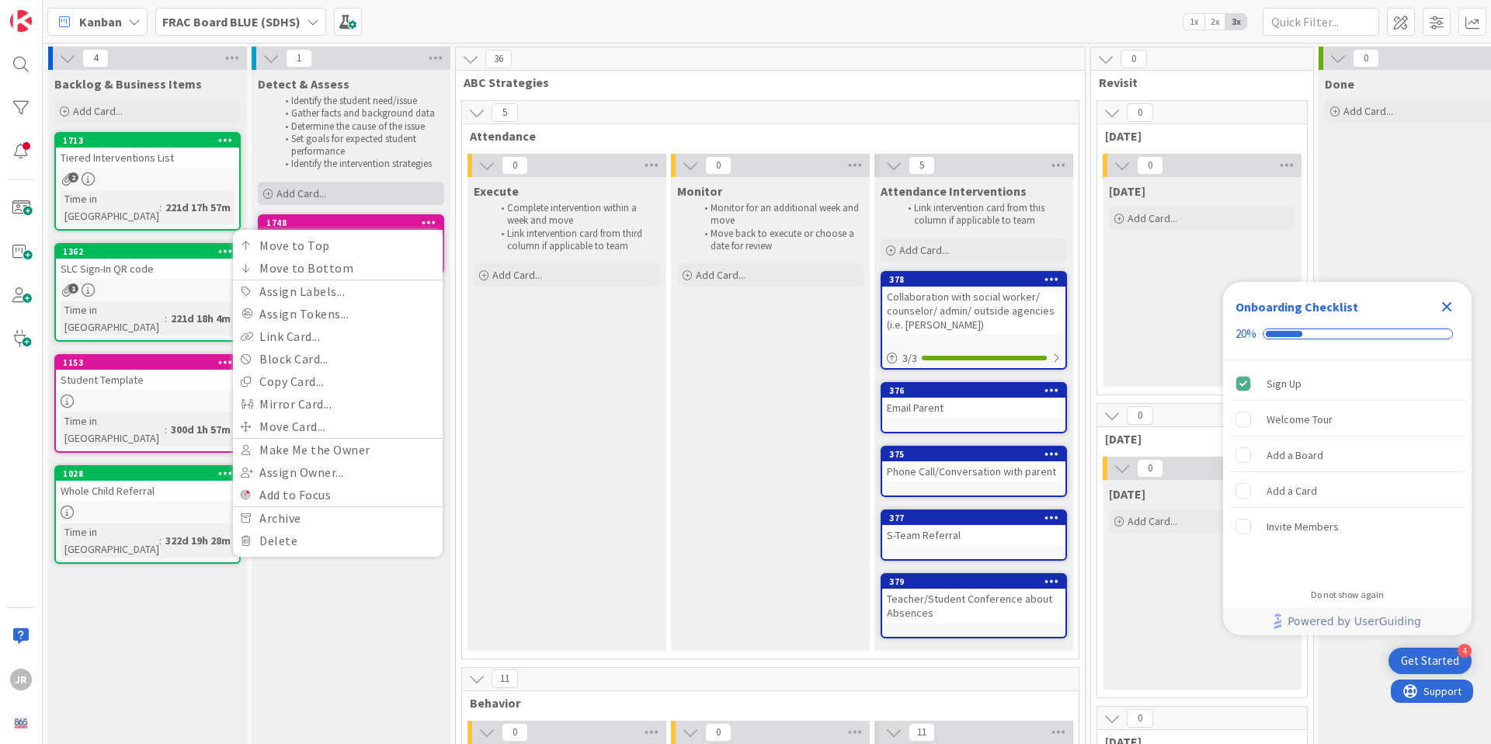
click at [390, 186] on div "Add Card..." at bounding box center [351, 193] width 186 height 23
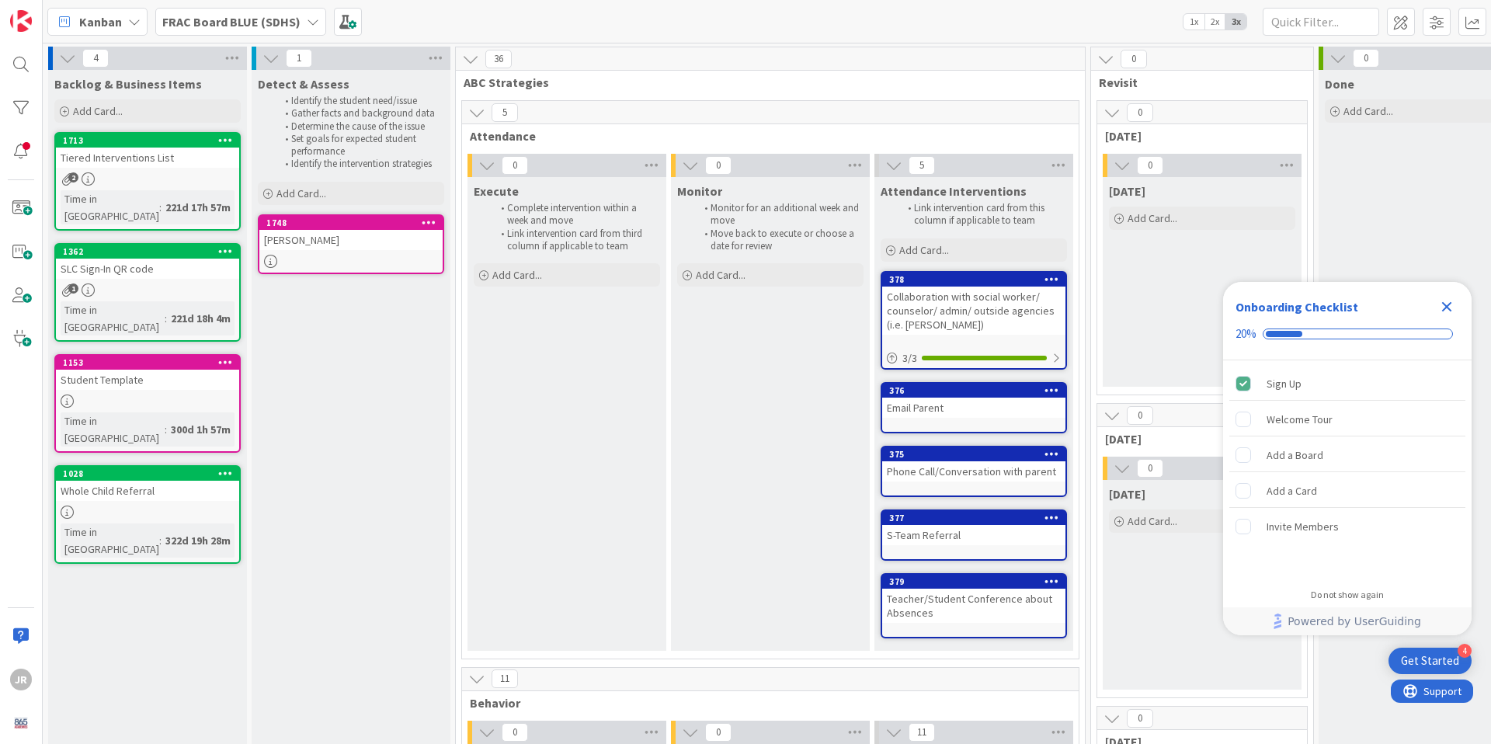
click at [354, 248] on div "John Smith" at bounding box center [350, 240] width 183 height 20
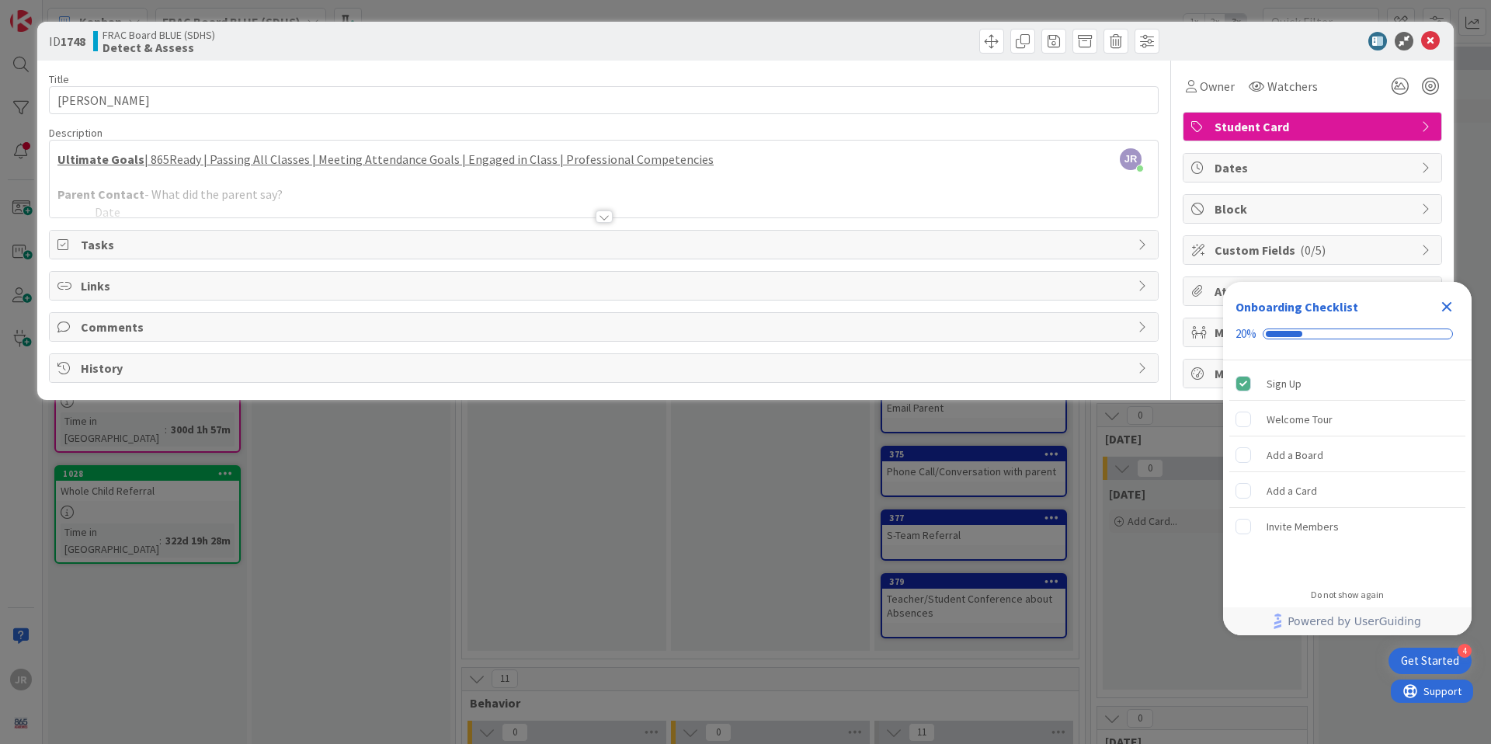
click at [606, 218] on div at bounding box center [603, 216] width 17 height 12
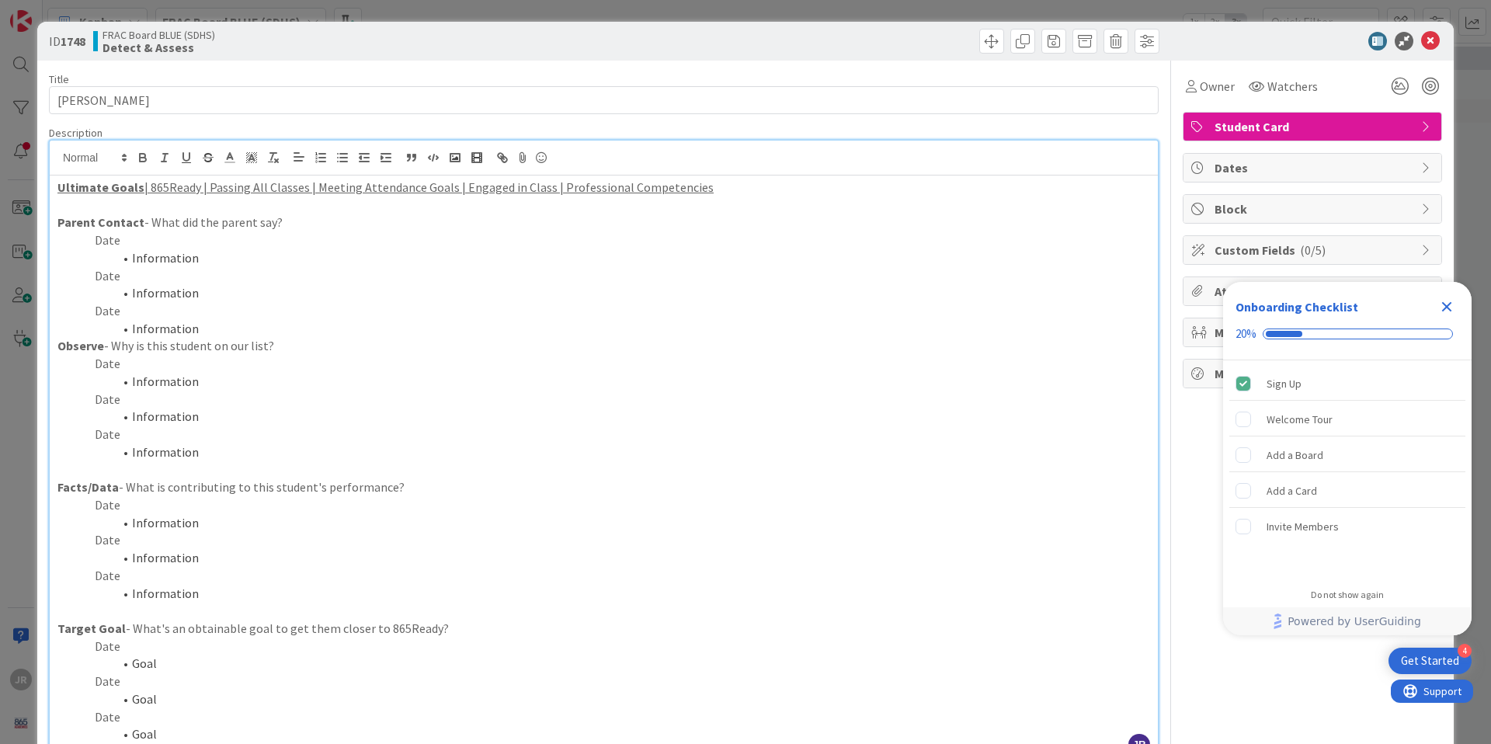
click at [1451, 307] on icon "Close Checklist" at bounding box center [1446, 306] width 19 height 19
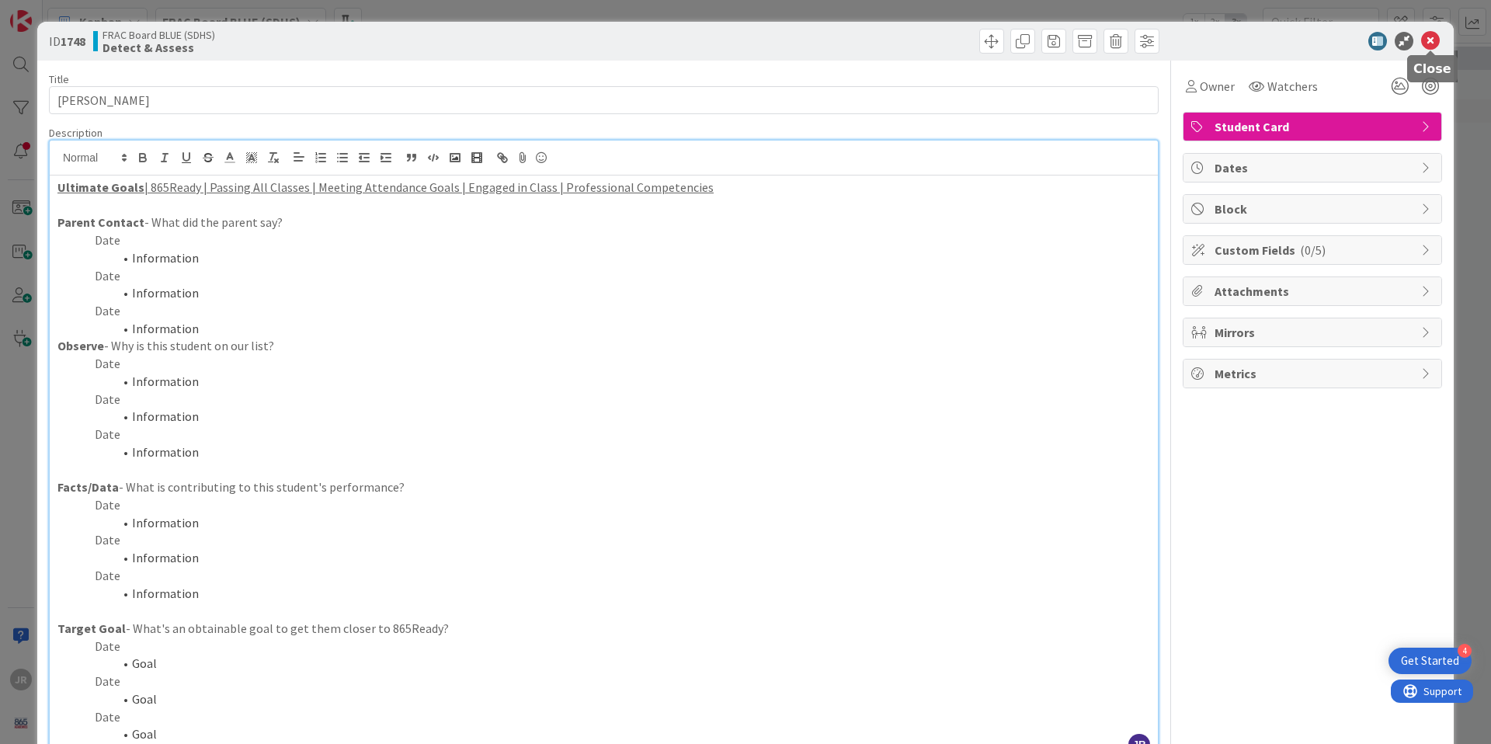
click at [1437, 43] on icon at bounding box center [1430, 41] width 19 height 19
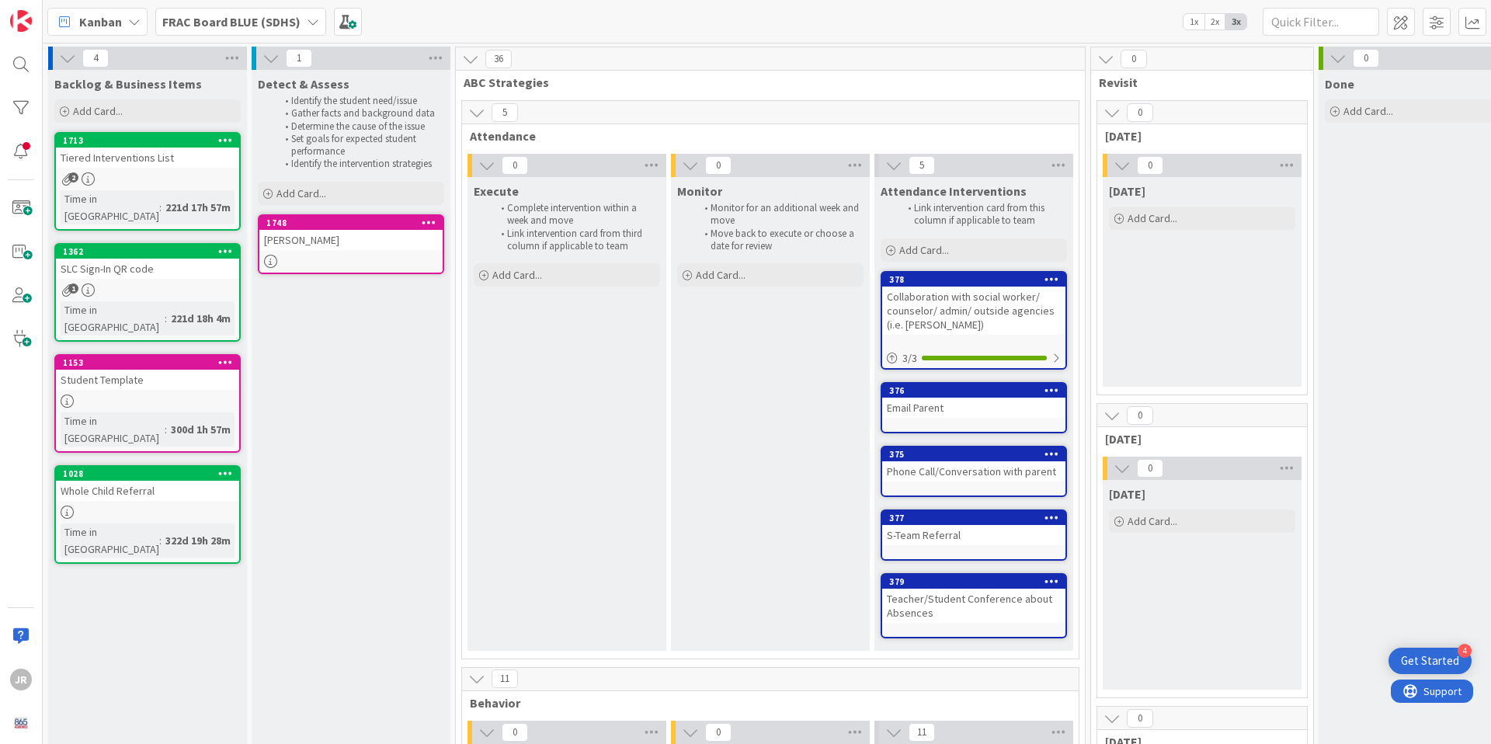
click at [149, 186] on link "1713 Tiered Interventions List 2 Time in Column : 221d 17h 57m" at bounding box center [147, 181] width 186 height 99
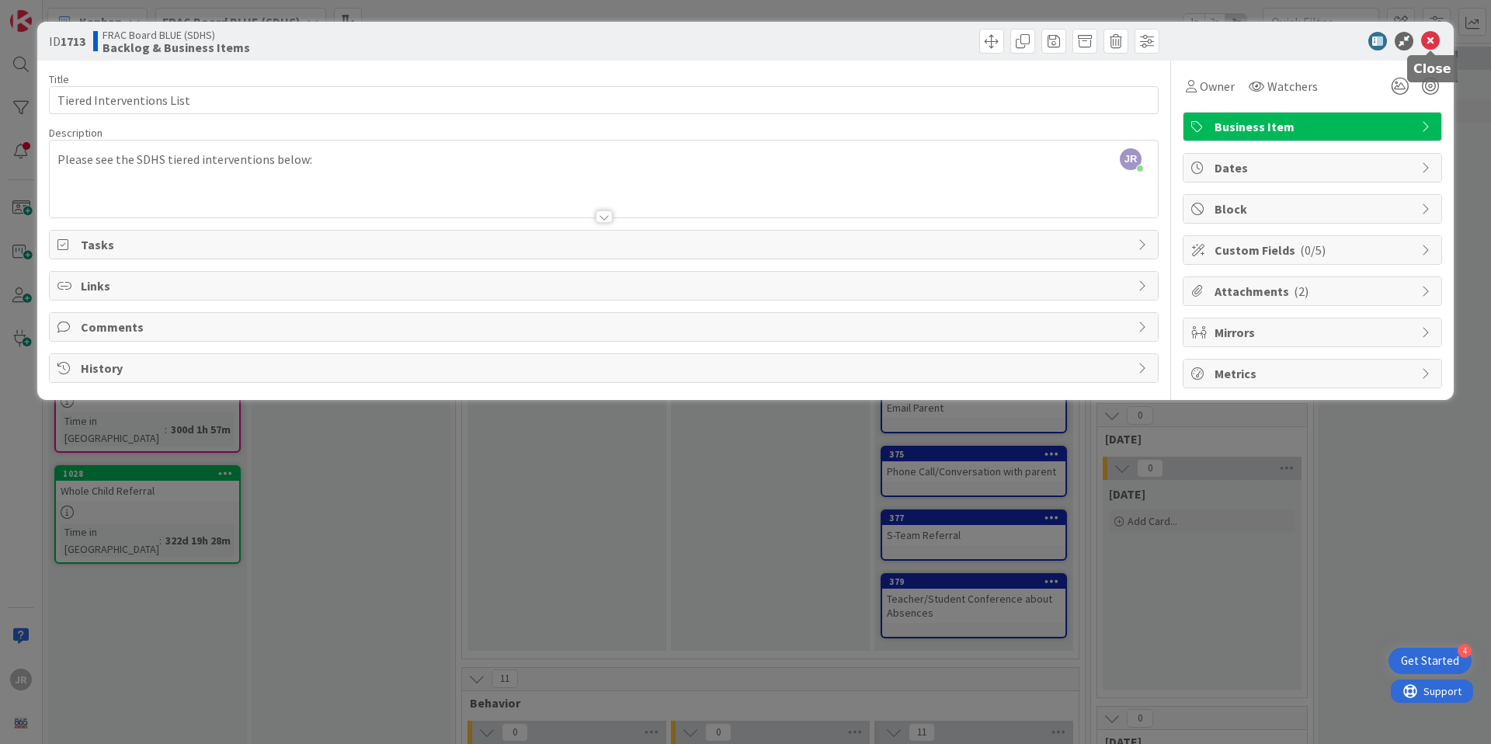
click at [1429, 40] on icon at bounding box center [1430, 41] width 19 height 19
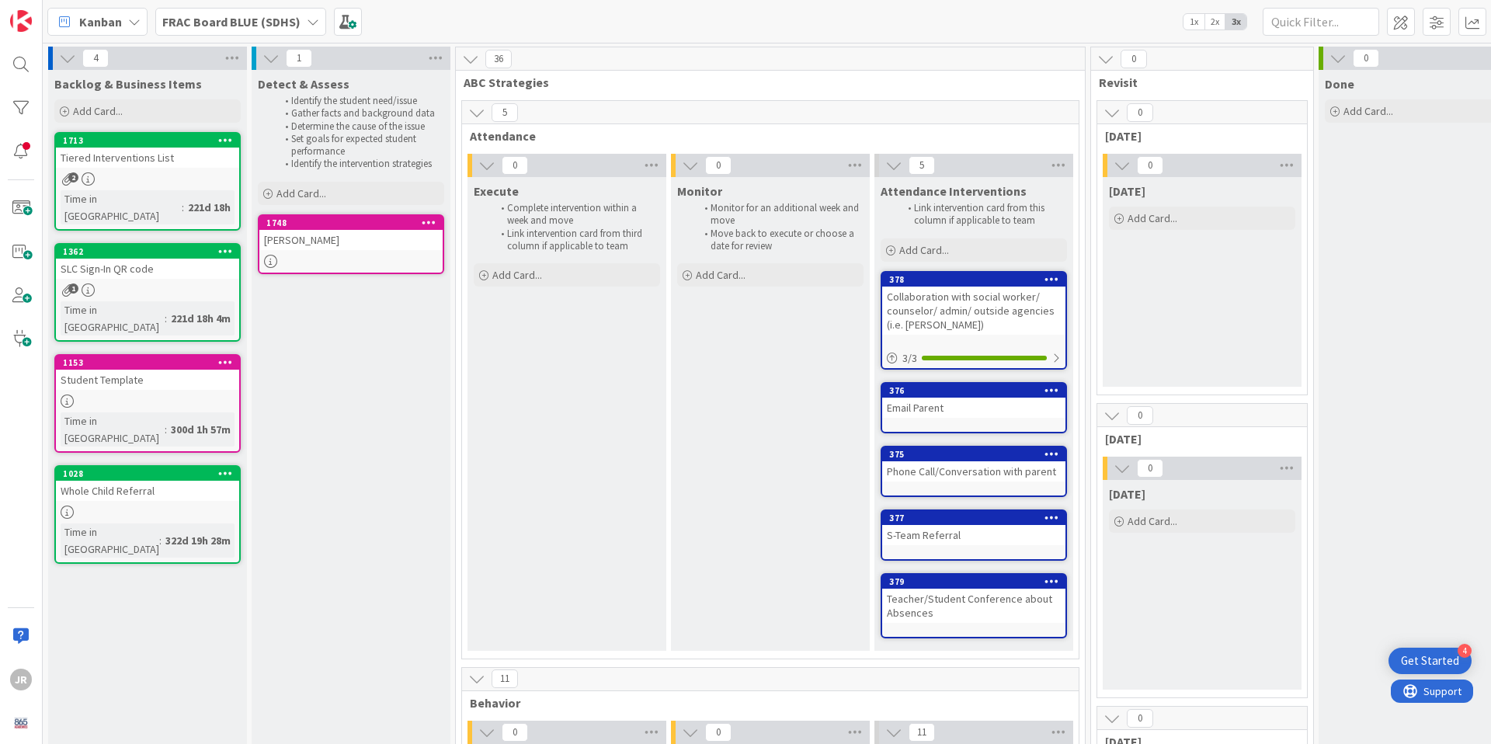
click at [162, 157] on div "Tiered Interventions List" at bounding box center [147, 158] width 183 height 20
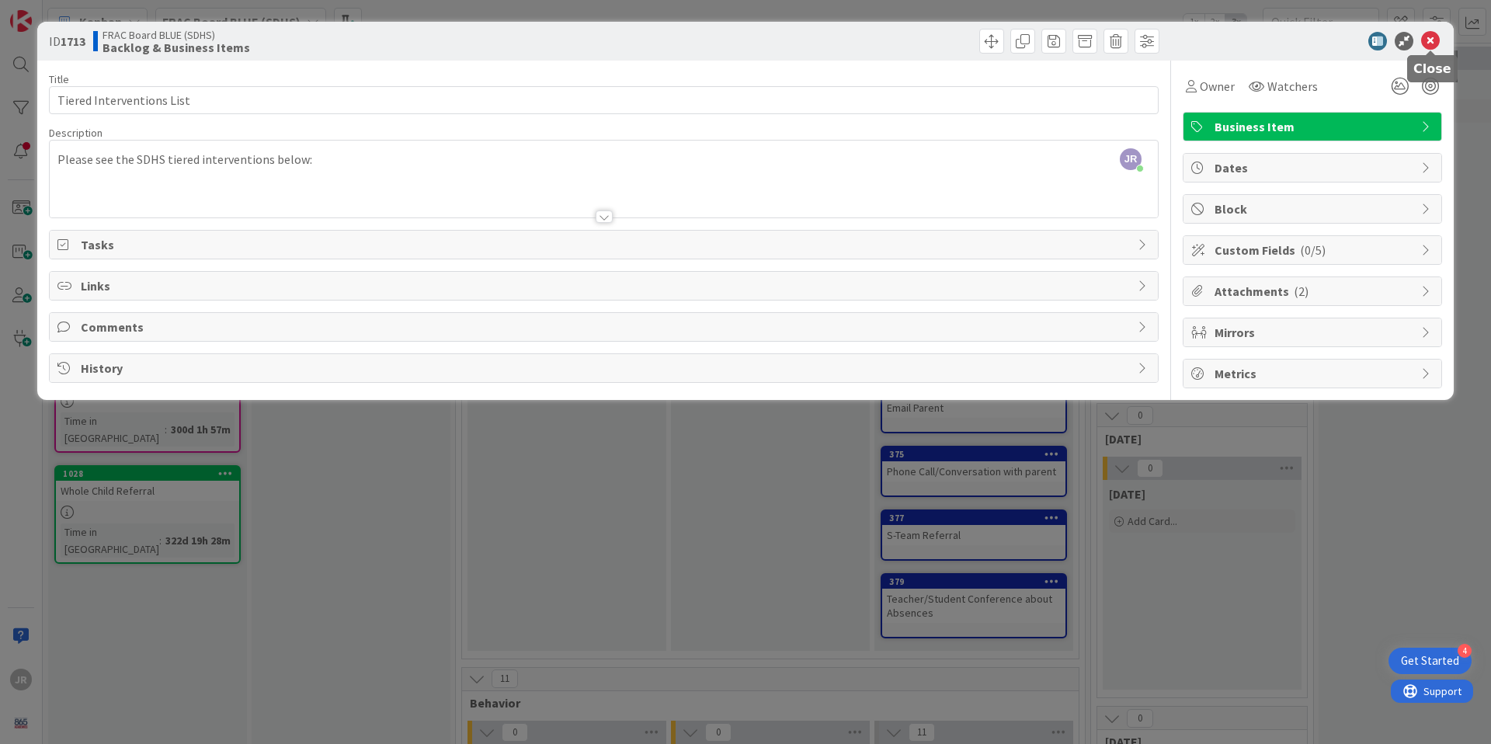
click at [1432, 40] on icon at bounding box center [1430, 41] width 19 height 19
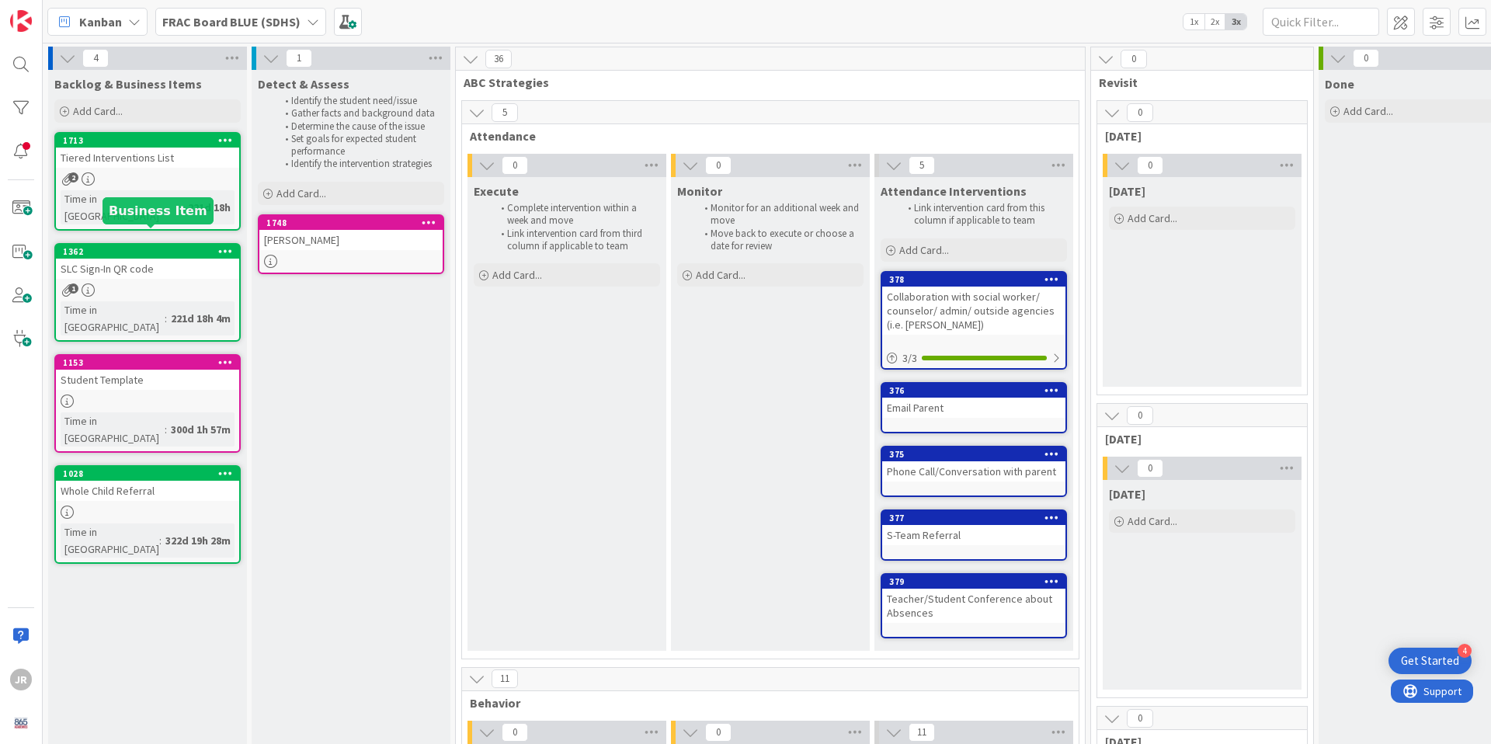
click at [137, 246] on div "1362" at bounding box center [151, 251] width 176 height 11
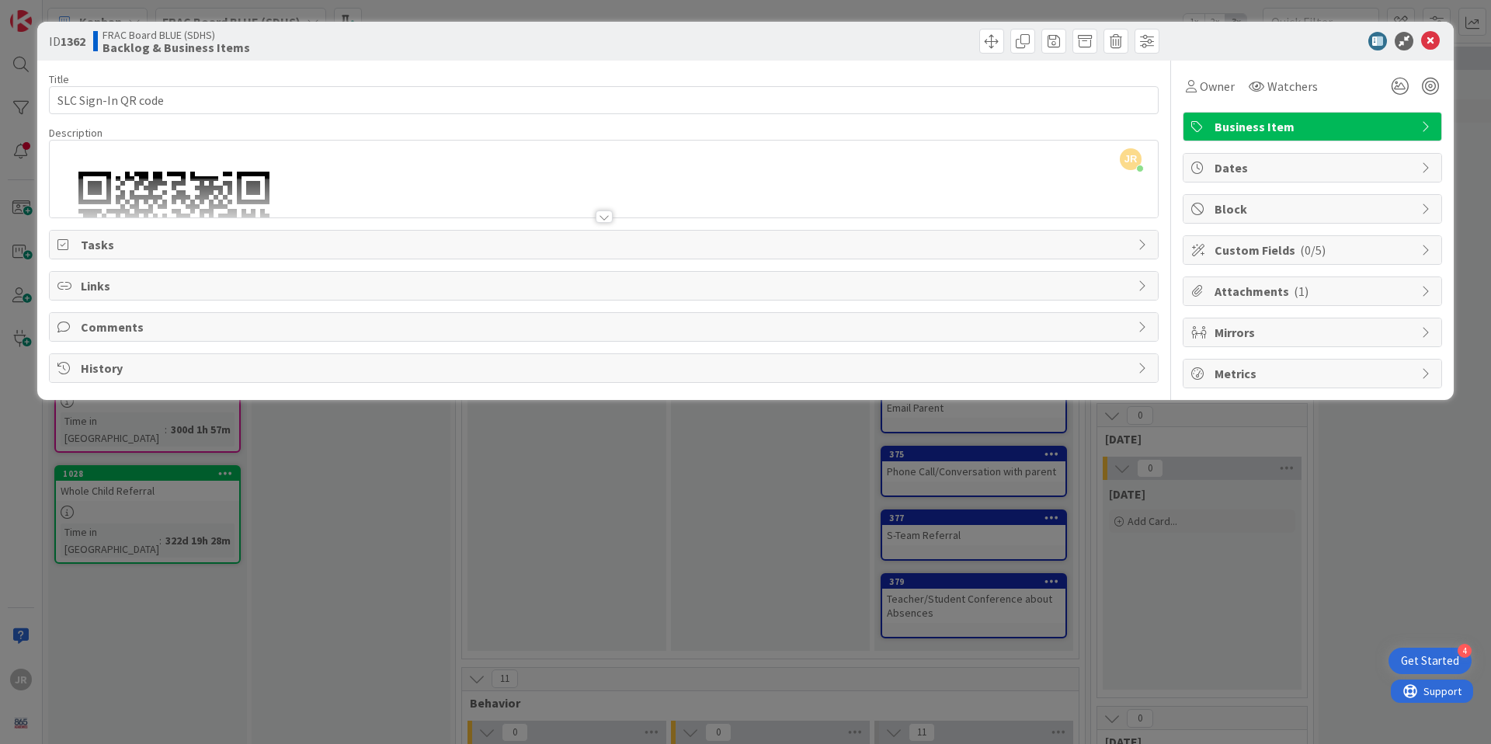
click at [601, 216] on div at bounding box center [603, 216] width 17 height 12
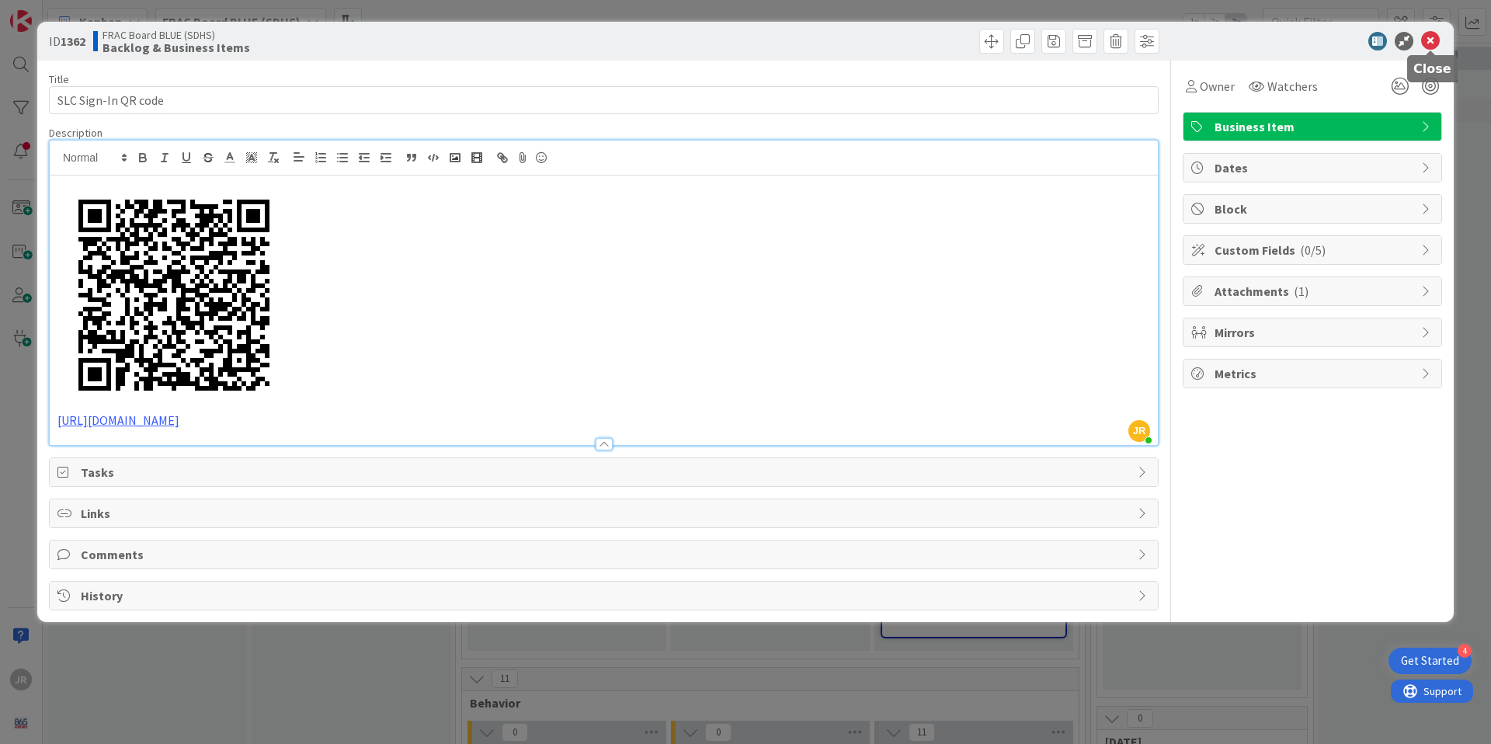
click at [1437, 43] on icon at bounding box center [1430, 41] width 19 height 19
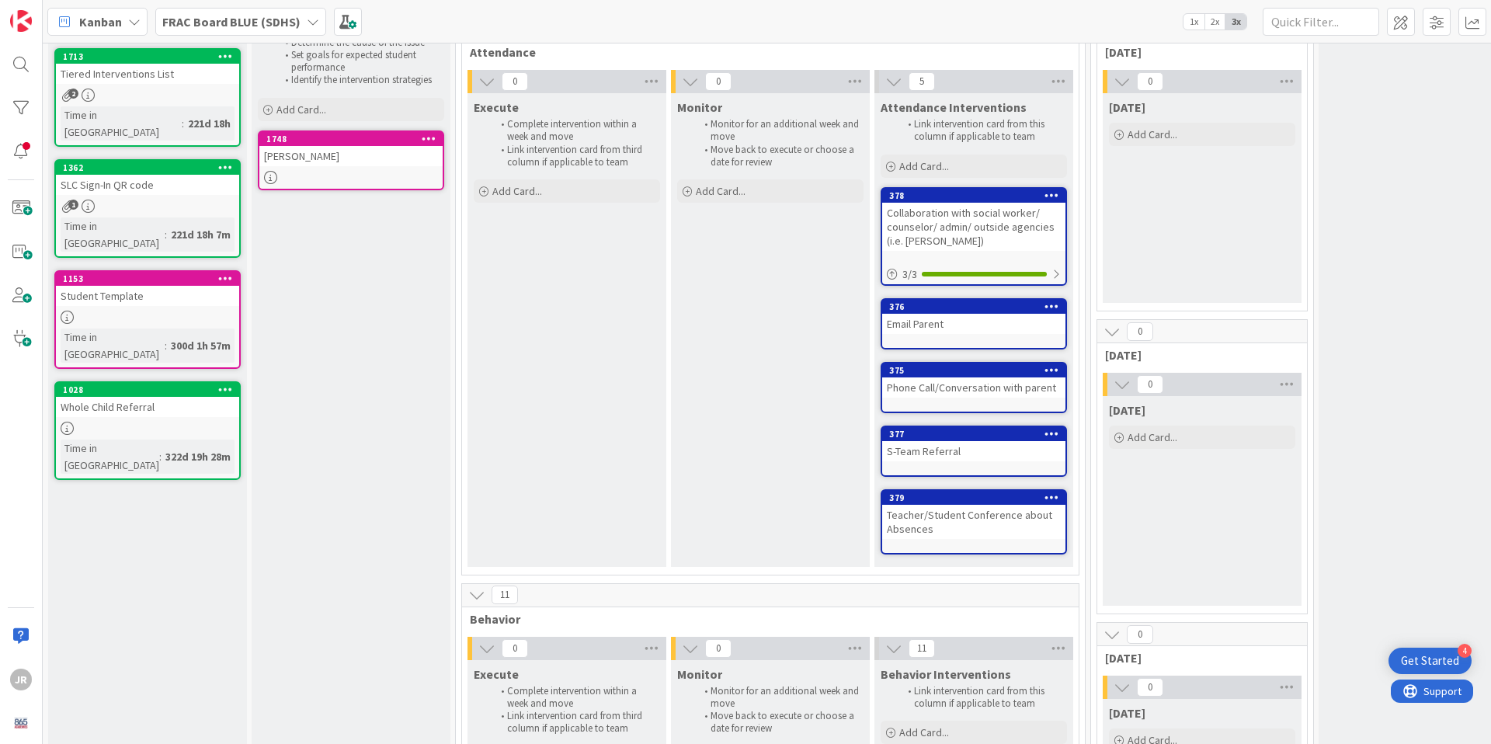
scroll to position [98, 0]
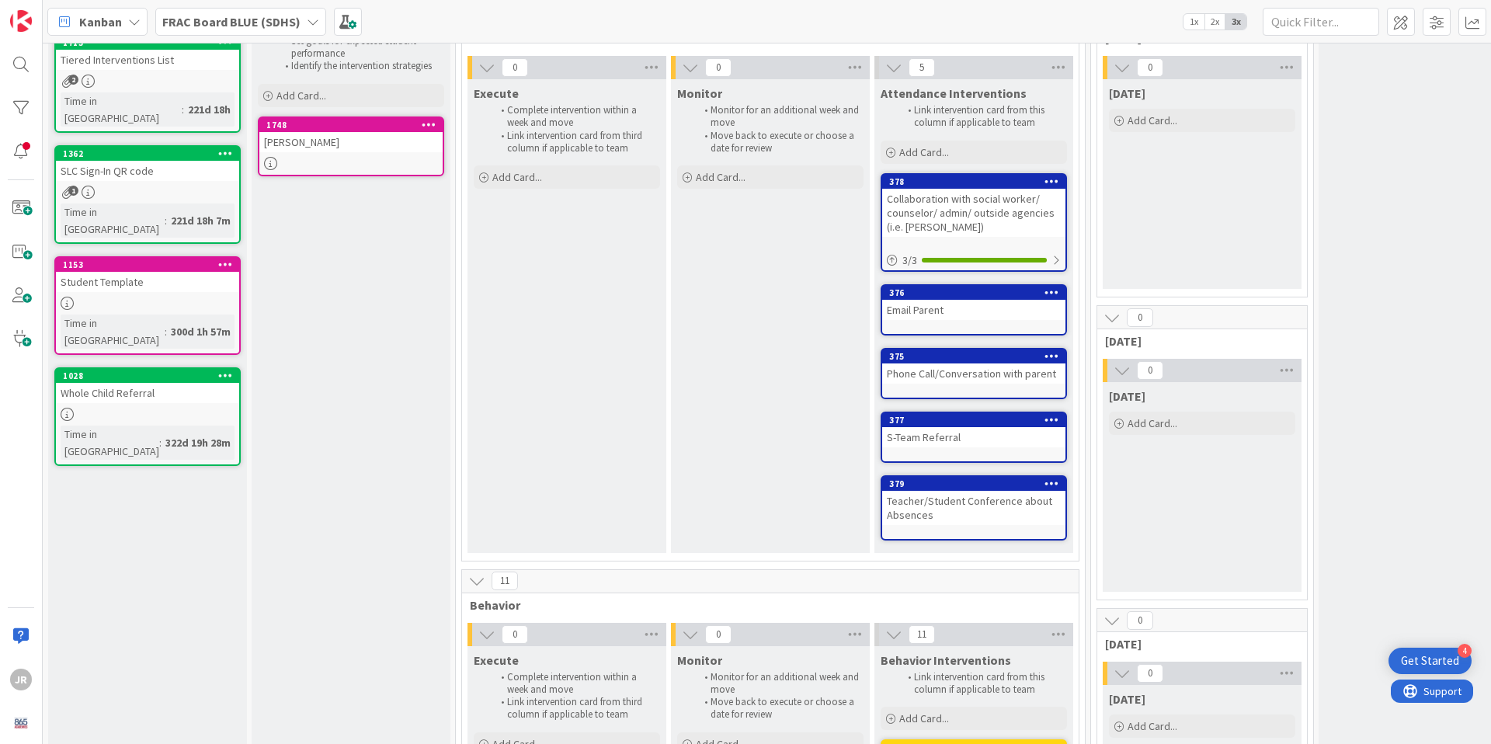
click at [137, 272] on div "Student Template" at bounding box center [147, 282] width 183 height 20
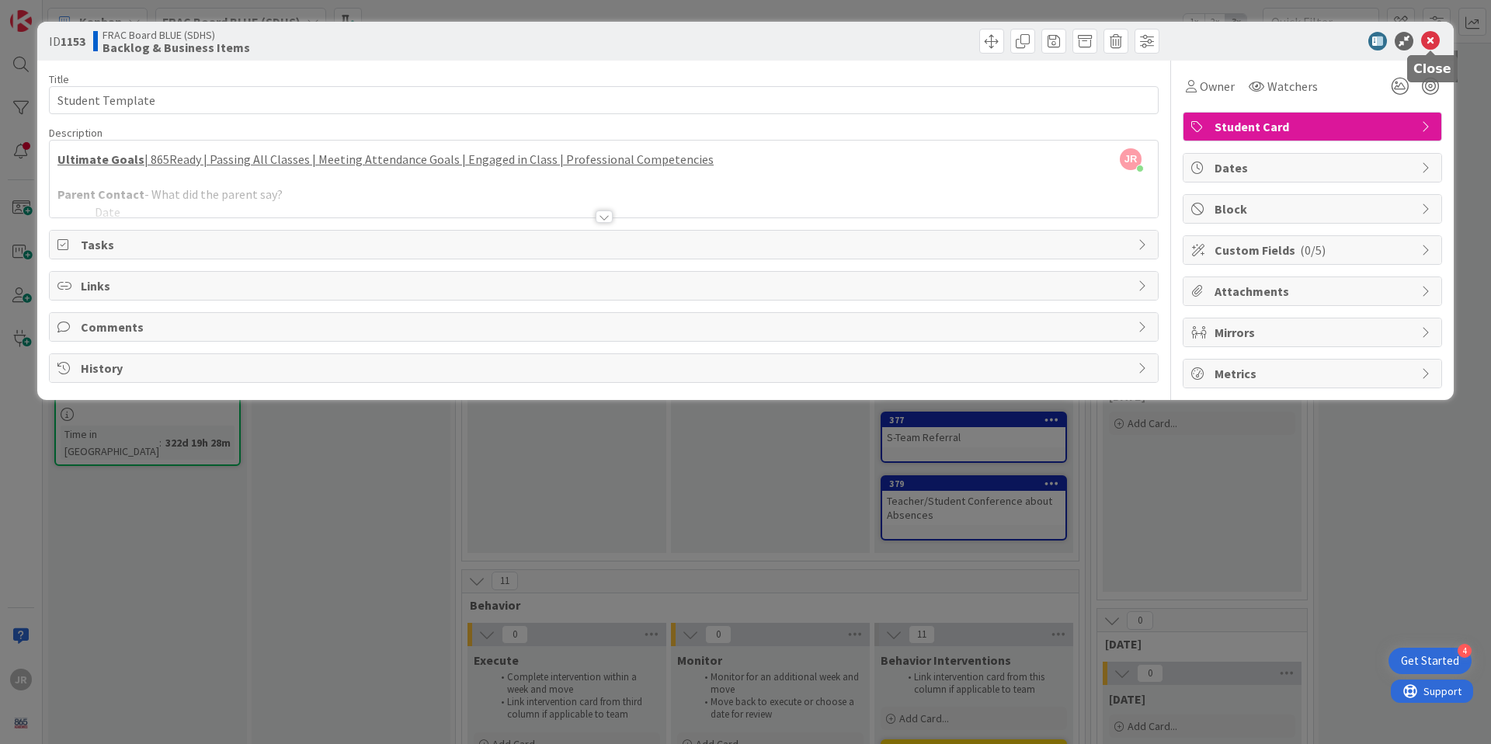
click at [1430, 39] on icon at bounding box center [1430, 41] width 19 height 19
type textarea "x"
